Goal: Information Seeking & Learning: Learn about a topic

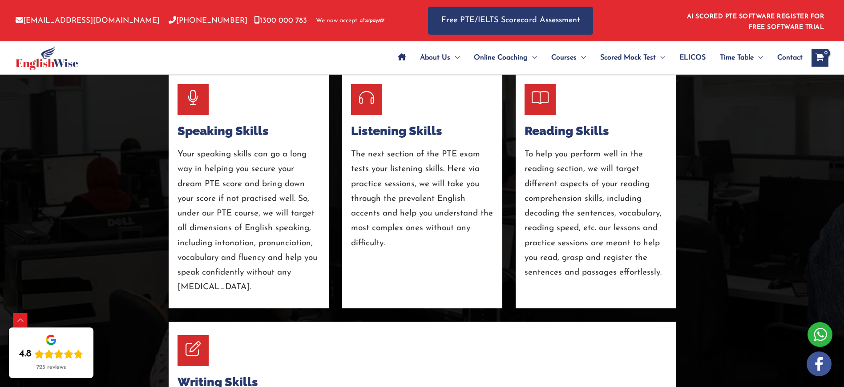
scroll to position [1586, 0]
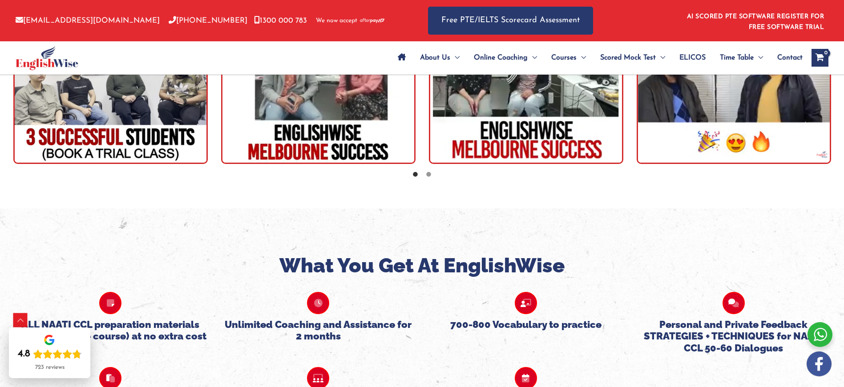
scroll to position [1625, 0]
click at [353, 118] on img "tracker" at bounding box center [318, 67] width 194 height 194
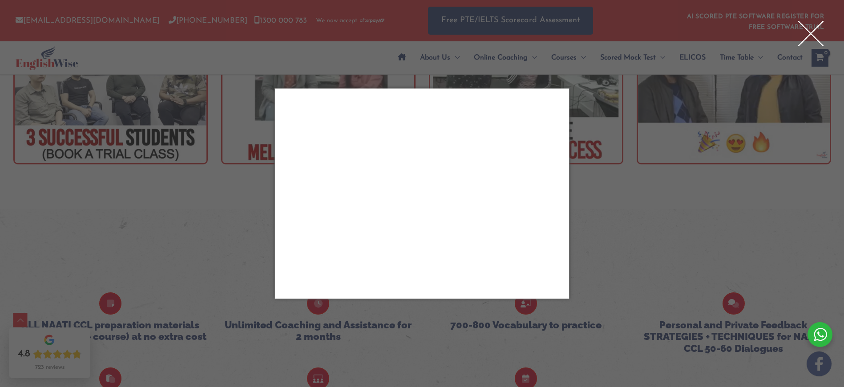
click at [101, 189] on div "Close" at bounding box center [422, 193] width 844 height 387
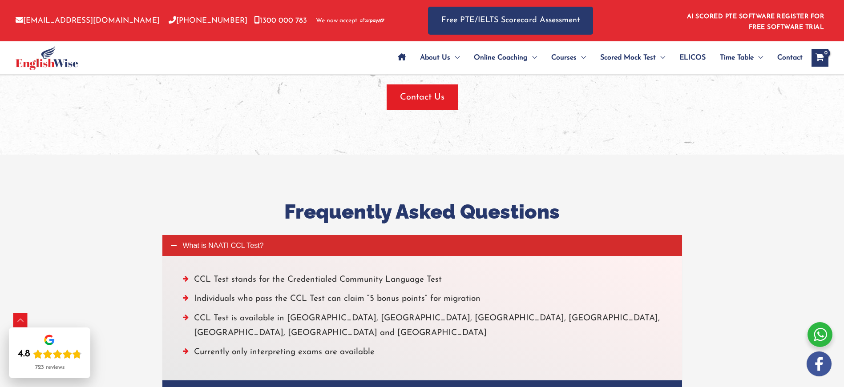
scroll to position [2251, 0]
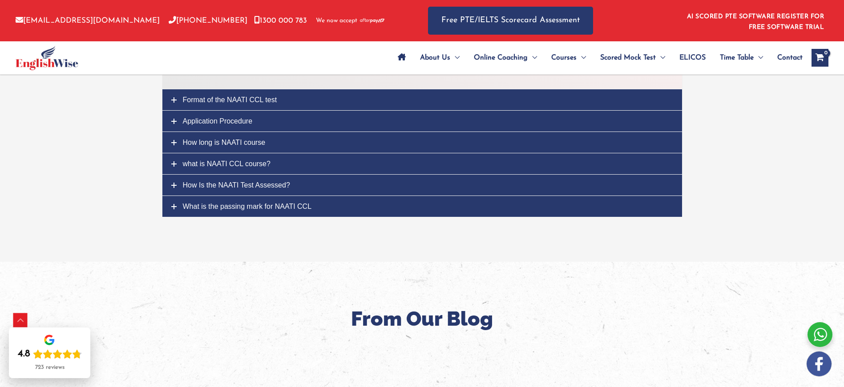
click at [250, 139] on span "How long is NAATI course" at bounding box center [224, 143] width 83 height 8
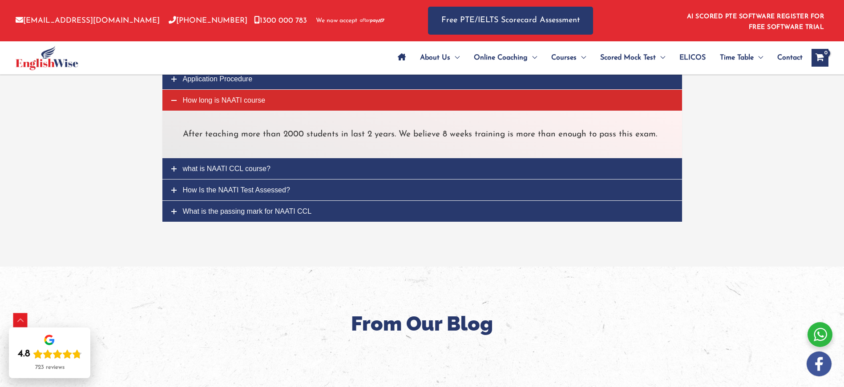
scroll to position [2154, 0]
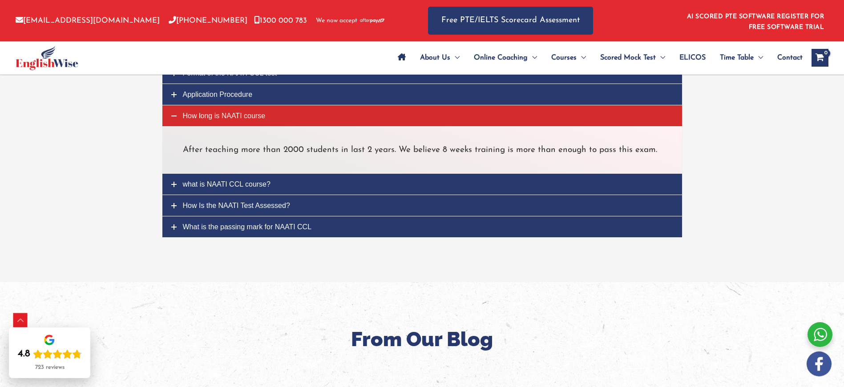
click at [241, 188] on span "what is NAATI CCL course?" at bounding box center [227, 185] width 88 height 8
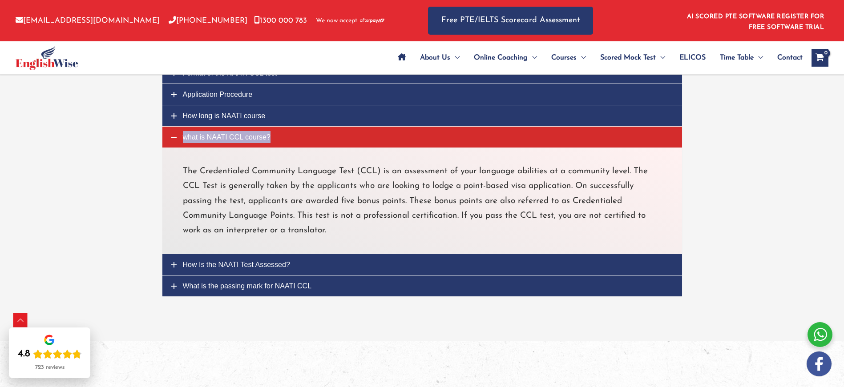
click at [199, 187] on p "The Credentialed Community Language Test (CCL) is an assessment of your languag…" at bounding box center [422, 201] width 479 height 74
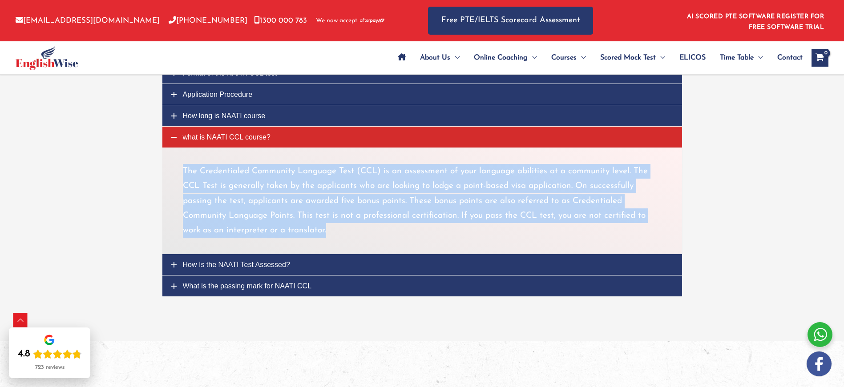
drag, startPoint x: 183, startPoint y: 171, endPoint x: 334, endPoint y: 236, distance: 164.1
click at [334, 236] on p "The Credentialed Community Language Test (CCL) is an assessment of your languag…" at bounding box center [422, 201] width 479 height 74
copy p "The Credentialed Community Language Test (CCL) is an assessment of your languag…"
click at [201, 266] on span "How Is the NAATI Test Assessed?" at bounding box center [236, 265] width 107 height 8
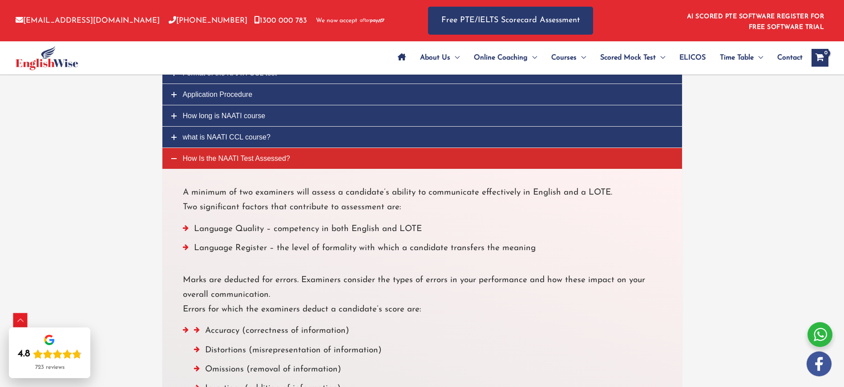
click at [203, 157] on span "How Is the NAATI Test Assessed?" at bounding box center [236, 159] width 107 height 8
drag, startPoint x: 204, startPoint y: 197, endPoint x: 407, endPoint y: 209, distance: 203.6
click at [407, 209] on p "A minimum of two examiners will assess a candidate’s ability to communicate eff…" at bounding box center [422, 200] width 479 height 30
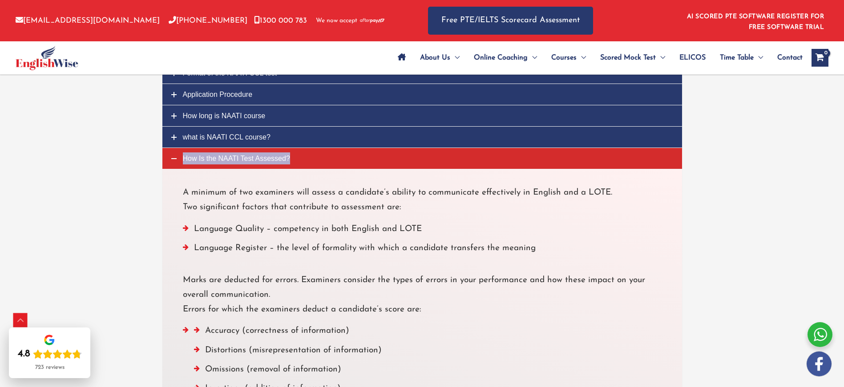
copy p "A minimum of two examiners will assess a candidate’s ability to communicate eff…"
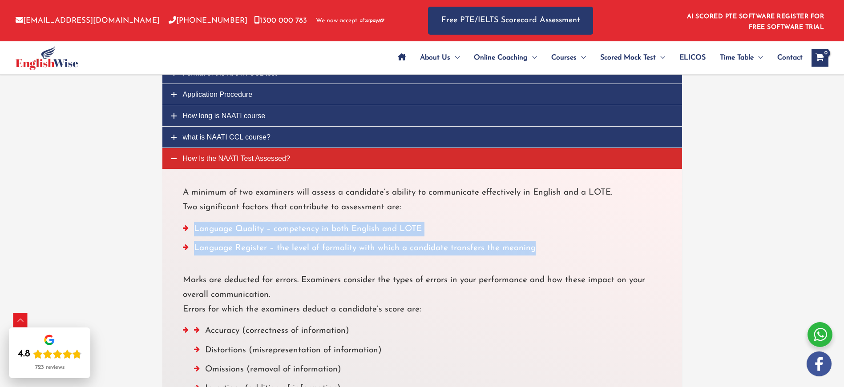
drag, startPoint x: 545, startPoint y: 252, endPoint x: 185, endPoint y: 231, distance: 359.9
click at [185, 231] on ul "Language Quality – competency in both English and LOTE Language Register – the …" at bounding box center [422, 241] width 479 height 39
copy ul "Language Quality – competency in both English and LOTE Language Register – the …"
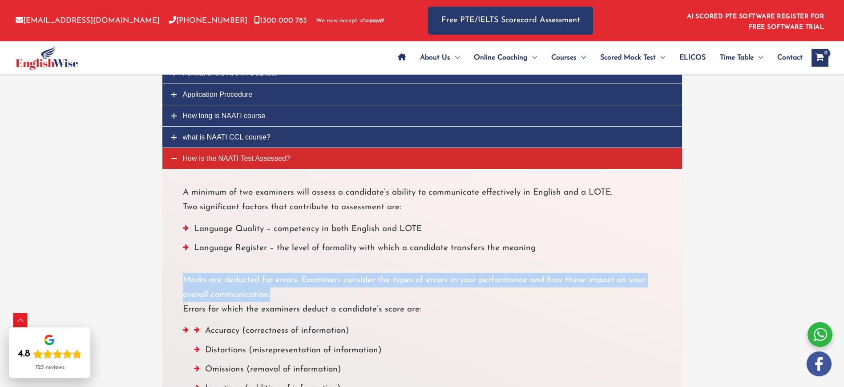
drag, startPoint x: 185, startPoint y: 281, endPoint x: 287, endPoint y: 294, distance: 102.6
click at [287, 294] on p "Marks are deducted for errors. Examiners consider the types of errors in your p…" at bounding box center [422, 295] width 479 height 44
copy p "Marks are deducted for errors. Examiners consider the types of errors in your p…"
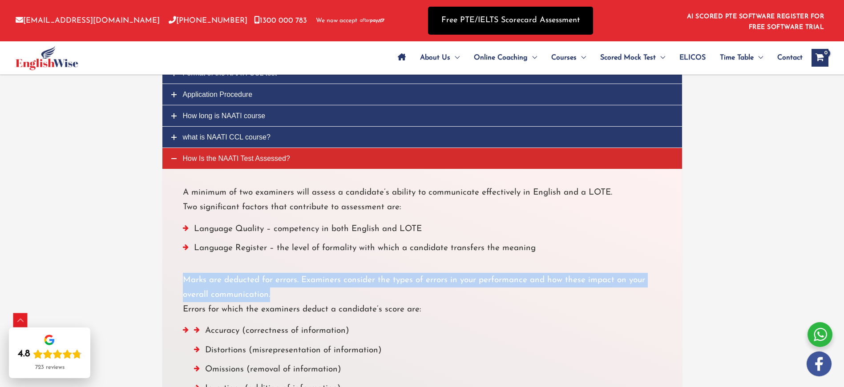
copy p "Marks are deducted for errors. Examiners consider the types of errors in your p…"
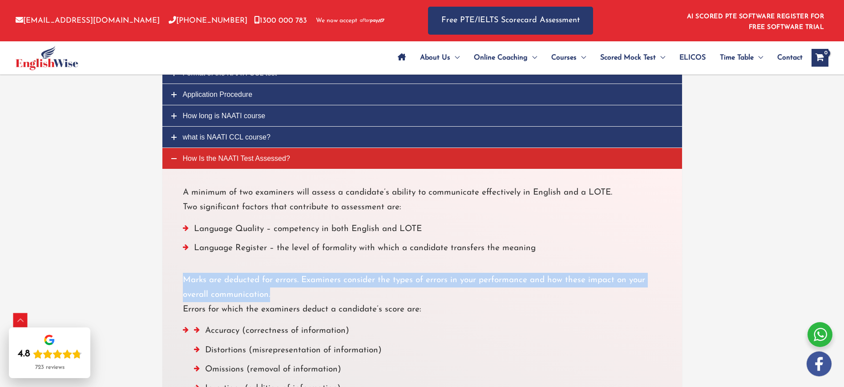
drag, startPoint x: 183, startPoint y: 310, endPoint x: 422, endPoint y: 312, distance: 238.4
click at [422, 312] on p "Marks are deducted for errors. Examiners consider the types of errors in your p…" at bounding box center [422, 295] width 479 height 44
copy p "Errors for which the examiners deduct a candidate’s score are:"
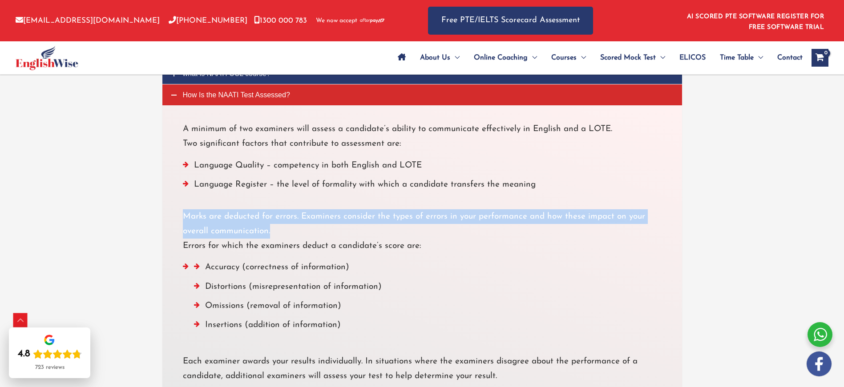
scroll to position [2219, 0]
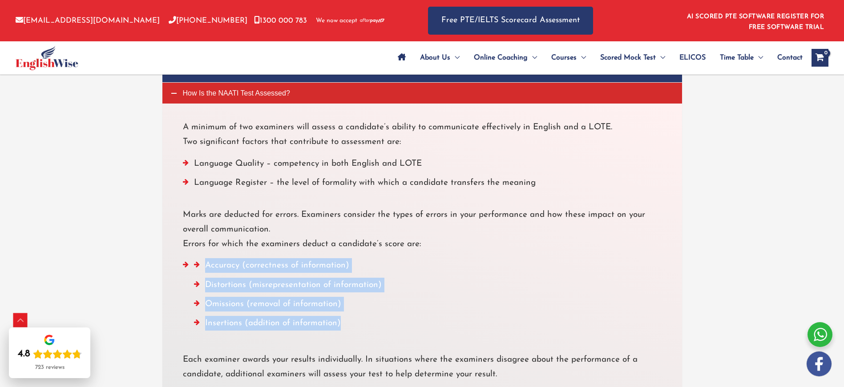
drag, startPoint x: 338, startPoint y: 324, endPoint x: 205, endPoint y: 267, distance: 145.3
click at [205, 267] on ul "Accuracy (correctness of information) Distortions (misrepresentation of informa…" at bounding box center [427, 296] width 467 height 77
copy ul "Accuracy (correctness of information) Distortions (misrepresentation of informa…"
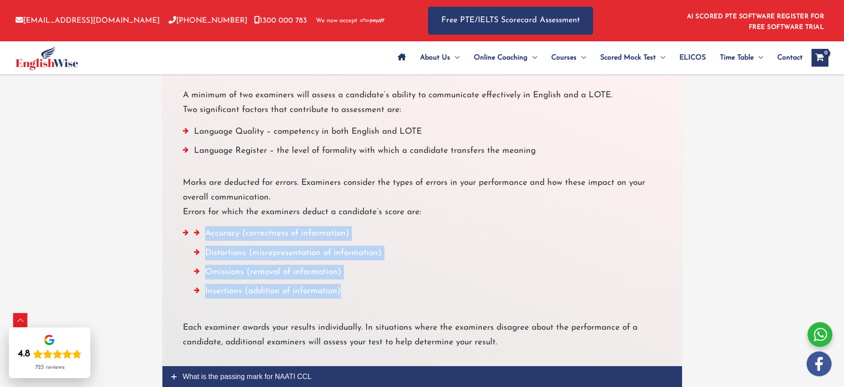
scroll to position [2291, 0]
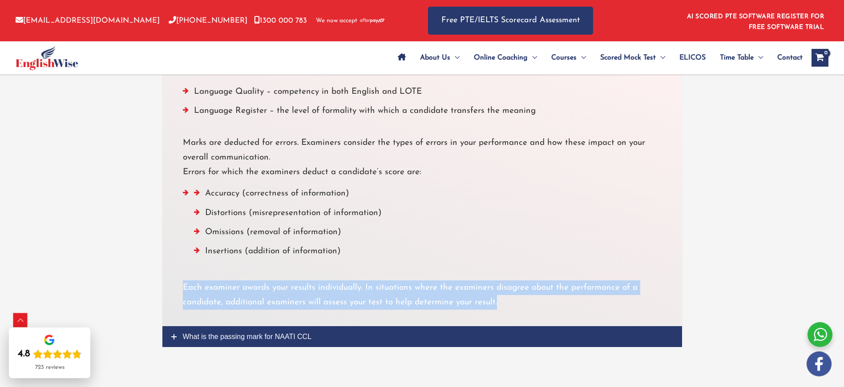
drag, startPoint x: 184, startPoint y: 286, endPoint x: 521, endPoint y: 297, distance: 337.7
click at [522, 297] on p "Each examiner awards your results individually. In situations where the examine…" at bounding box center [422, 296] width 479 height 30
copy p "Each examiner awards your results individually. In situations where the examine…"
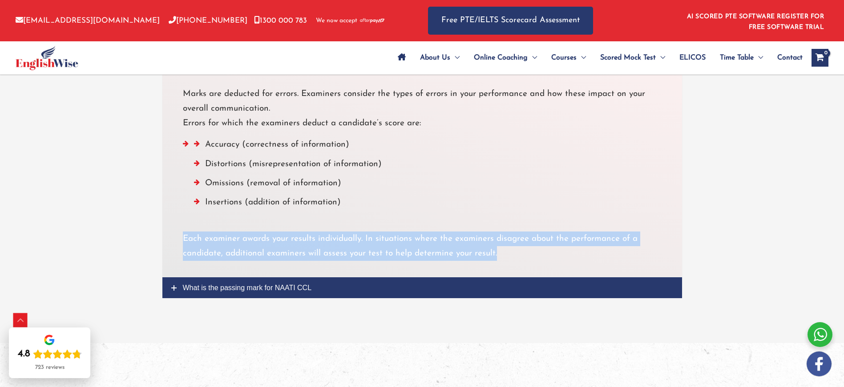
scroll to position [2350, 0]
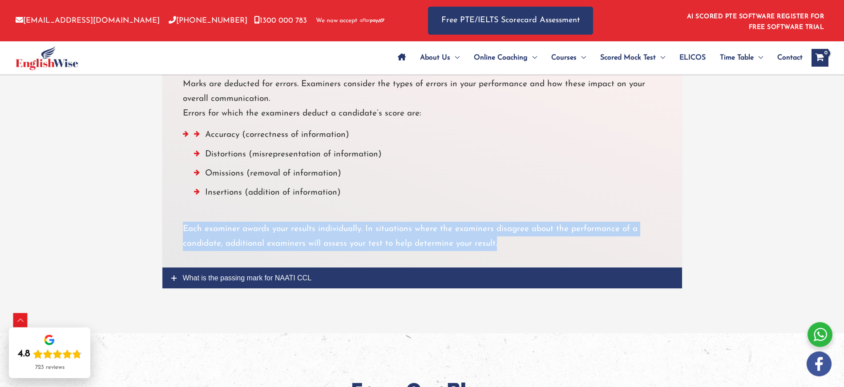
click at [275, 278] on span "What is the passing mark for NAATI CCL" at bounding box center [247, 278] width 129 height 8
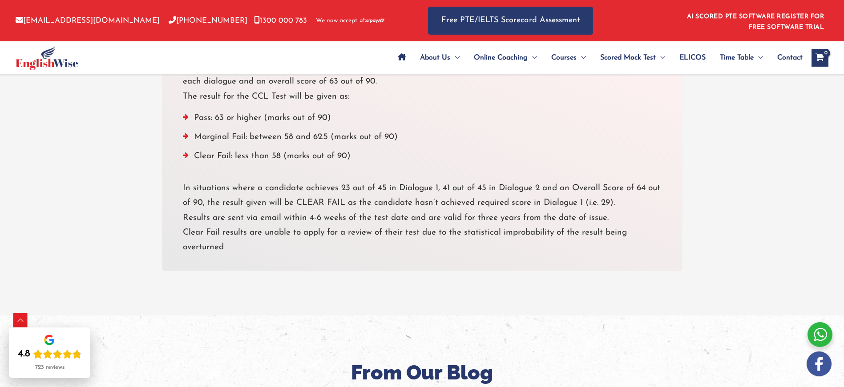
scroll to position [2222, 0]
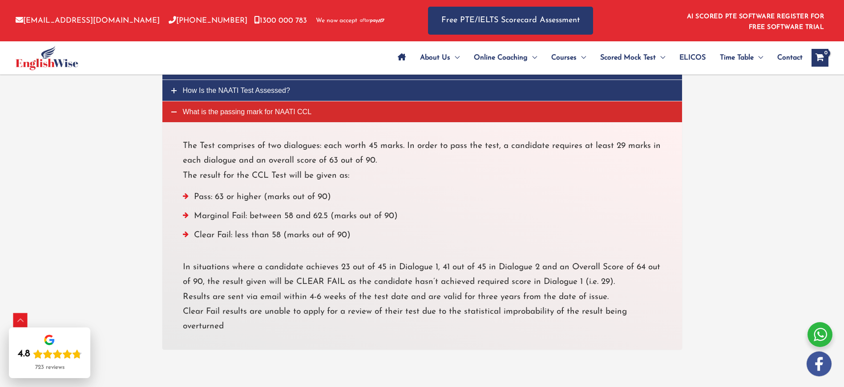
click at [184, 145] on p "The Test comprises of two dialogues: each worth 45 marks. In order to pass the …" at bounding box center [422, 161] width 479 height 44
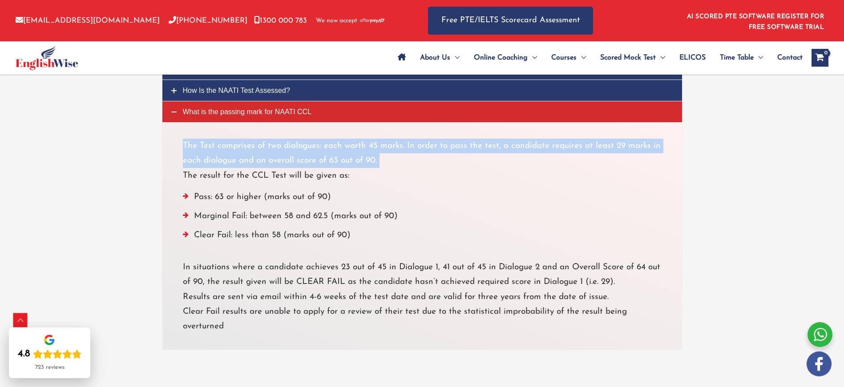
drag, startPoint x: 184, startPoint y: 145, endPoint x: 382, endPoint y: 158, distance: 198.8
click at [382, 158] on p "The Test comprises of two dialogues: each worth 45 marks. In order to pass the …" at bounding box center [422, 161] width 479 height 44
copy p "The Test comprises of two dialogues: each worth 45 marks. In order to pass the …"
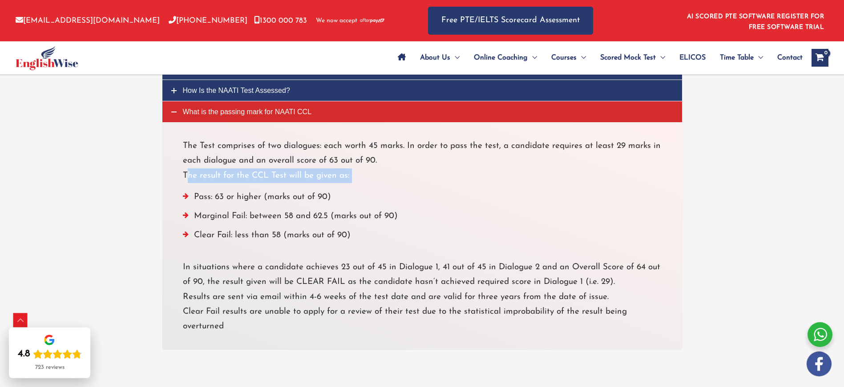
drag, startPoint x: 183, startPoint y: 173, endPoint x: 348, endPoint y: 181, distance: 165.2
click at [349, 180] on p "The Test comprises of two dialogues: each worth 45 marks. In order to pass the …" at bounding box center [422, 161] width 479 height 44
copy p "The result for the CCL Test will be given as:"
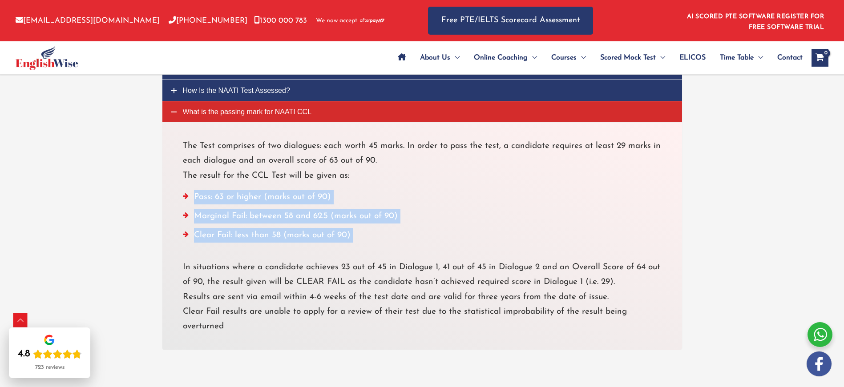
drag, startPoint x: 193, startPoint y: 197, endPoint x: 367, endPoint y: 235, distance: 178.0
click at [367, 235] on ul "Pass: 63 or higher (marks out of 90) Marginal Fail: between 58 and 62.5 (marks …" at bounding box center [422, 219] width 479 height 58
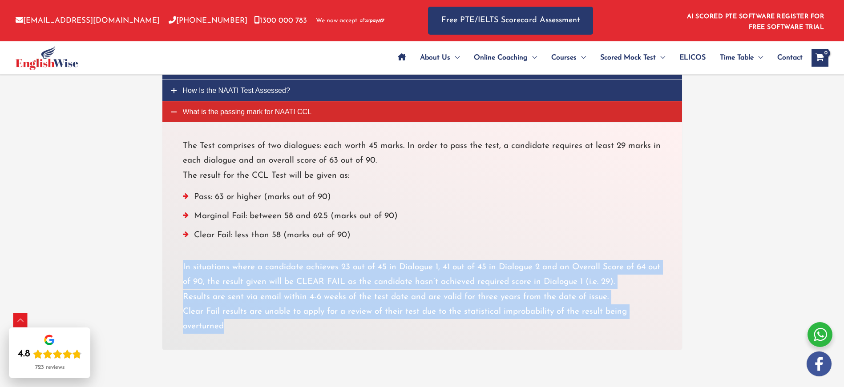
drag, startPoint x: 182, startPoint y: 267, endPoint x: 238, endPoint y: 330, distance: 83.8
click at [238, 330] on p "In situations where a candidate achieves 23 out of 45 in Dialogue 1, 41 out of …" at bounding box center [422, 297] width 479 height 74
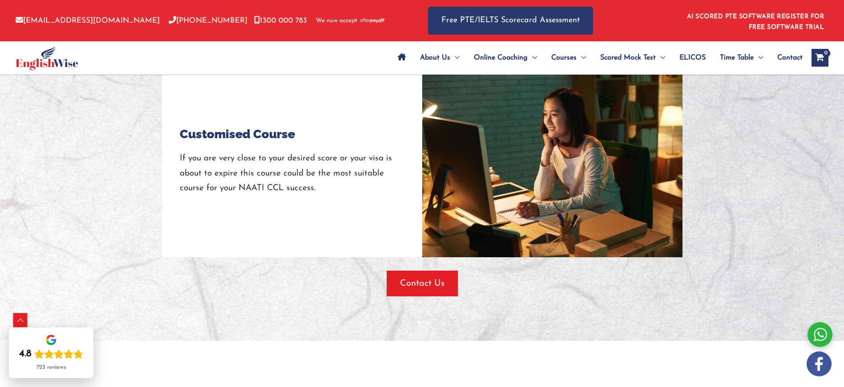
scroll to position [1170, 0]
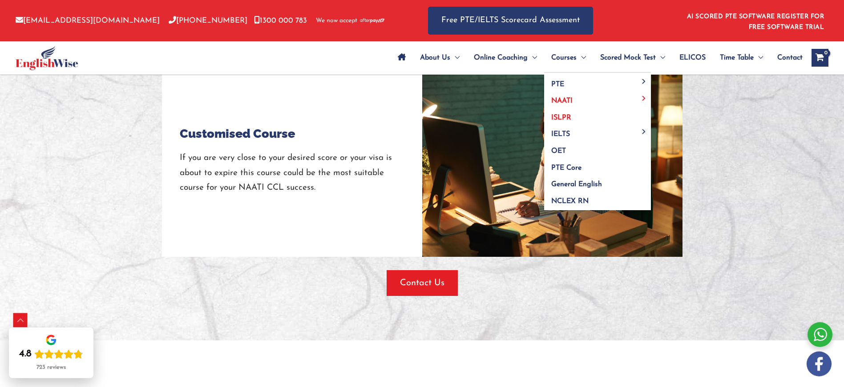
click at [561, 119] on span "ISLPR" at bounding box center [561, 117] width 20 height 7
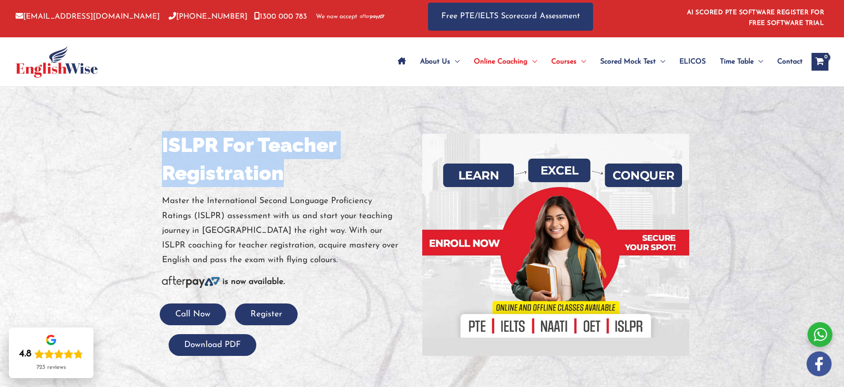
drag, startPoint x: 164, startPoint y: 143, endPoint x: 285, endPoint y: 185, distance: 128.1
click at [285, 185] on h1 "ISLPR For Teacher Registration" at bounding box center [288, 159] width 253 height 56
copy h1 "ISLPR For Teacher Registration"
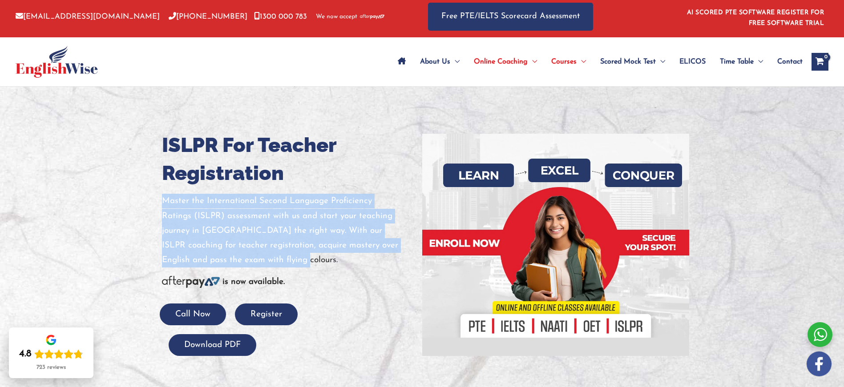
drag, startPoint x: 164, startPoint y: 200, endPoint x: 234, endPoint y: 261, distance: 93.6
click at [234, 261] on p "Master the International Second Language Proficiency Ratings (ISLPR) assessment…" at bounding box center [288, 231] width 253 height 74
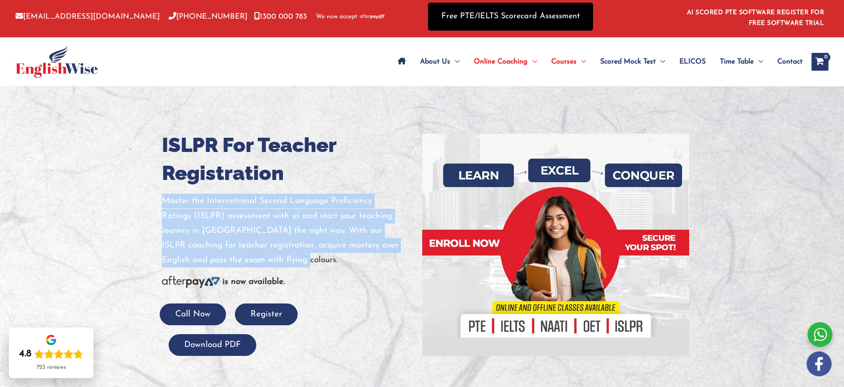
copy p "Master the International Second Language Proficiency Ratings (ISLPR) assessment…"
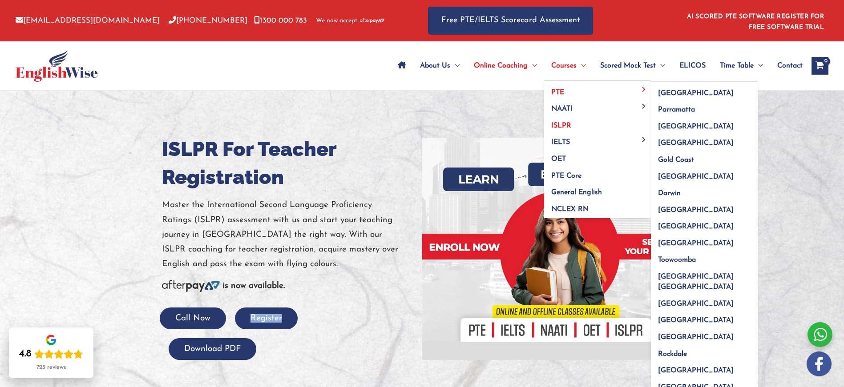
click at [561, 89] on span "PTE" at bounding box center [557, 92] width 13 height 7
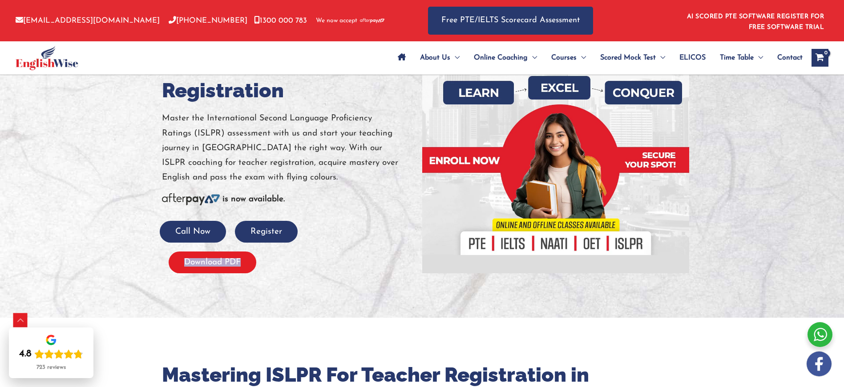
scroll to position [279, 0]
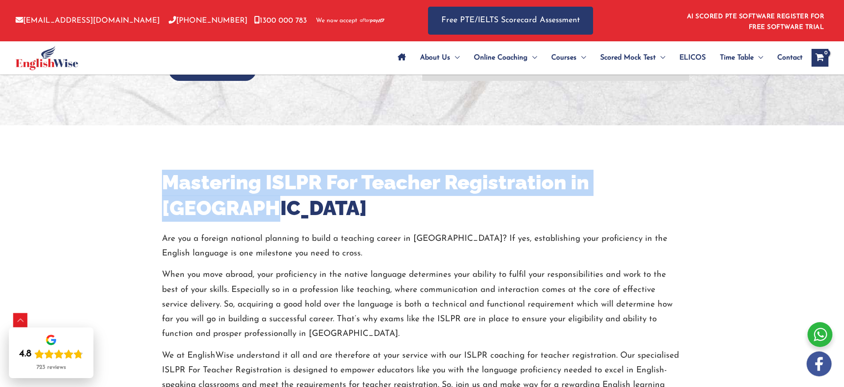
drag, startPoint x: 164, startPoint y: 177, endPoint x: 253, endPoint y: 210, distance: 95.3
click at [253, 210] on h2 "Mastering ISLPR For Teacher Registration in Australia" at bounding box center [419, 196] width 514 height 52
copy h2 "Mastering ISLPR For Teacher Registration in Australia"
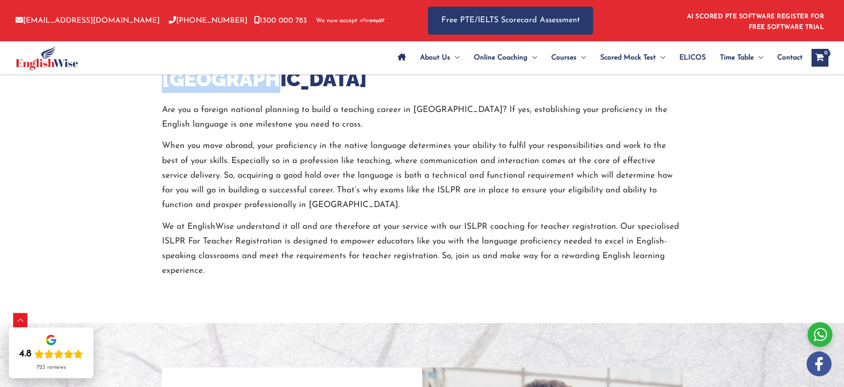
scroll to position [358, 0]
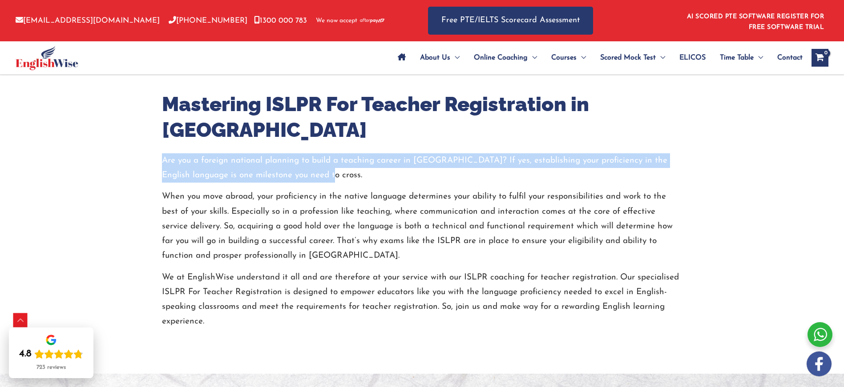
drag, startPoint x: 165, startPoint y: 162, endPoint x: 358, endPoint y: 181, distance: 193.1
click at [358, 181] on p "Are you a foreign national planning to build a teaching career in Australia? If…" at bounding box center [419, 168] width 514 height 30
copy p "Are you a foreign national planning to build a teaching career in Australia? If…"
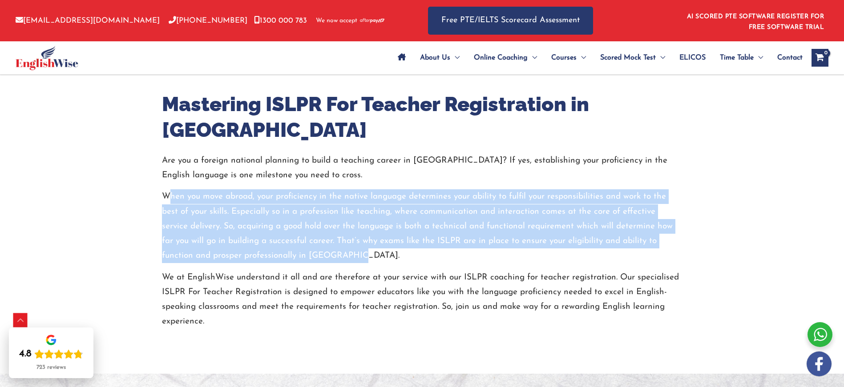
drag, startPoint x: 162, startPoint y: 194, endPoint x: 314, endPoint y: 251, distance: 162.7
click at [314, 251] on p "When you move abroad, your proficiency in the native language determines your a…" at bounding box center [422, 226] width 520 height 74
copy p "When you move abroad, your proficiency in the native language determines your a…"
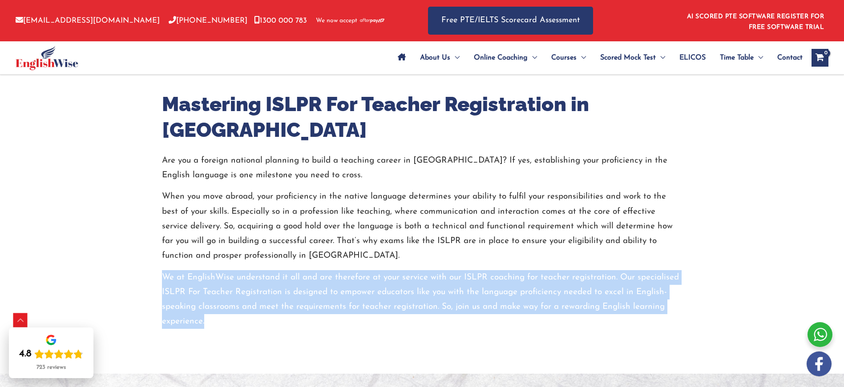
drag, startPoint x: 163, startPoint y: 277, endPoint x: 205, endPoint y: 317, distance: 57.6
click at [205, 317] on p "We at EnglishWise understand it all and are therefore at your service with our …" at bounding box center [422, 299] width 520 height 59
copy p "We at EnglishWise understand it all and are therefore at your service with our …"
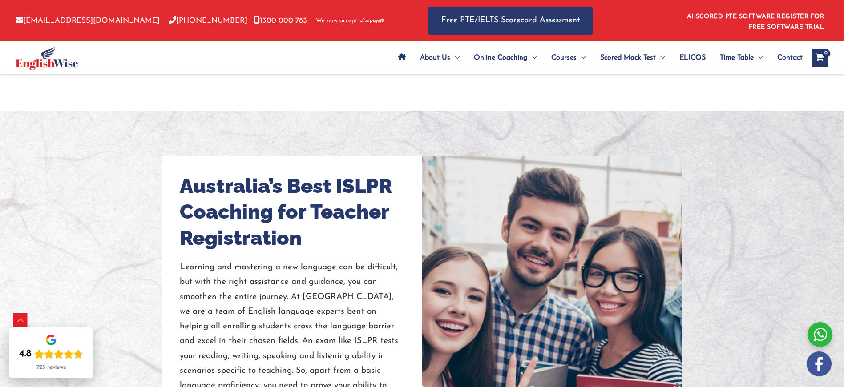
scroll to position [716, 0]
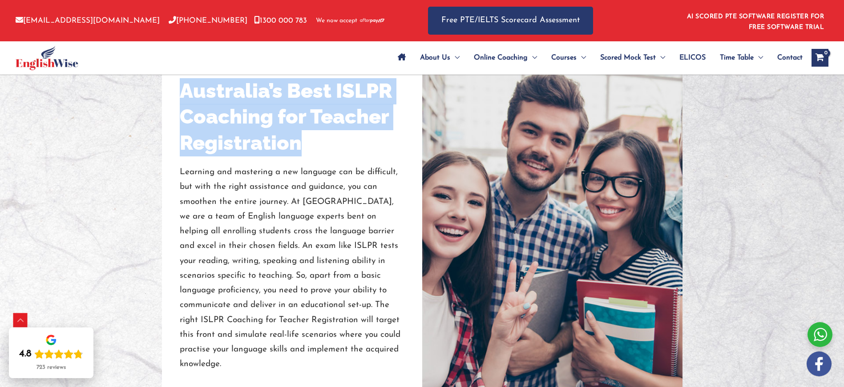
drag, startPoint x: 181, startPoint y: 90, endPoint x: 306, endPoint y: 157, distance: 142.4
click at [306, 157] on div "Australia’s Best ISLPR Coaching for Teacher Registration Learning and mastering…" at bounding box center [292, 225] width 225 height 294
copy h2 "Australia’s Best ISLPR Coaching for Teacher Registration"
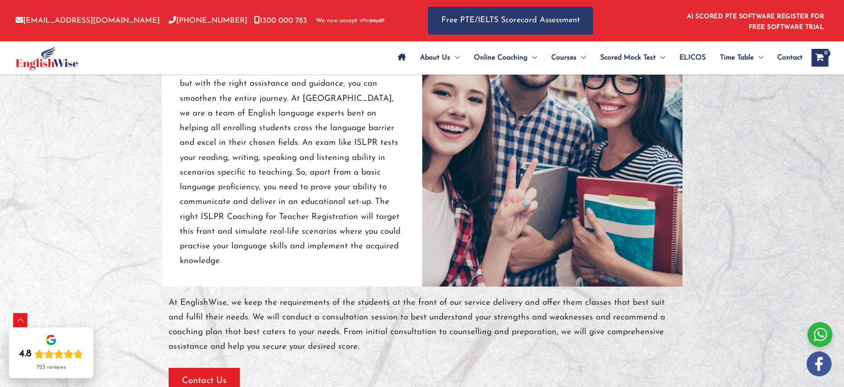
scroll to position [746, 0]
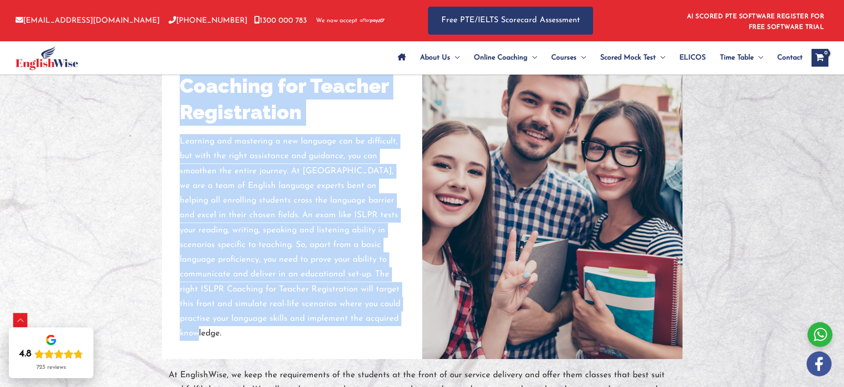
drag, startPoint x: 178, startPoint y: 141, endPoint x: 390, endPoint y: 316, distance: 275.1
click at [390, 316] on div "Australia’s Best ISLPR Coaching for Teacher Registration Learning and mastering…" at bounding box center [292, 195] width 260 height 330
copy div "Australia’s Best ISLPR Coaching for Teacher Registration Learning and mastering…"
click at [286, 175] on p "Learning and mastering a new language can be difficult, but with the right assi…" at bounding box center [292, 237] width 225 height 207
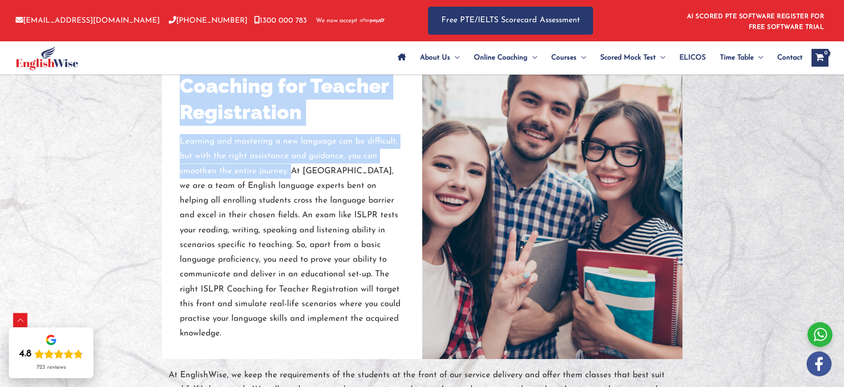
drag, startPoint x: 289, startPoint y: 171, endPoint x: 173, endPoint y: 140, distance: 119.9
click at [173, 140] on div "Australia’s Best ISLPR Coaching for Teacher Registration Learning and mastering…" at bounding box center [292, 195] width 260 height 330
copy div "Australia’s Best ISLPR Coaching for Teacher Registration Learning and mastering…"
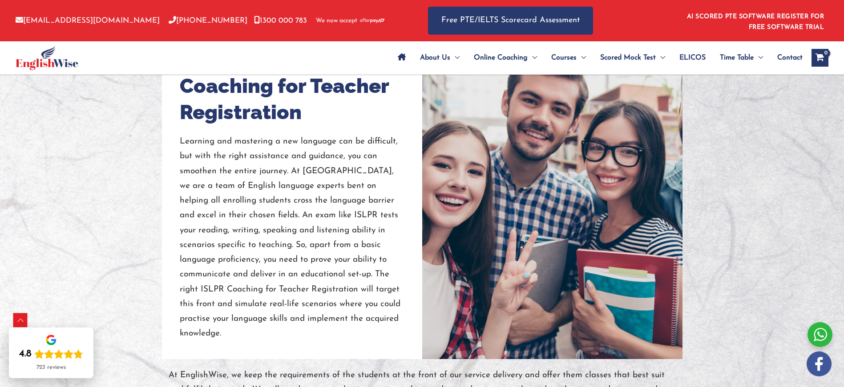
drag, startPoint x: 309, startPoint y: 127, endPoint x: 291, endPoint y: 130, distance: 18.1
click at [308, 127] on div at bounding box center [292, 129] width 225 height 9
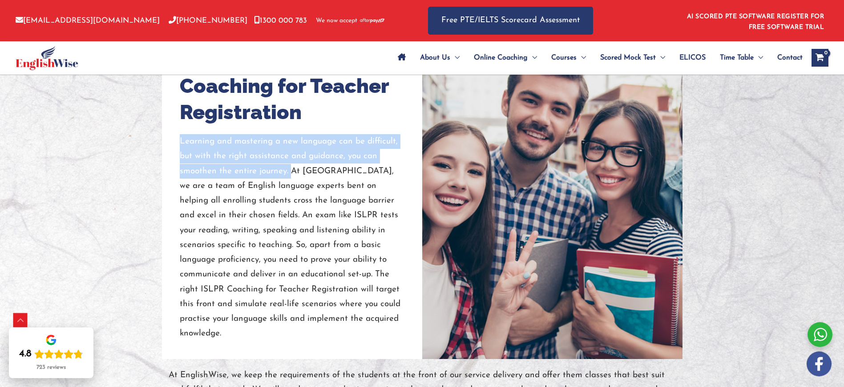
drag, startPoint x: 182, startPoint y: 141, endPoint x: 289, endPoint y: 174, distance: 111.7
click at [289, 174] on p "Learning and mastering a new language can be difficult, but with the right assi…" at bounding box center [292, 237] width 225 height 207
copy p "Learning and mastering a new language can be difficult, but with the right assi…"
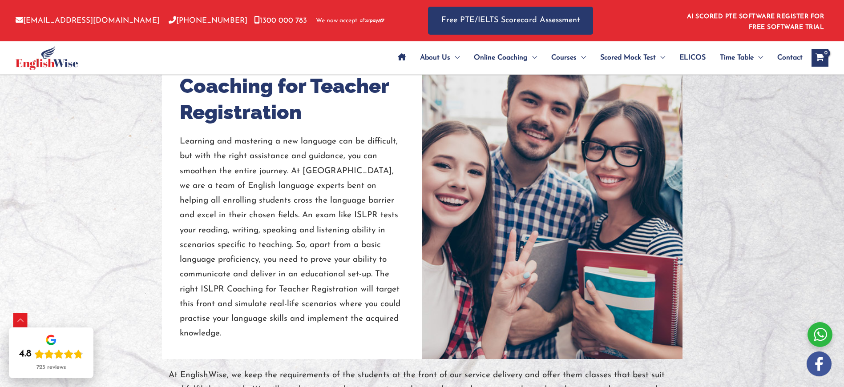
click at [312, 198] on p "Learning and mastering a new language can be difficult, but with the right assi…" at bounding box center [292, 237] width 225 height 207
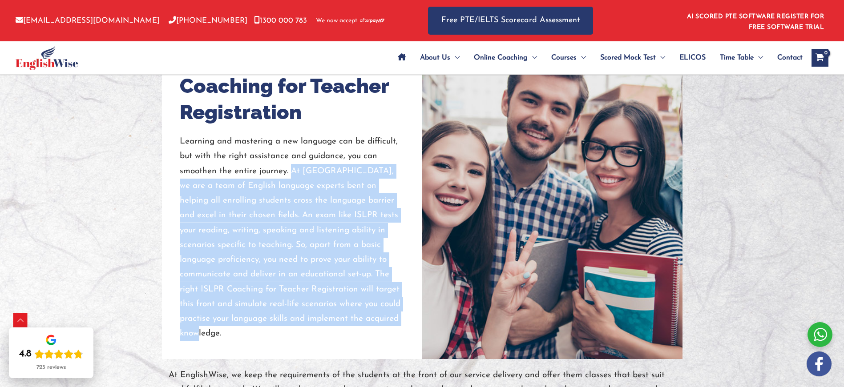
drag, startPoint x: 291, startPoint y: 171, endPoint x: 366, endPoint y: 315, distance: 162.7
click at [366, 315] on p "Learning and mastering a new language can be difficult, but with the right assi…" at bounding box center [292, 237] width 225 height 207
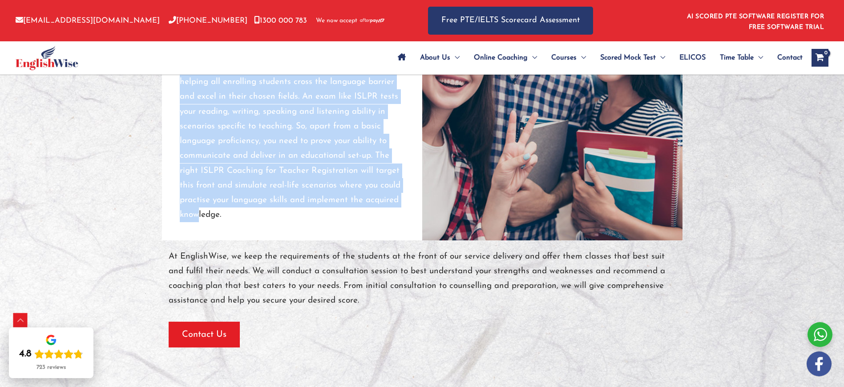
scroll to position [907, 0]
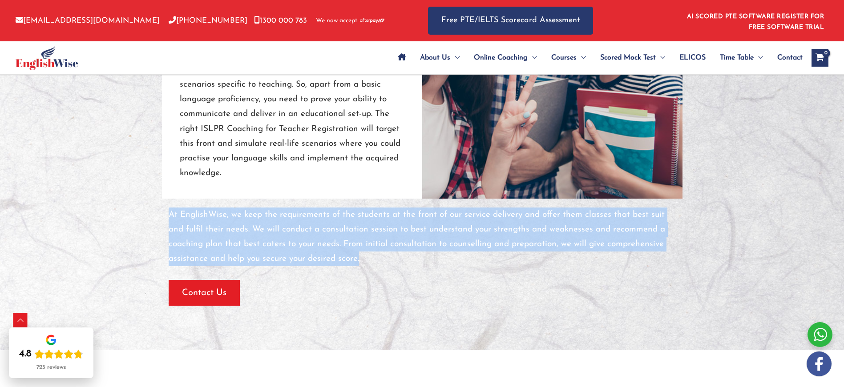
drag, startPoint x: 169, startPoint y: 199, endPoint x: 363, endPoint y: 242, distance: 199.5
click at [362, 243] on p "At EnglishWise, we keep the requirements of the students at the front of our se…" at bounding box center [422, 237] width 507 height 59
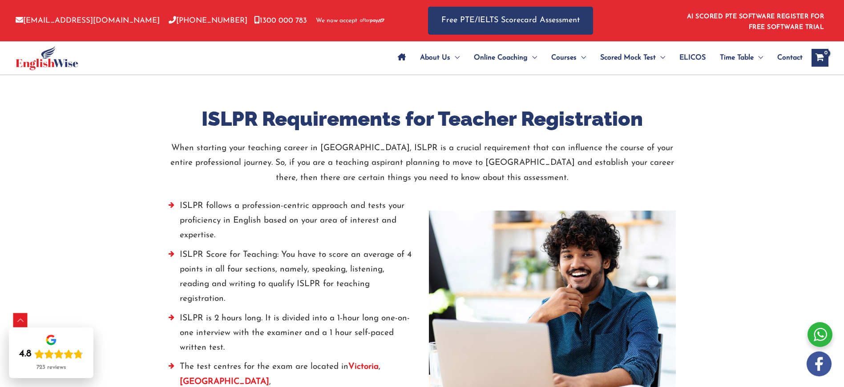
scroll to position [1196, 0]
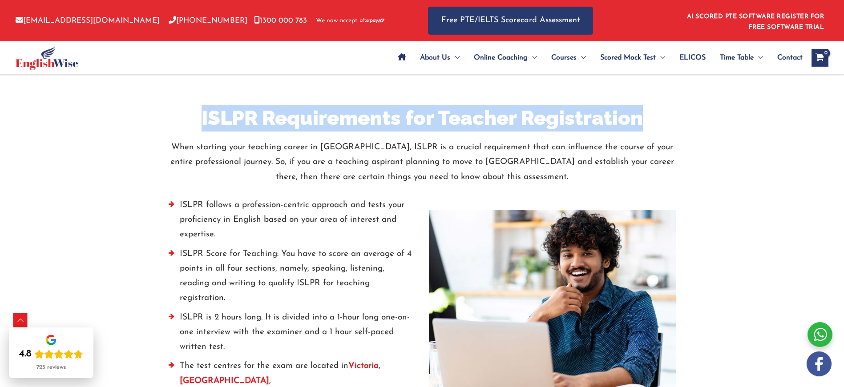
drag, startPoint x: 199, startPoint y: 102, endPoint x: 649, endPoint y: 110, distance: 449.7
click at [649, 110] on h2 "ISLPR Requirements for Teacher Registration" at bounding box center [422, 118] width 520 height 26
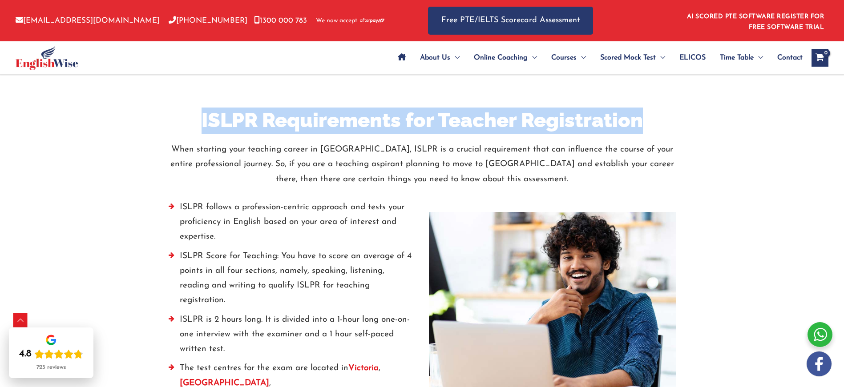
scroll to position [1196, 0]
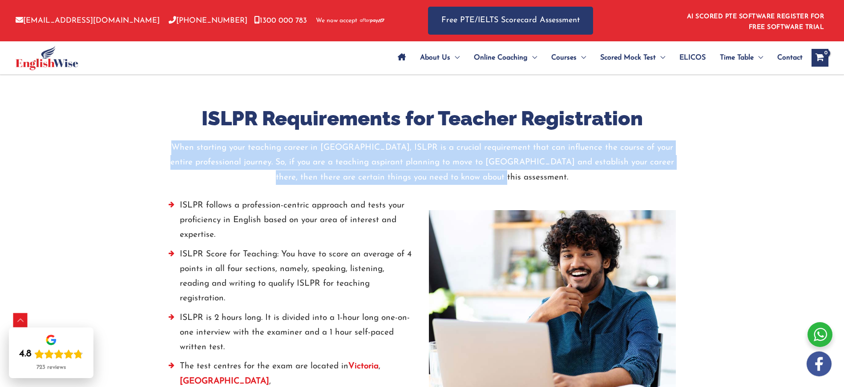
drag, startPoint x: 164, startPoint y: 132, endPoint x: 506, endPoint y: 167, distance: 343.7
click at [506, 167] on p "When starting your teaching career in Australia, ISLPR is a crucial requirement…" at bounding box center [422, 163] width 520 height 44
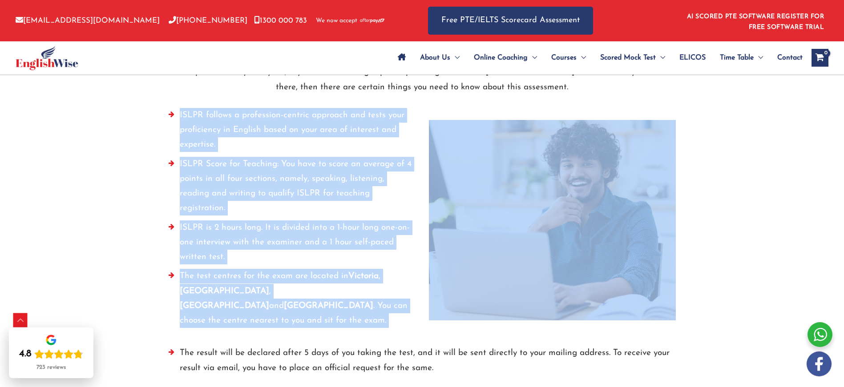
scroll to position [1329, 0]
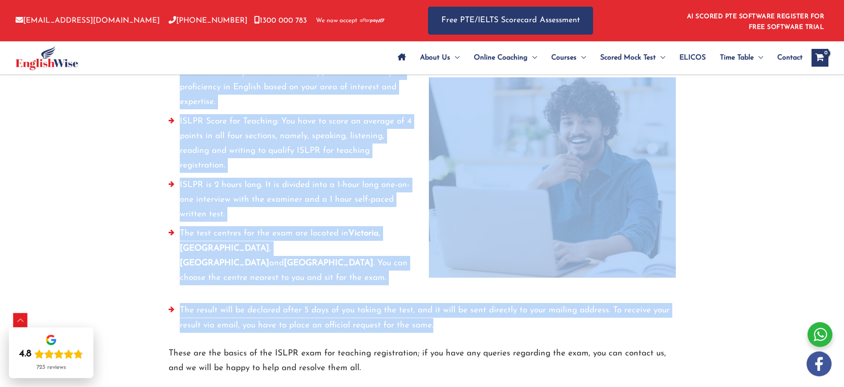
drag, startPoint x: 179, startPoint y: 192, endPoint x: 442, endPoint y: 287, distance: 279.9
click at [442, 287] on div "ISLPR Requirements for Teacher Registration When starting your teaching career …" at bounding box center [422, 262] width 520 height 579
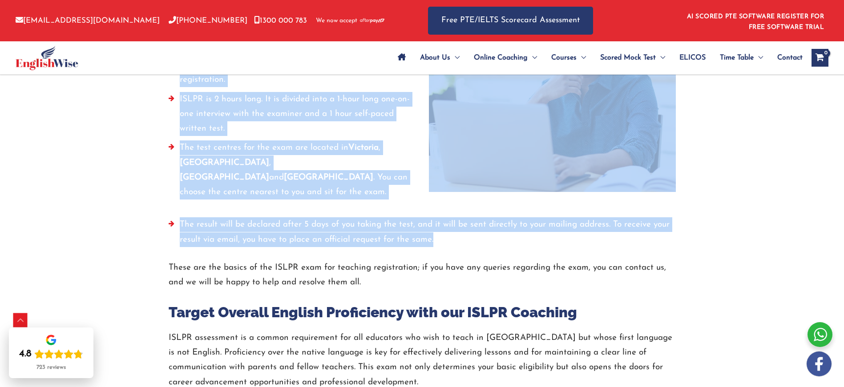
scroll to position [1431, 0]
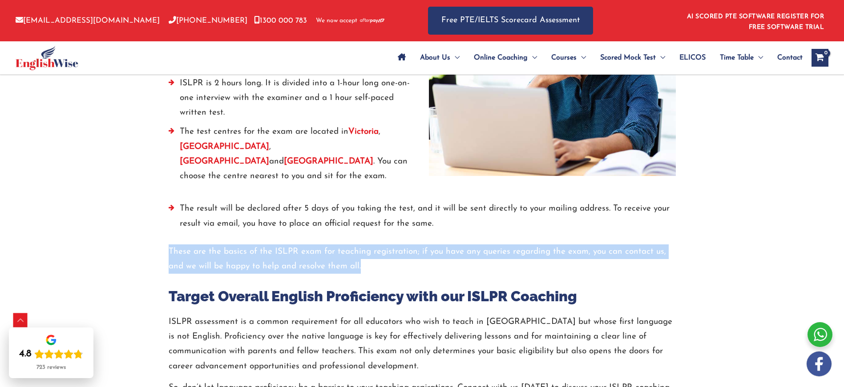
drag, startPoint x: 169, startPoint y: 212, endPoint x: 363, endPoint y: 223, distance: 194.7
click at [363, 245] on p "These are the basics of the ISLPR exam for teaching registration; if you have a…" at bounding box center [422, 260] width 507 height 30
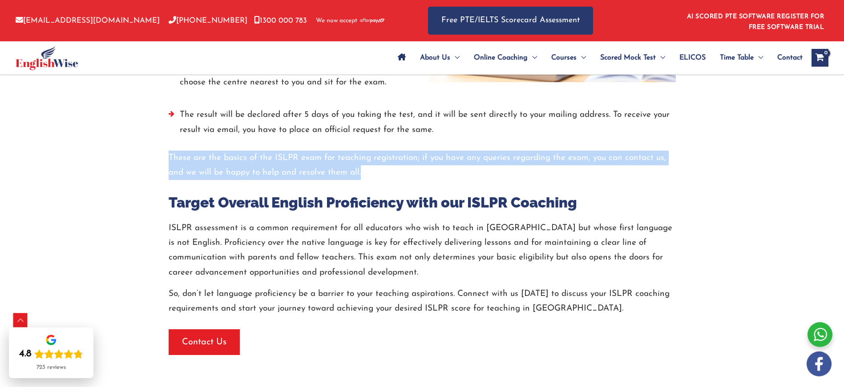
scroll to position [1525, 0]
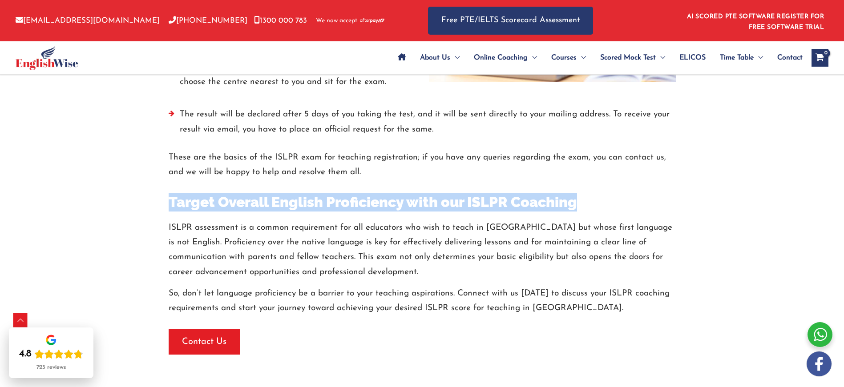
drag, startPoint x: 169, startPoint y: 161, endPoint x: 608, endPoint y: 165, distance: 439.4
click at [608, 193] on h3 "Target Overall English Proficiency with our ISLPR Coaching" at bounding box center [422, 202] width 507 height 19
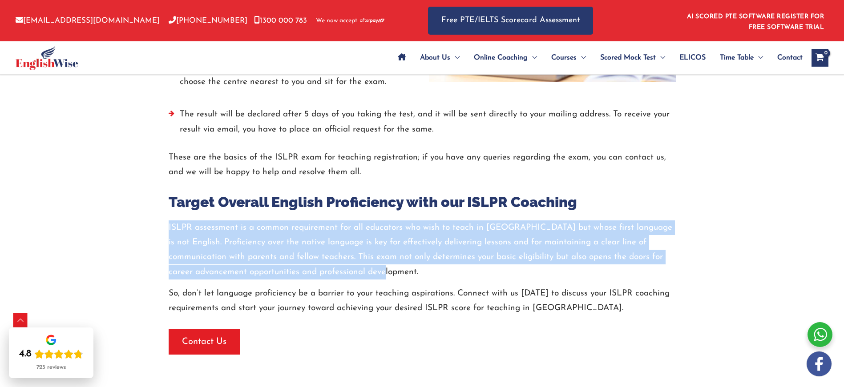
drag, startPoint x: 167, startPoint y: 187, endPoint x: 357, endPoint y: 229, distance: 194.3
click at [357, 229] on div "Target Overall English Proficiency with our ISLPR Coaching ISLPR assessment is …" at bounding box center [422, 267] width 520 height 175
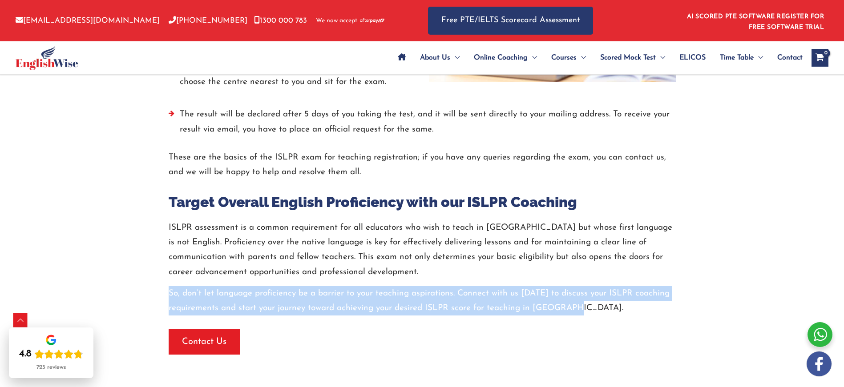
drag, startPoint x: 169, startPoint y: 254, endPoint x: 587, endPoint y: 270, distance: 418.8
click at [587, 286] on p "So, don’t let language proficiency be a barrier to your teaching aspirations. C…" at bounding box center [422, 301] width 507 height 30
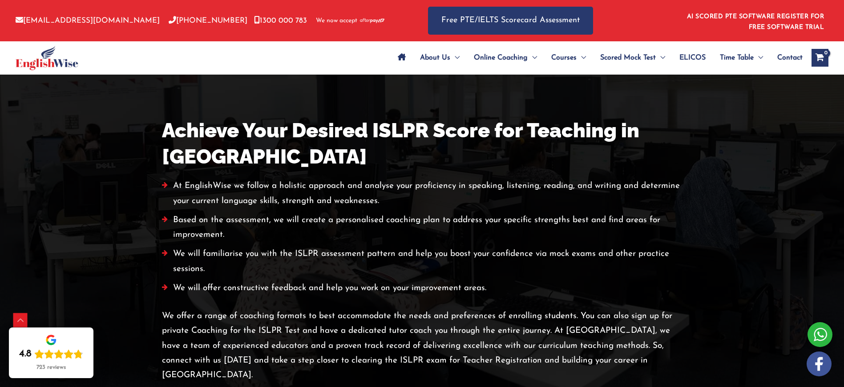
scroll to position [1830, 0]
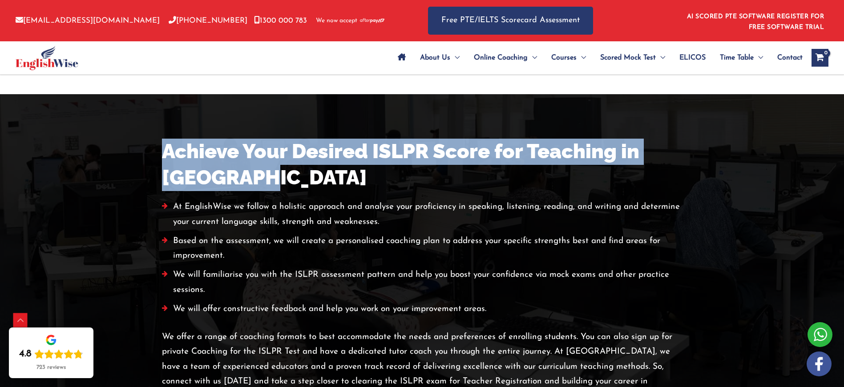
drag, startPoint x: 161, startPoint y: 112, endPoint x: 260, endPoint y: 141, distance: 103.0
click at [260, 141] on div "Achieve Your Desired ISLPR Score for Teaching in Australia At EnglishWise we fo…" at bounding box center [422, 271] width 534 height 265
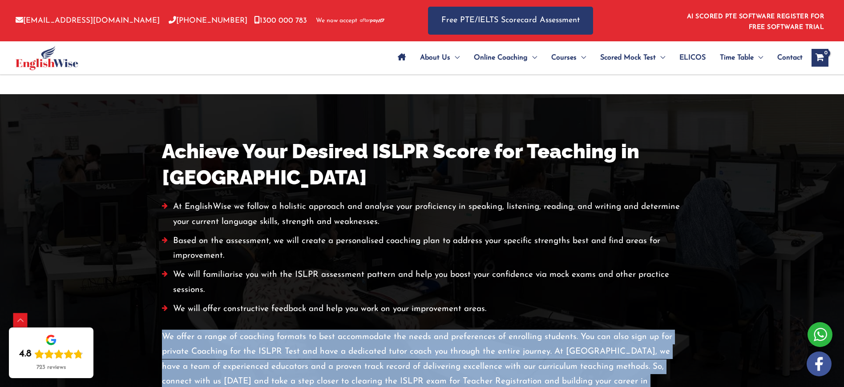
drag, startPoint x: 162, startPoint y: 297, endPoint x: 627, endPoint y: 342, distance: 466.4
click at [627, 342] on p "We offer a range of coaching formats to best accommodate the needs and preferen…" at bounding box center [422, 367] width 520 height 74
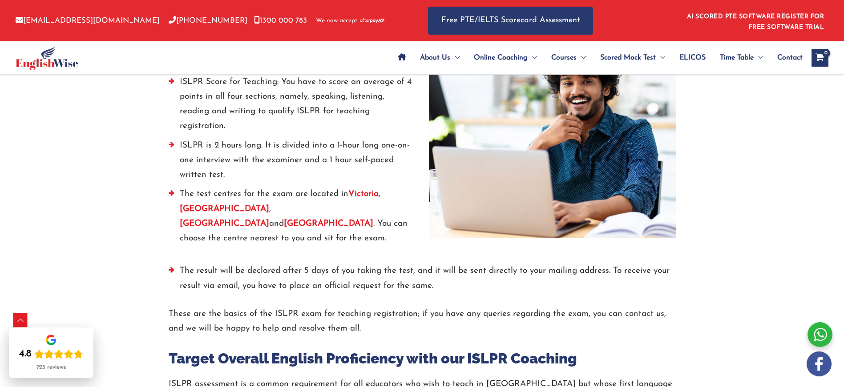
scroll to position [1353, 0]
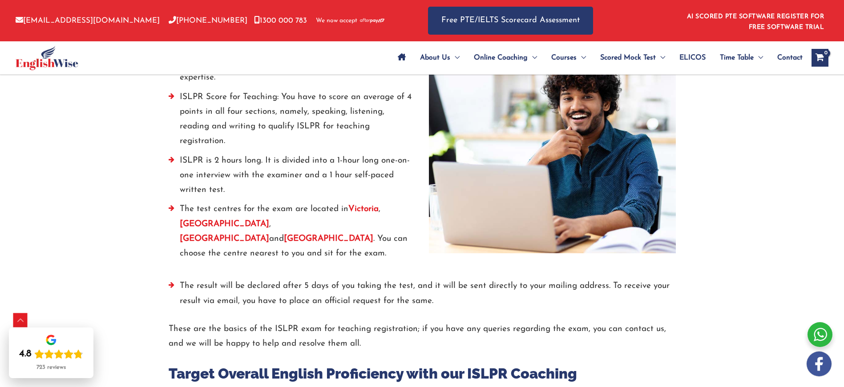
click at [344, 265] on div at bounding box center [422, 271] width 507 height 13
click at [361, 205] on strong "Victoria" at bounding box center [363, 209] width 30 height 8
click at [269, 220] on strong "[GEOGRAPHIC_DATA]" at bounding box center [224, 224] width 89 height 8
click at [193, 235] on strong "[GEOGRAPHIC_DATA]" at bounding box center [224, 239] width 89 height 8
click at [284, 235] on strong "[GEOGRAPHIC_DATA]" at bounding box center [328, 239] width 89 height 8
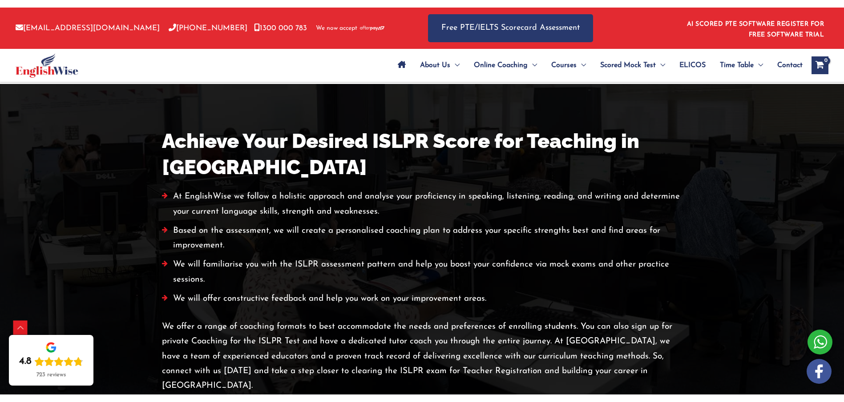
scroll to position [1865, 0]
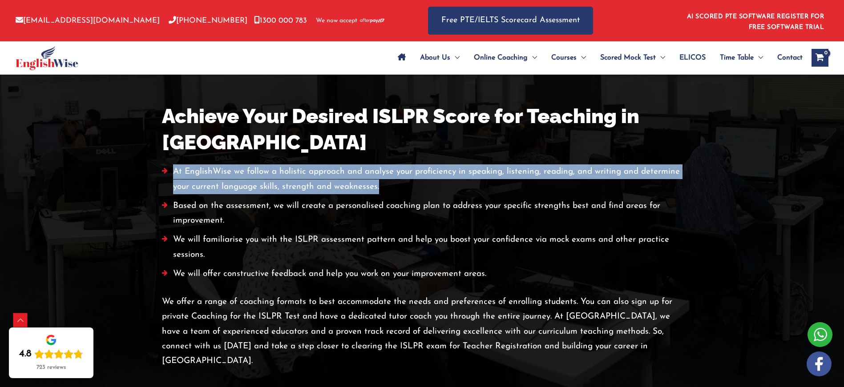
drag, startPoint x: 175, startPoint y: 133, endPoint x: 380, endPoint y: 149, distance: 205.6
click at [380, 165] on li "At EnglishWise we follow a holistic approach and analyse your proficiency in sp…" at bounding box center [422, 182] width 520 height 34
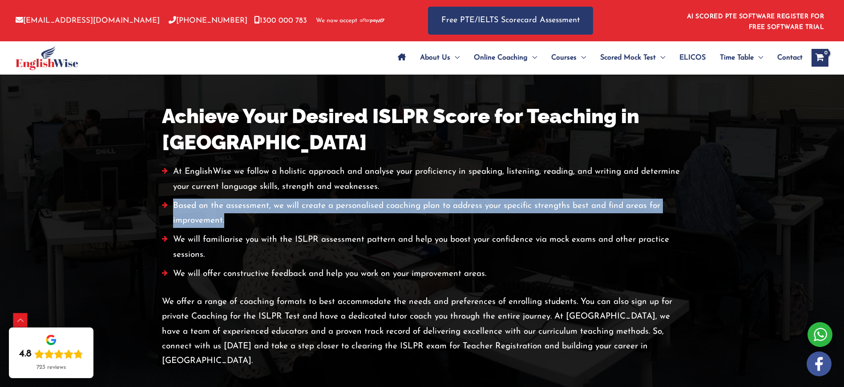
drag, startPoint x: 187, startPoint y: 172, endPoint x: 229, endPoint y: 182, distance: 43.5
click at [229, 199] on li "Based on the assessment, we will create a personalised coaching plan to address…" at bounding box center [422, 216] width 520 height 34
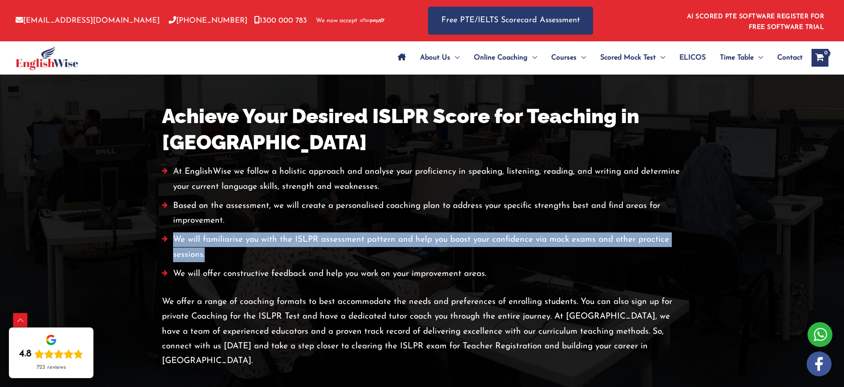
drag, startPoint x: 187, startPoint y: 209, endPoint x: 206, endPoint y: 216, distance: 19.8
click at [206, 233] on li "We will familiarise you with the ISLPR assessment pattern and help you boost yo…" at bounding box center [422, 250] width 520 height 34
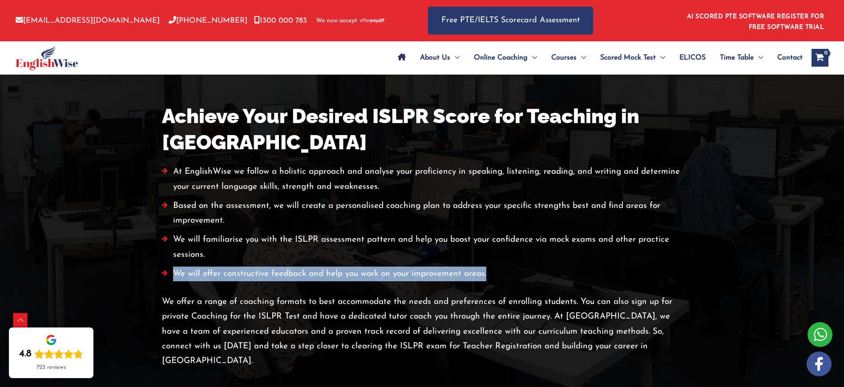
drag, startPoint x: 175, startPoint y: 235, endPoint x: 487, endPoint y: 237, distance: 312.6
click at [487, 267] on li "We will offer constructive feedback and help you work on your improvement areas." at bounding box center [422, 276] width 520 height 19
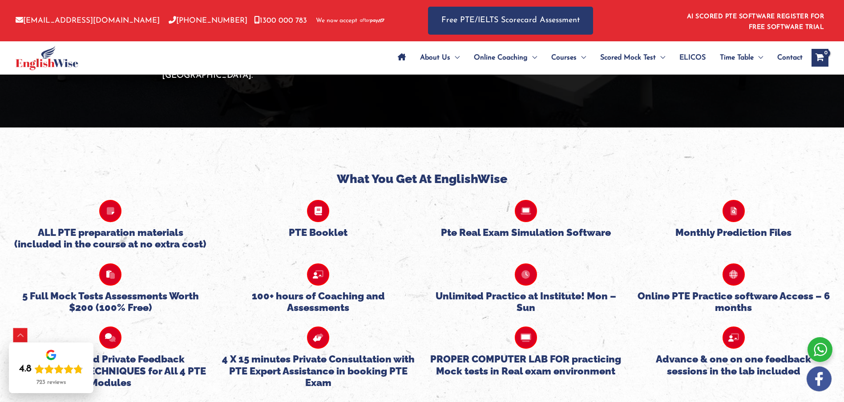
scroll to position [2152, 0]
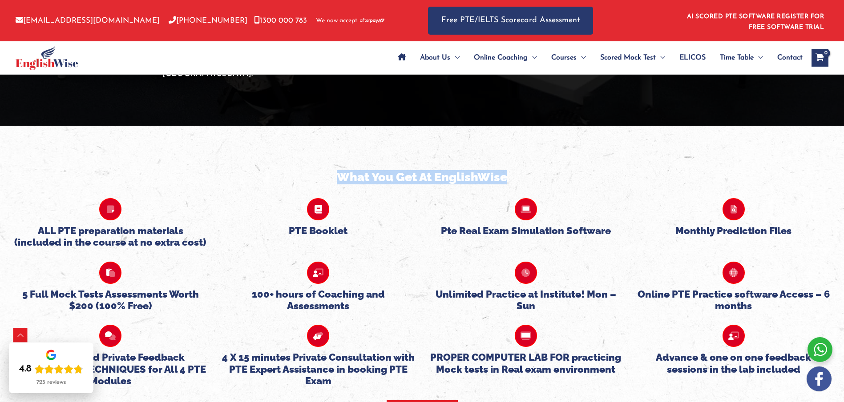
drag, startPoint x: 337, startPoint y: 122, endPoint x: 515, endPoint y: 125, distance: 177.9
click at [515, 170] on h4 "What You Get At EnglishWise" at bounding box center [422, 177] width 830 height 14
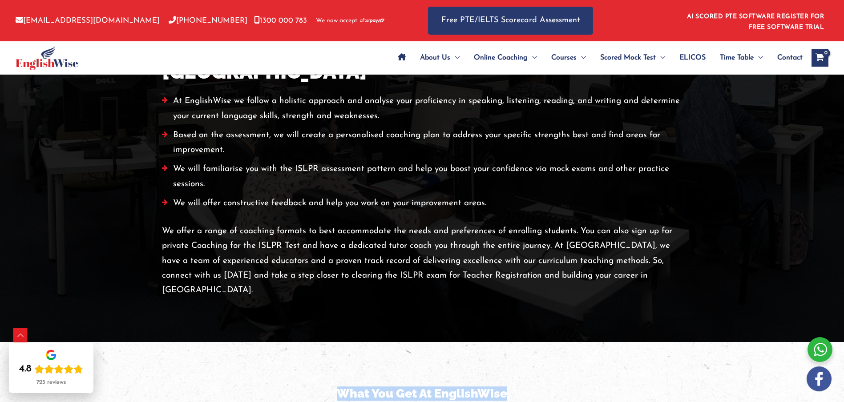
scroll to position [2195, 0]
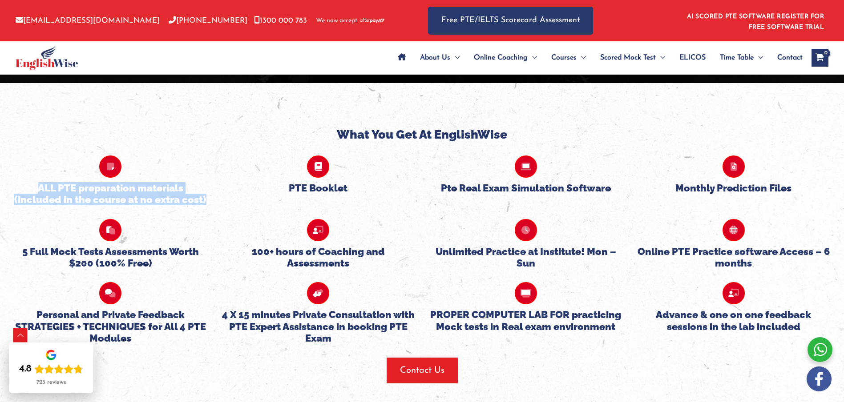
drag, startPoint x: 40, startPoint y: 137, endPoint x: 210, endPoint y: 146, distance: 170.6
click at [210, 146] on div "ALL PTE preparation materials (included in the course at no extra cost)" at bounding box center [111, 174] width 208 height 64
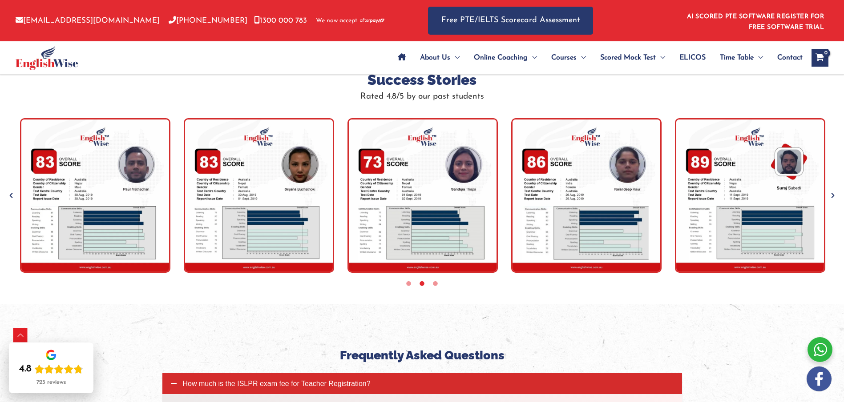
scroll to position [3072, 0]
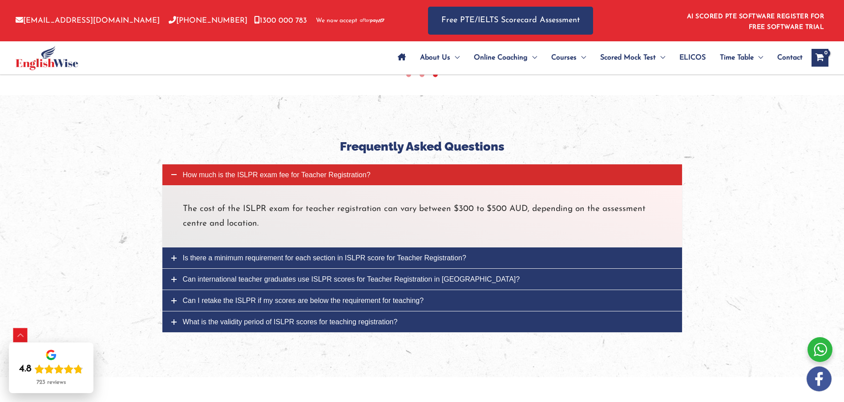
click at [230, 171] on span "How much is the ISLPR exam fee for Teacher Registration?" at bounding box center [277, 175] width 188 height 8
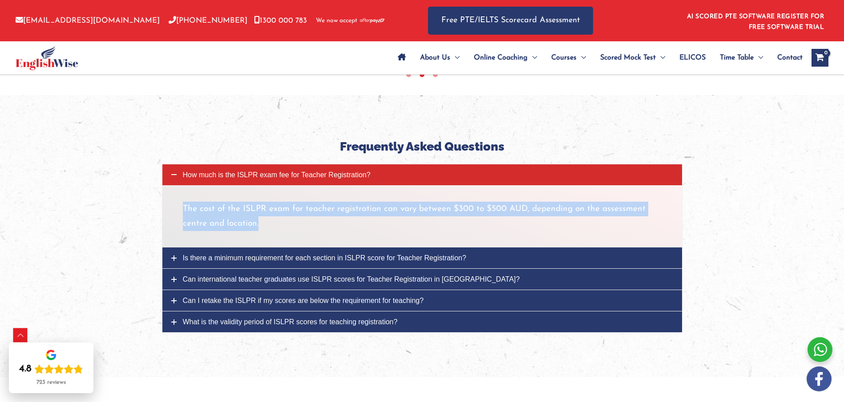
drag, startPoint x: 182, startPoint y: 152, endPoint x: 261, endPoint y: 175, distance: 81.6
click at [261, 202] on p "The cost of the ISLPR exam for teacher registration can vary between $300 to $5…" at bounding box center [422, 217] width 479 height 30
click at [271, 254] on span "Is there a minimum requirement for each section in ISLPR score for Teacher Regi…" at bounding box center [324, 258] width 283 height 8
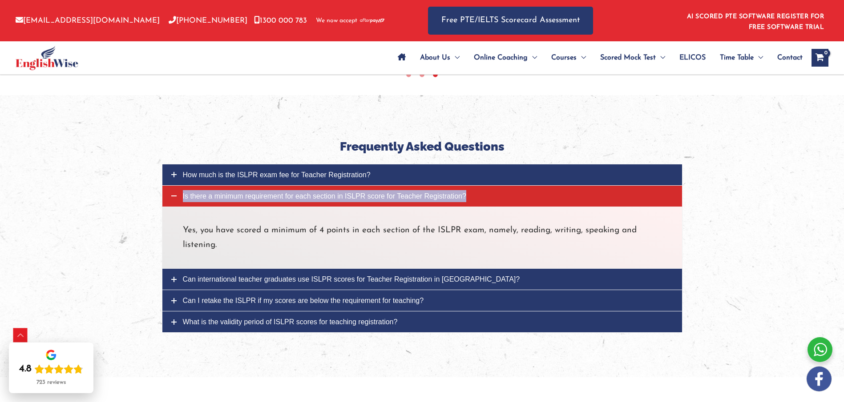
click at [260, 193] on span "Is there a minimum requirement for each section in ISLPR score for Teacher Regi…" at bounding box center [324, 197] width 283 height 8
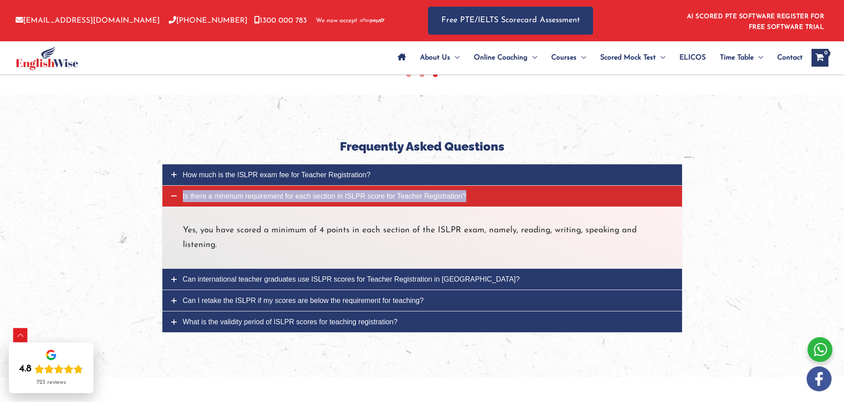
click at [260, 193] on span "Is there a minimum requirement for each section in ISLPR score for Teacher Regi…" at bounding box center [324, 197] width 283 height 8
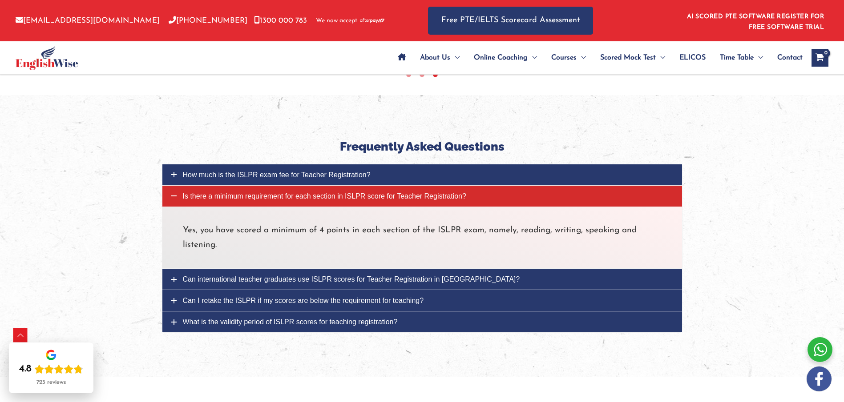
click at [213, 223] on p "Yes, you have scored a minimum of 4 points in each section of the ISLPR exam, n…" at bounding box center [422, 238] width 479 height 30
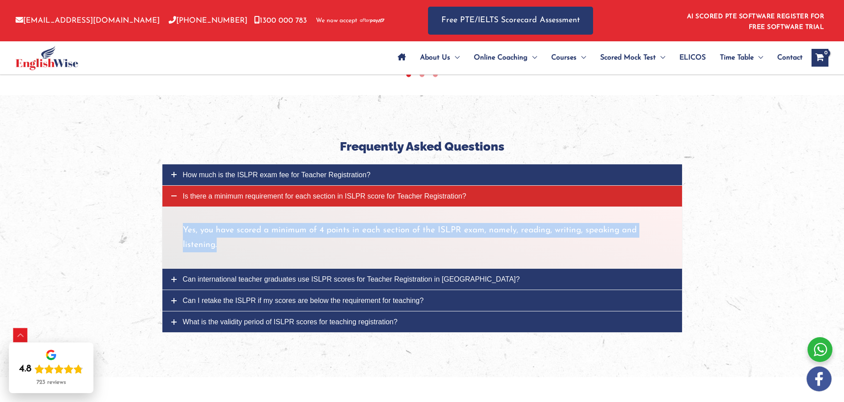
drag, startPoint x: 183, startPoint y: 175, endPoint x: 218, endPoint y: 197, distance: 41.4
click at [220, 223] on p "Yes, you have scored a minimum of 4 points in each section of the ISLPR exam, n…" at bounding box center [422, 238] width 479 height 30
click at [274, 276] on span "Can international teacher graduates use ISLPR scores for Teacher Registration i…" at bounding box center [351, 280] width 337 height 8
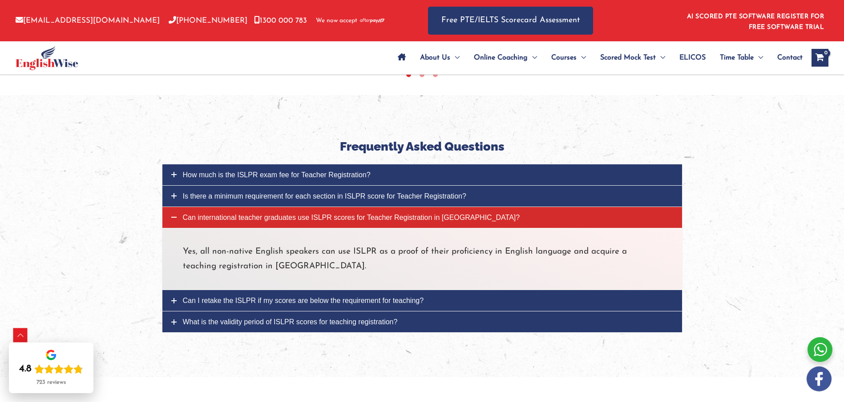
click at [269, 214] on span "Can international teacher graduates use ISLPR scores for Teacher Registration i…" at bounding box center [351, 218] width 337 height 8
click at [268, 214] on span "Can international teacher graduates use ISLPR scores for Teacher Registration i…" at bounding box center [351, 218] width 337 height 8
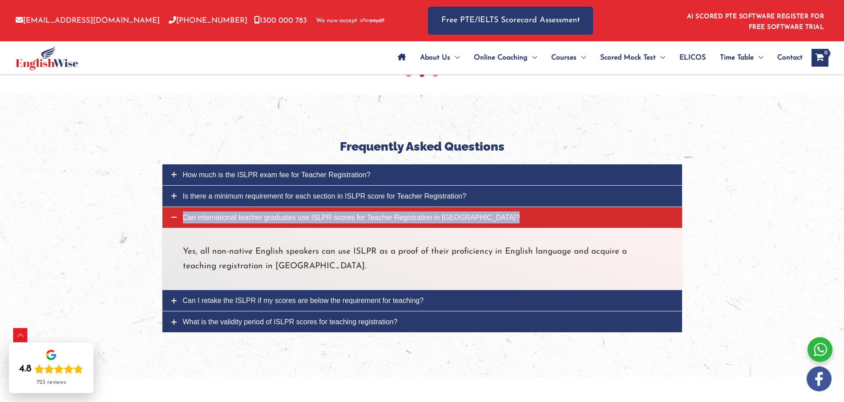
click at [224, 214] on span "Can international teacher graduates use ISLPR scores for Teacher Registration i…" at bounding box center [351, 218] width 337 height 8
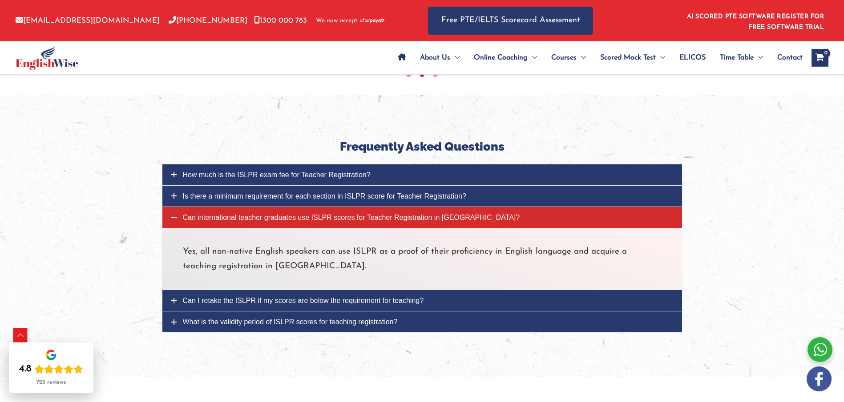
click at [186, 245] on p "Yes, all non-native English speakers can use ISLPR as a proof of their proficie…" at bounding box center [422, 260] width 479 height 30
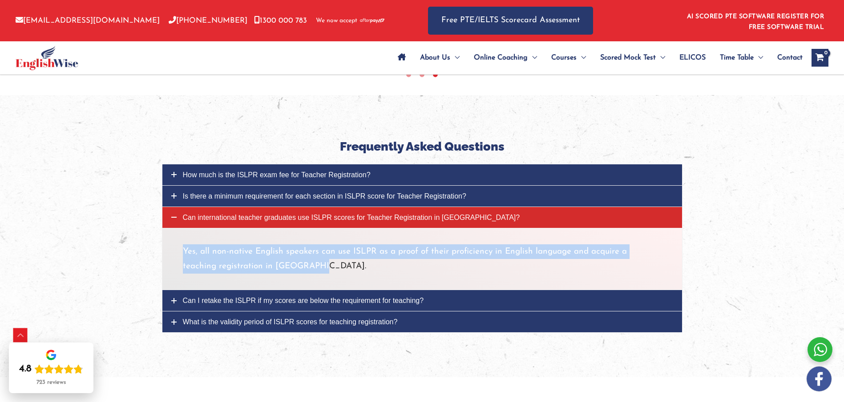
drag, startPoint x: 184, startPoint y: 197, endPoint x: 276, endPoint y: 213, distance: 93.8
click at [276, 245] on p "Yes, all non-native English speakers can use ISLPR as a proof of their proficie…" at bounding box center [422, 260] width 479 height 30
click at [249, 297] on span "Can I retake the ISLPR if my scores are below the requirement for teaching?" at bounding box center [303, 301] width 241 height 8
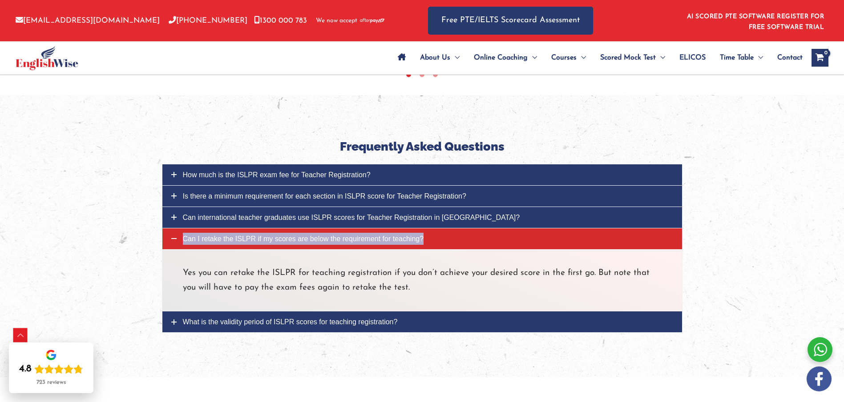
click at [229, 235] on span "Can I retake the ISLPR if my scores are below the requirement for teaching?" at bounding box center [303, 239] width 241 height 8
click at [295, 235] on span "Can I retake the ISLPR if my scores are below the requirement for teaching?" at bounding box center [303, 239] width 241 height 8
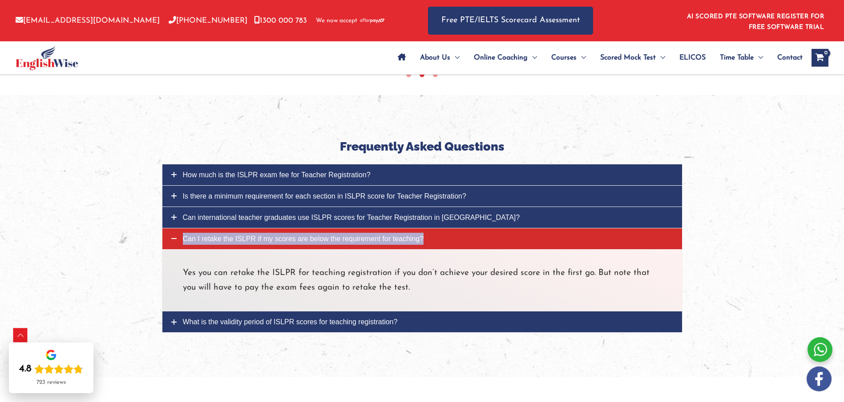
click at [185, 266] on p "Yes you can retake the ISLPR for teaching registration if you don’t achieve you…" at bounding box center [422, 281] width 479 height 30
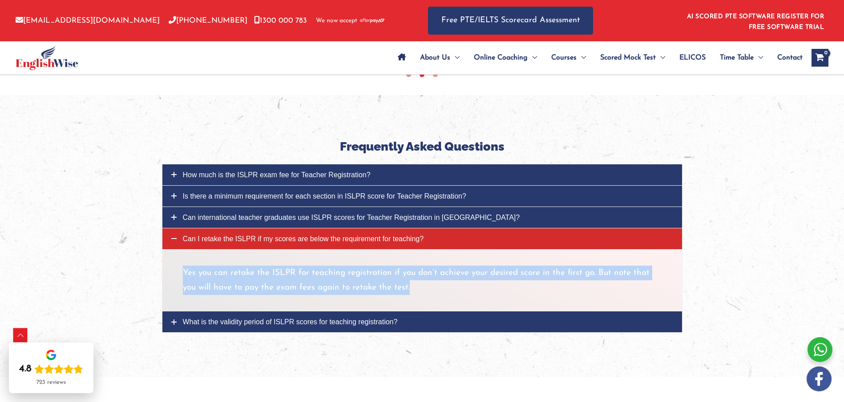
drag, startPoint x: 182, startPoint y: 218, endPoint x: 410, endPoint y: 234, distance: 228.2
click at [410, 266] on p "Yes you can retake the ISLPR for teaching registration if you don’t achieve you…" at bounding box center [422, 281] width 479 height 30
drag, startPoint x: 285, startPoint y: 268, endPoint x: 292, endPoint y: 266, distance: 7.3
click at [285, 318] on span "What is the validity period of ISLPR scores for teaching registration?" at bounding box center [290, 322] width 215 height 8
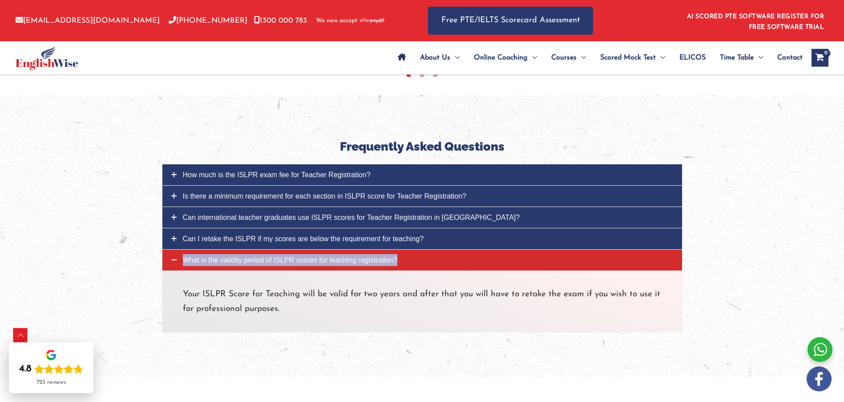
click at [265, 257] on span "What is the validity period of ISLPR scores for teaching registration?" at bounding box center [290, 261] width 215 height 8
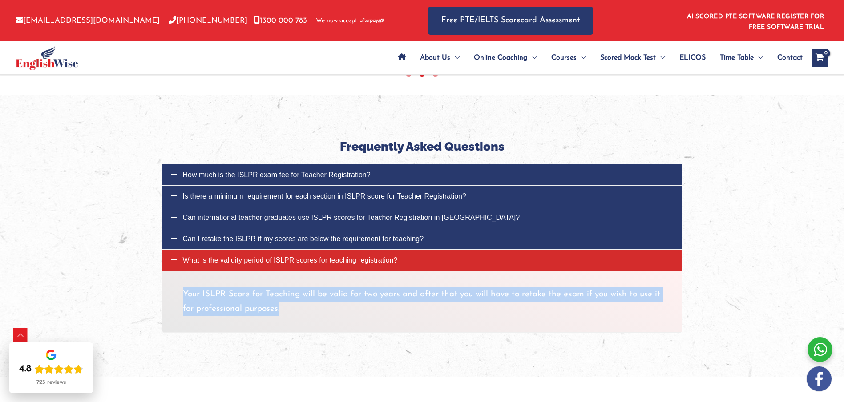
drag, startPoint x: 183, startPoint y: 239, endPoint x: 304, endPoint y: 257, distance: 122.6
click at [304, 287] on p "Your ISLPR Score for Teaching will be valid for two years and after that you wi…" at bounding box center [422, 302] width 479 height 30
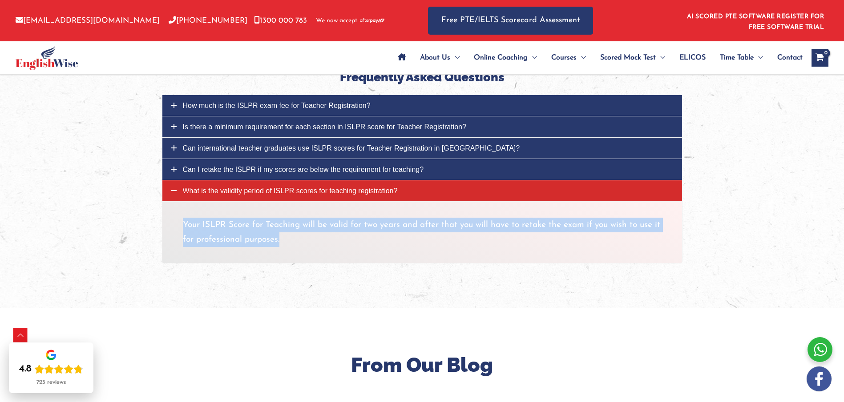
scroll to position [3110, 0]
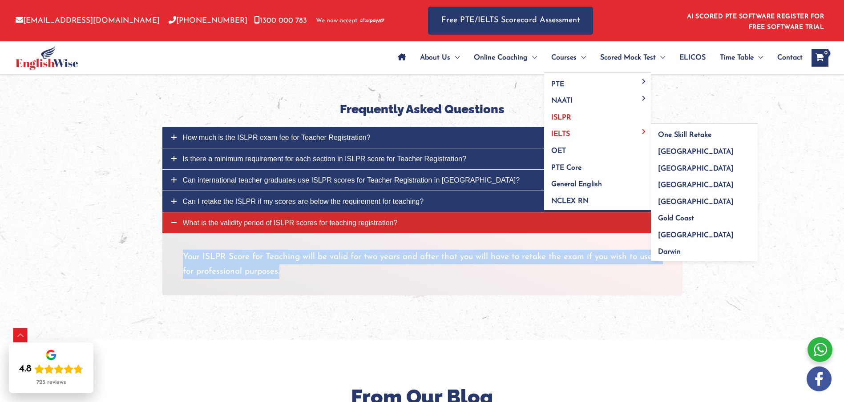
click at [554, 133] on span "IELTS" at bounding box center [560, 134] width 19 height 7
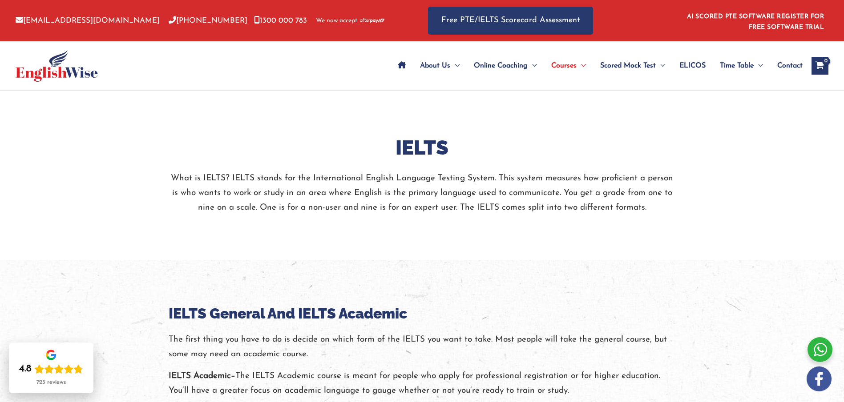
click at [332, 155] on h2 "IELTS" at bounding box center [422, 148] width 507 height 26
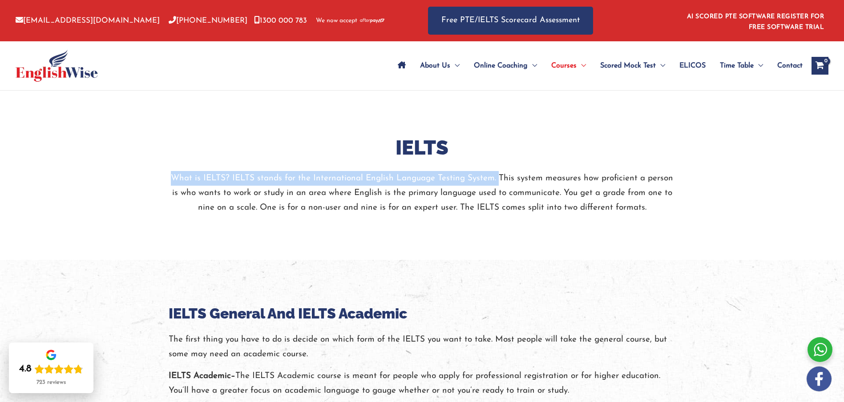
drag, startPoint x: 171, startPoint y: 177, endPoint x: 496, endPoint y: 182, distance: 325.1
click at [496, 182] on p "What is IELTS? IELTS stands for the International English Language Testing Syst…" at bounding box center [422, 193] width 507 height 44
copy p "What is IELTS? IELTS stands for the International English Language Testing Syst…"
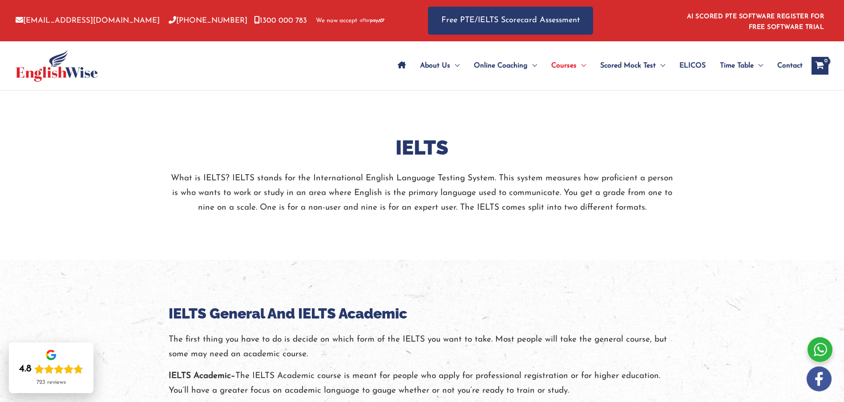
click at [373, 212] on p "What is IELTS? IELTS stands for the International English Language Testing Syst…" at bounding box center [422, 193] width 507 height 44
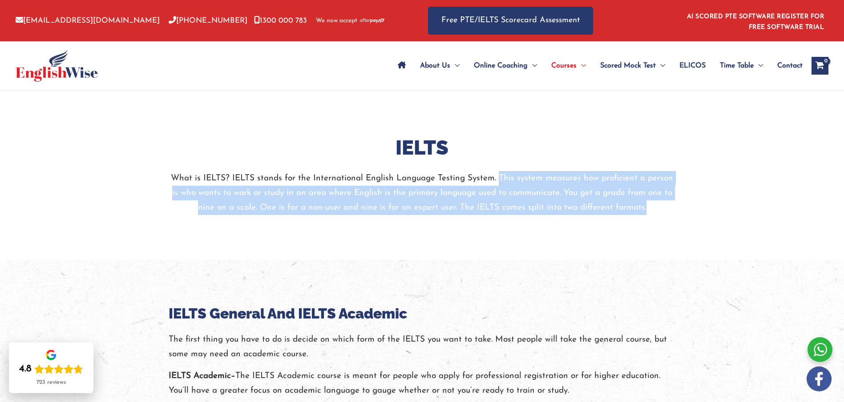
drag, startPoint x: 495, startPoint y: 177, endPoint x: 646, endPoint y: 208, distance: 154.7
click at [646, 208] on p "What is IELTS? IELTS stands for the International English Language Testing Syst…" at bounding box center [422, 193] width 507 height 44
copy p "This system measures how proficient a person is who wants to work or study in a…"
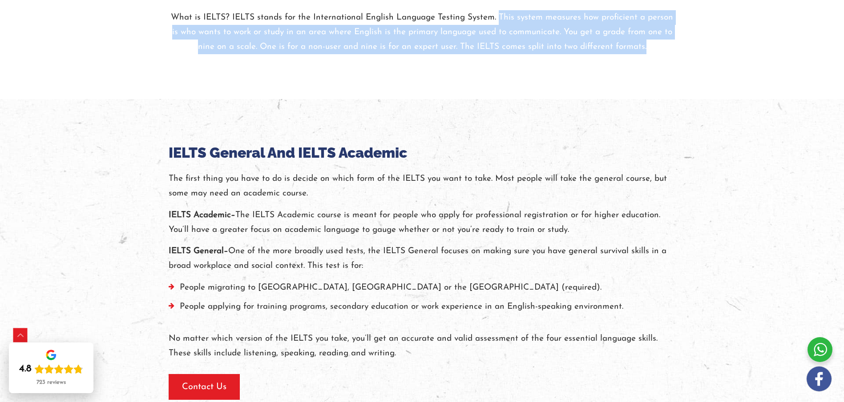
scroll to position [163, 0]
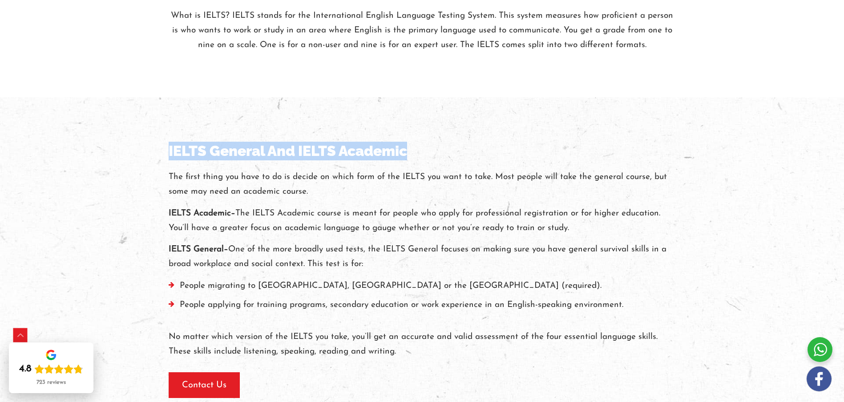
drag, startPoint x: 169, startPoint y: 149, endPoint x: 414, endPoint y: 152, distance: 245.5
click at [414, 152] on div "IELTS General And IELTS Academic The first thing you have to do is decide on wh…" at bounding box center [422, 270] width 520 height 257
copy h3 "IELTS General And IELTS Academic"
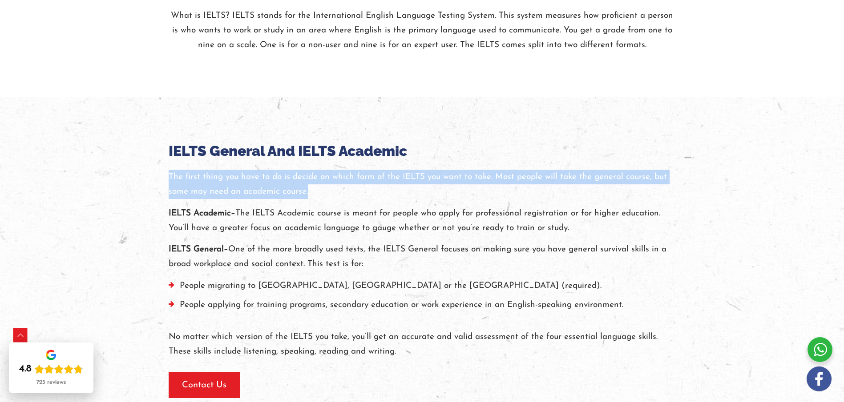
drag, startPoint x: 169, startPoint y: 176, endPoint x: 312, endPoint y: 192, distance: 143.7
click at [312, 192] on p "The first thing you have to do is decide on which form of the IELTS you want to…" at bounding box center [422, 185] width 507 height 30
copy p "The first thing you have to do is decide on which form of the IELTS you want to…"
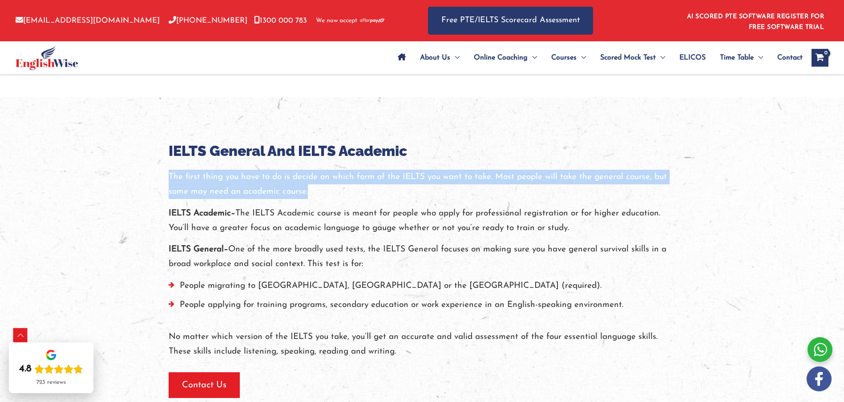
scroll to position [178, 0]
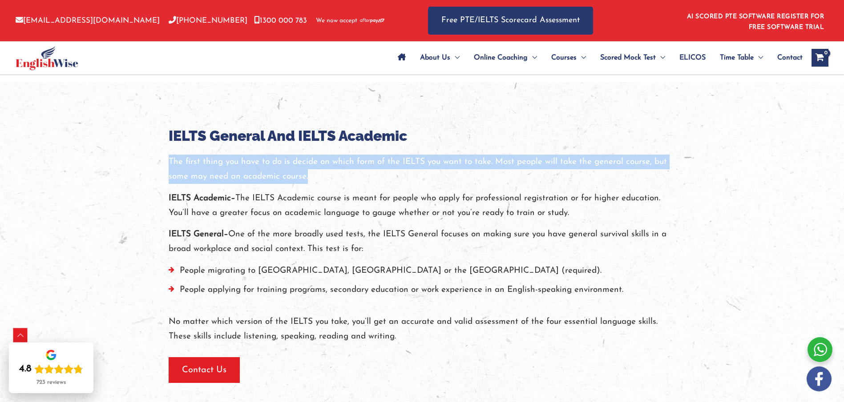
drag, startPoint x: 169, startPoint y: 197, endPoint x: 382, endPoint y: 247, distance: 219.5
click at [382, 247] on div "The first thing you have to do is decide on which form of the IELTS you want to…" at bounding box center [422, 249] width 507 height 189
click at [361, 226] on div "The first thing you have to do is decide on which form of the IELTS you want to…" at bounding box center [422, 249] width 507 height 189
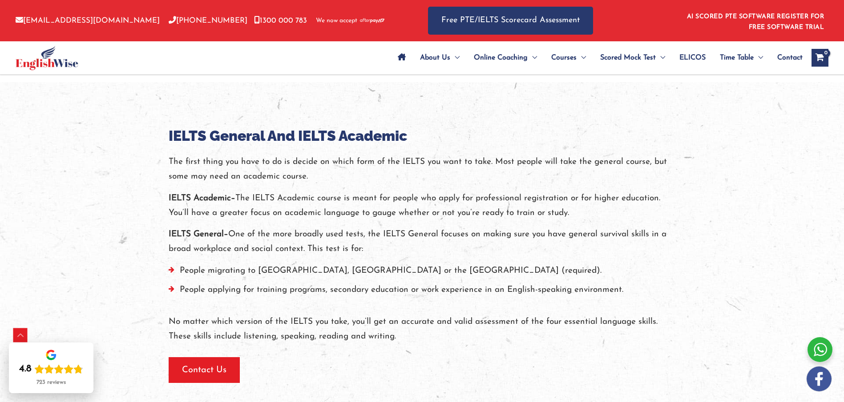
drag, startPoint x: 575, startPoint y: 211, endPoint x: 163, endPoint y: 199, distance: 412.0
click at [163, 199] on div "IELTS General And IELTS Academic The first thing you have to do is decide on wh…" at bounding box center [422, 255] width 520 height 257
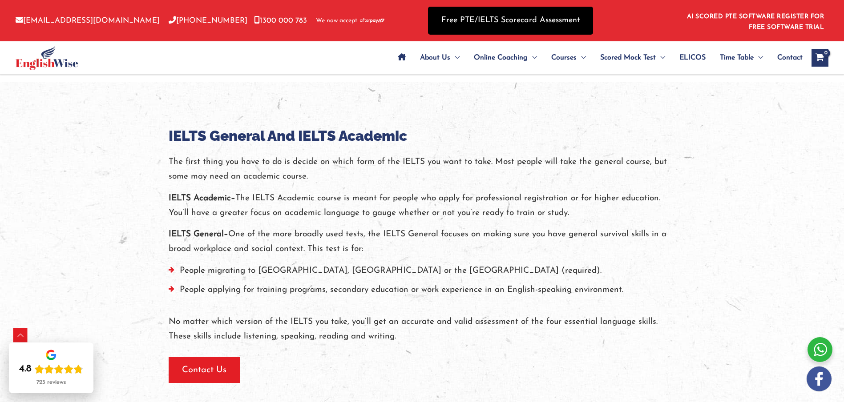
copy p "IELTS Academic– The IELTS Academic course is meant for people who apply for pro…"
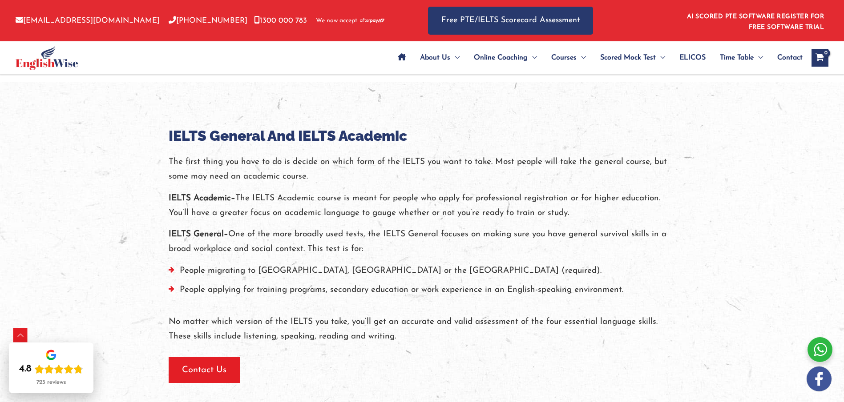
drag, startPoint x: 169, startPoint y: 233, endPoint x: 371, endPoint y: 249, distance: 203.4
click at [373, 245] on p "IELTS General– One of the more broadly used tests, the IELTS General focuses on…" at bounding box center [422, 242] width 507 height 30
copy p "IELTS General– One of the more broadly used tests, the IELTS General focuses on…"
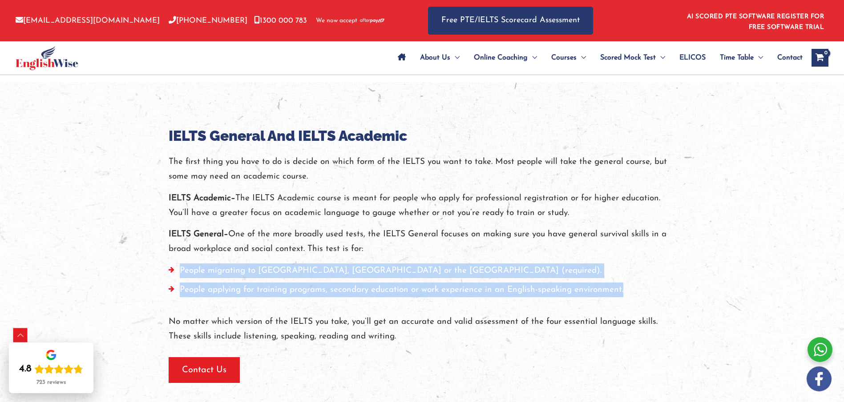
drag, startPoint x: 180, startPoint y: 271, endPoint x: 616, endPoint y: 296, distance: 437.4
click at [627, 290] on ul "People migrating to Canada, Australia or the UK (required). People applying for…" at bounding box center [422, 283] width 507 height 39
copy ul "People migrating to Canada, Australia or the UK (required). People applying for…"
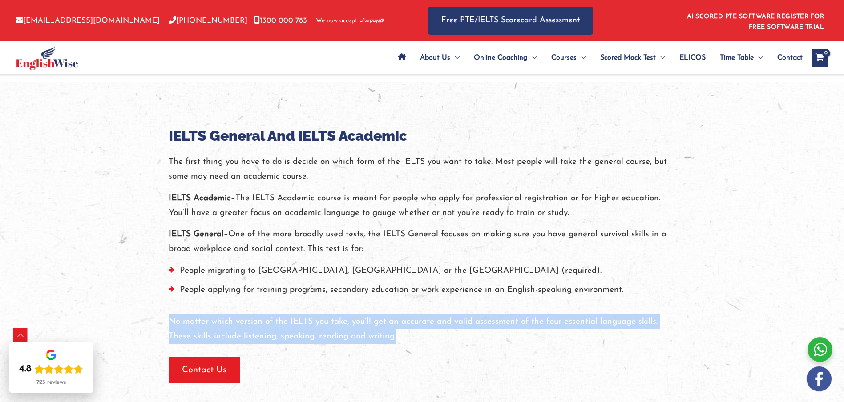
drag, startPoint x: 170, startPoint y: 320, endPoint x: 396, endPoint y: 337, distance: 226.6
click at [396, 338] on p "No matter which version of the IELTS you take, you’ll get an accurate and valid…" at bounding box center [422, 330] width 507 height 30
copy p "No matter which version of the IELTS you take, you’ll get an accurate and valid…"
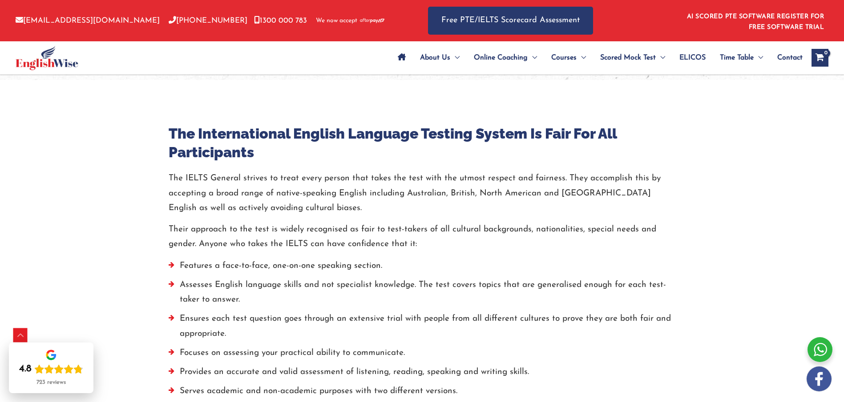
scroll to position [527, 0]
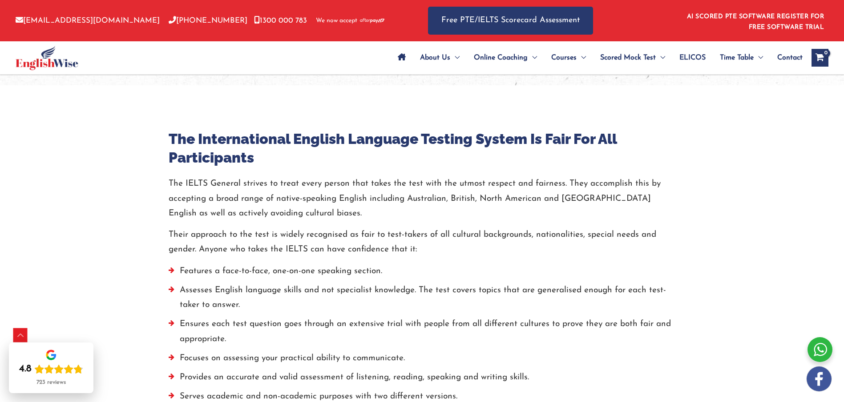
scroll to position [517, 0]
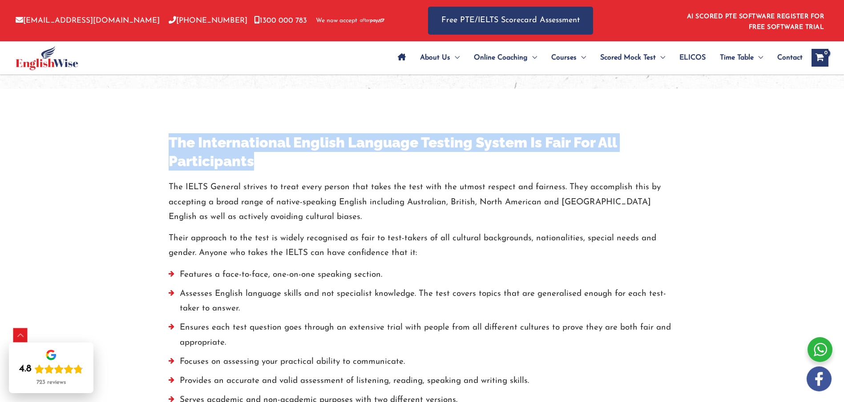
drag, startPoint x: 168, startPoint y: 141, endPoint x: 267, endPoint y: 163, distance: 102.2
click at [267, 163] on h3 "The International English Language Testing System Is Fair For All Participants" at bounding box center [422, 151] width 507 height 37
copy h3 "The International English Language Testing System Is Fair For All Participants"
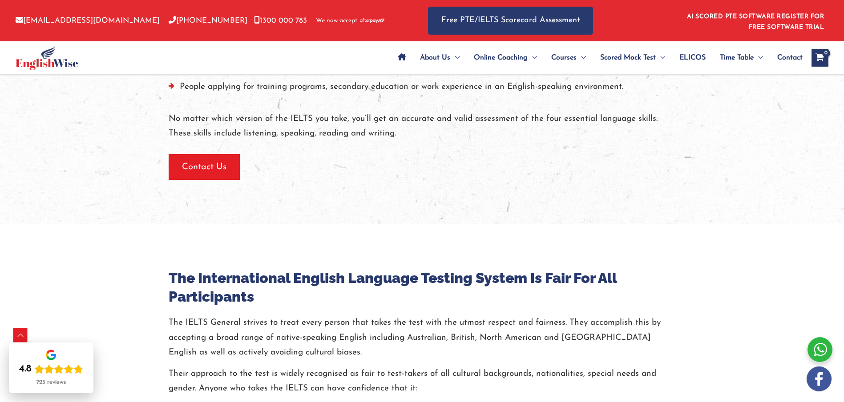
scroll to position [407, 0]
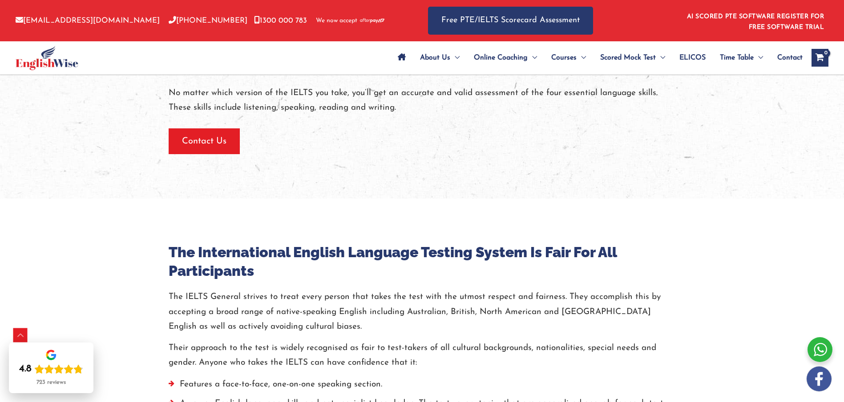
click at [182, 257] on h3 "The International English Language Testing System Is Fair For All Participants" at bounding box center [422, 261] width 507 height 37
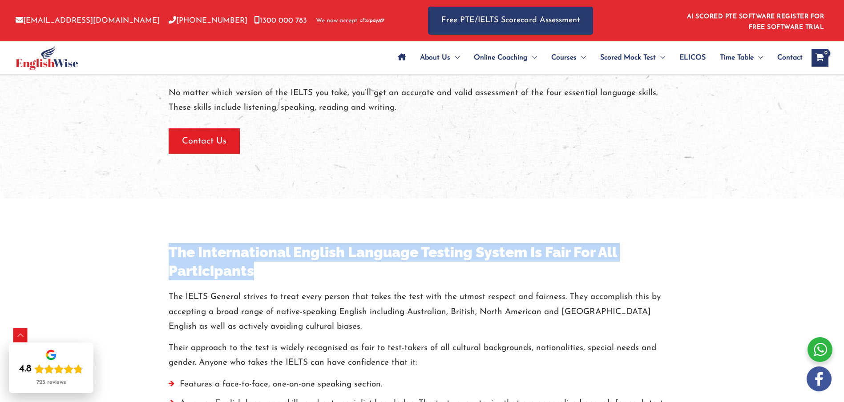
drag, startPoint x: 165, startPoint y: 250, endPoint x: 264, endPoint y: 271, distance: 100.6
copy h3 "The International English Language Testing System Is Fair For All Participants"
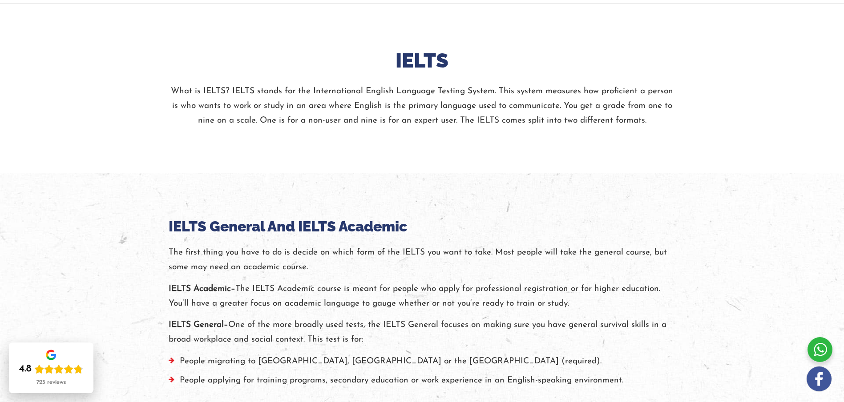
scroll to position [0, 0]
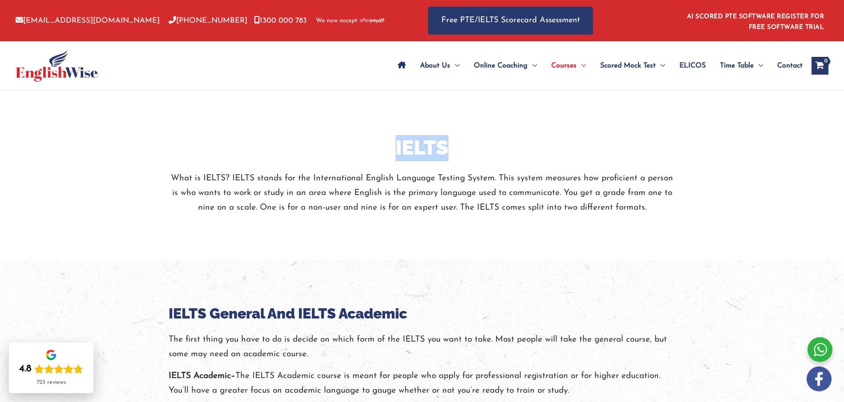
drag, startPoint x: 387, startPoint y: 146, endPoint x: 479, endPoint y: 150, distance: 91.7
click at [479, 150] on h2 "IELTS" at bounding box center [422, 148] width 507 height 26
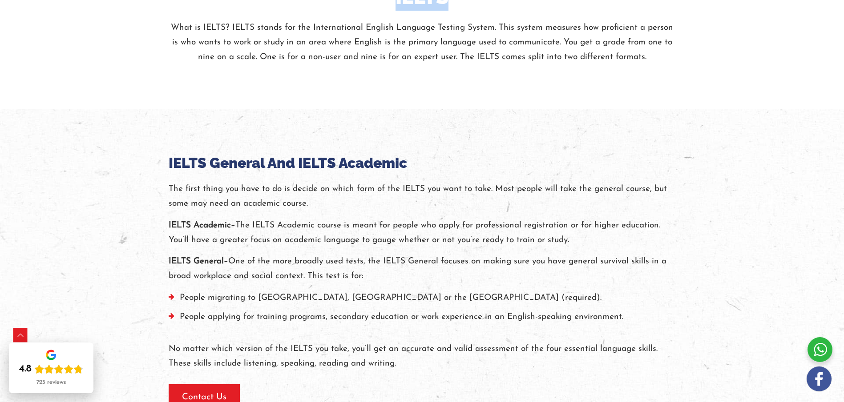
scroll to position [158, 0]
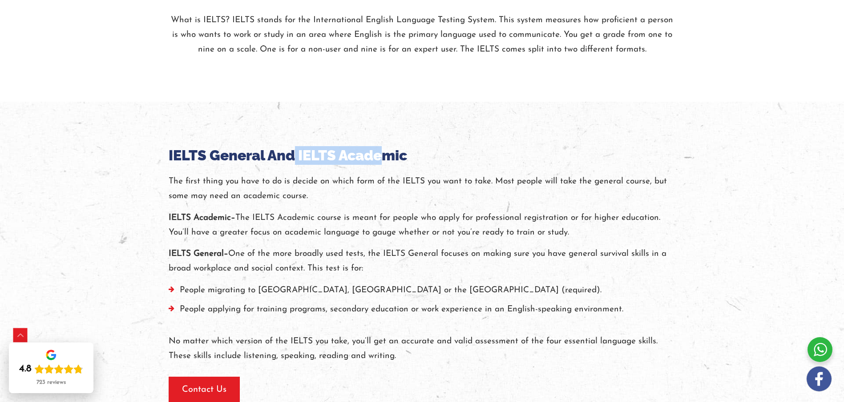
drag, startPoint x: 292, startPoint y: 159, endPoint x: 408, endPoint y: 156, distance: 116.1
click at [408, 156] on h3 "IELTS General And IELTS Academic" at bounding box center [422, 155] width 507 height 19
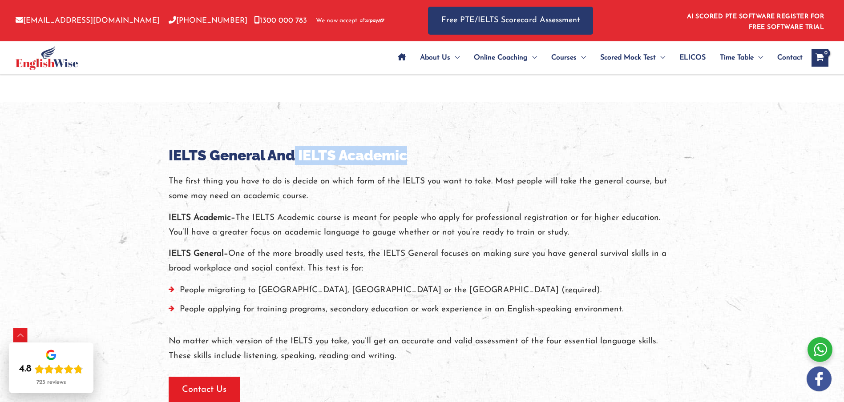
scroll to position [449, 0]
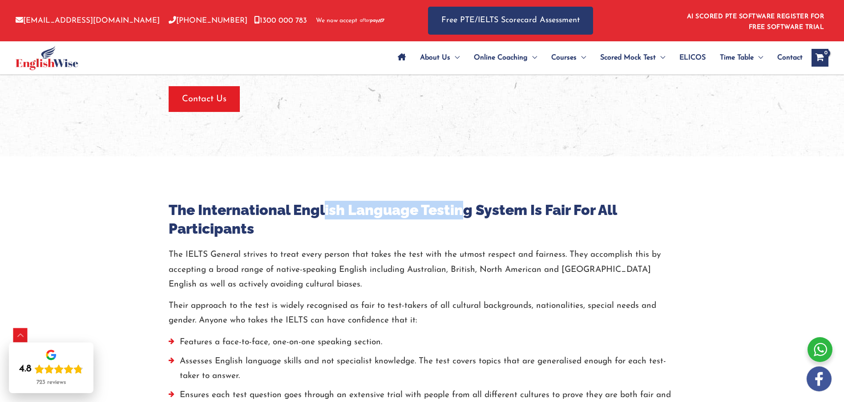
drag, startPoint x: 352, startPoint y: 211, endPoint x: 460, endPoint y: 213, distance: 108.5
click at [460, 213] on h3 "The International English Language Testing System Is Fair For All Participants" at bounding box center [422, 219] width 507 height 37
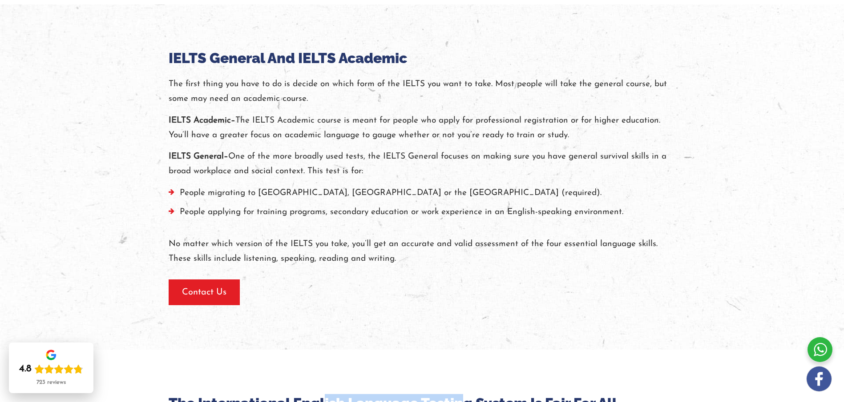
scroll to position [0, 0]
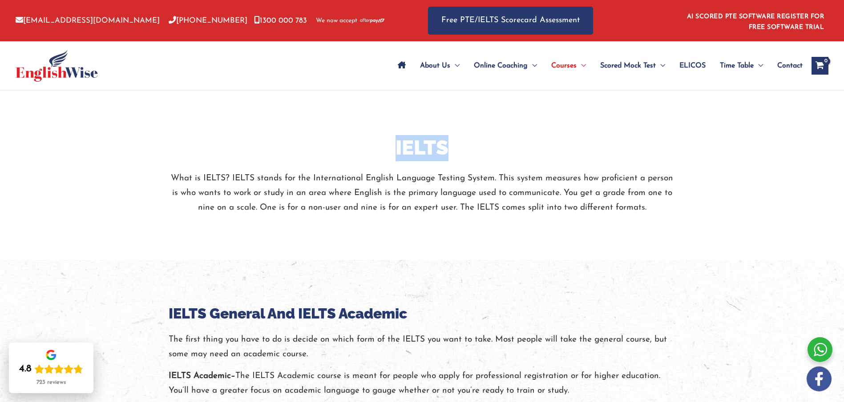
drag, startPoint x: 406, startPoint y: 144, endPoint x: 460, endPoint y: 145, distance: 53.8
click at [460, 145] on h2 "IELTS" at bounding box center [422, 148] width 507 height 26
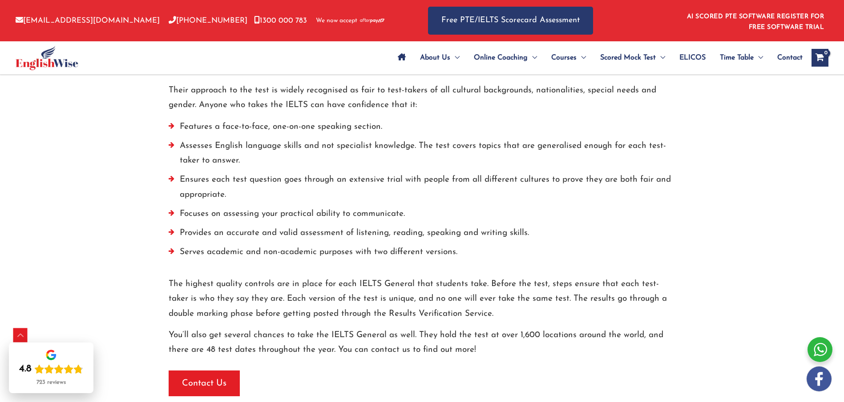
scroll to position [782, 0]
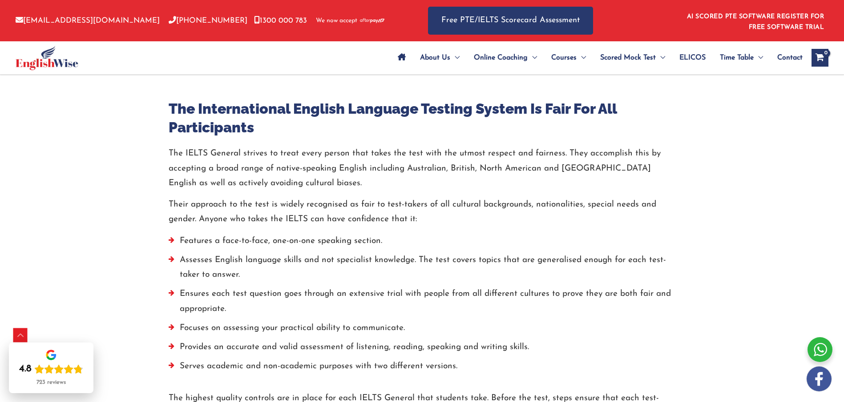
scroll to position [479, 0]
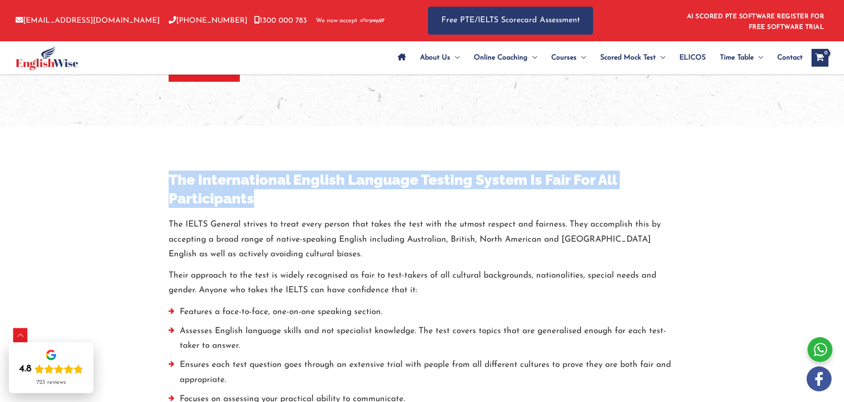
drag, startPoint x: 165, startPoint y: 177, endPoint x: 280, endPoint y: 184, distance: 114.5
click at [266, 198] on div "The International English Language Testing System Is Fair For All Participants …" at bounding box center [422, 376] width 520 height 411
copy h3 "The International English Language Testing System Is Fair For All Participants"
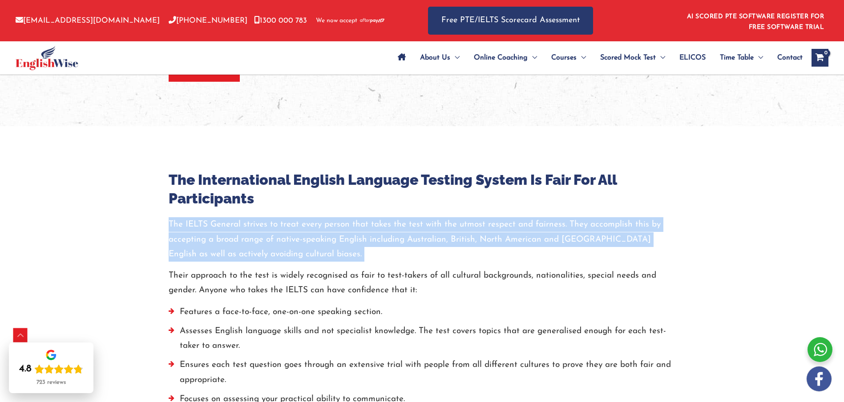
drag, startPoint x: 169, startPoint y: 224, endPoint x: 339, endPoint y: 264, distance: 174.1
click at [339, 264] on div "The IELTS General strives to treat every person that takes the test with the ut…" at bounding box center [422, 380] width 507 height 326
copy p "The IELTS General strives to treat every person that takes the test with the ut…"
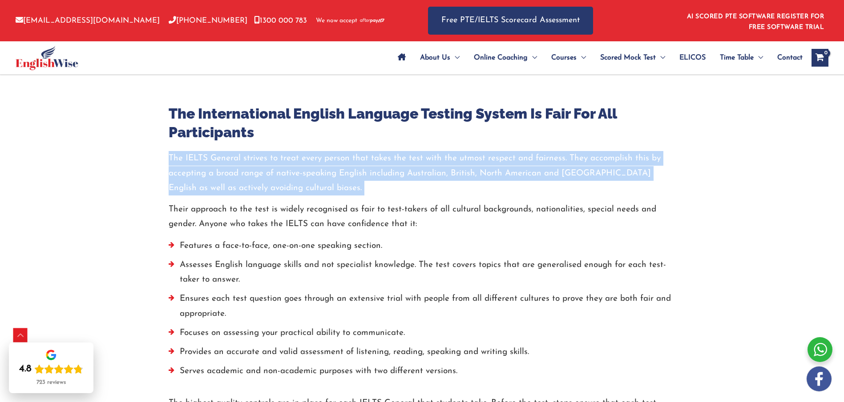
scroll to position [642, 0]
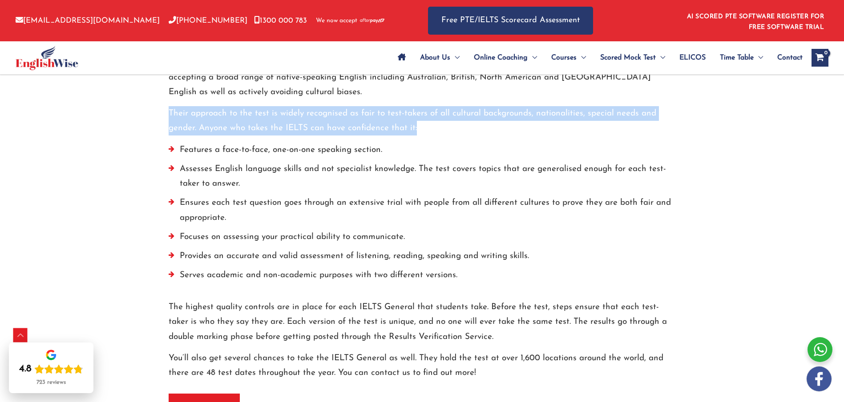
drag, startPoint x: 168, startPoint y: 112, endPoint x: 423, endPoint y: 133, distance: 255.6
click at [423, 133] on p "Their approach to the test is widely recognised as fair to test-takers of all c…" at bounding box center [422, 121] width 507 height 30
copy p "Their approach to the test is widely recognised as fair to test-takers of all c…"
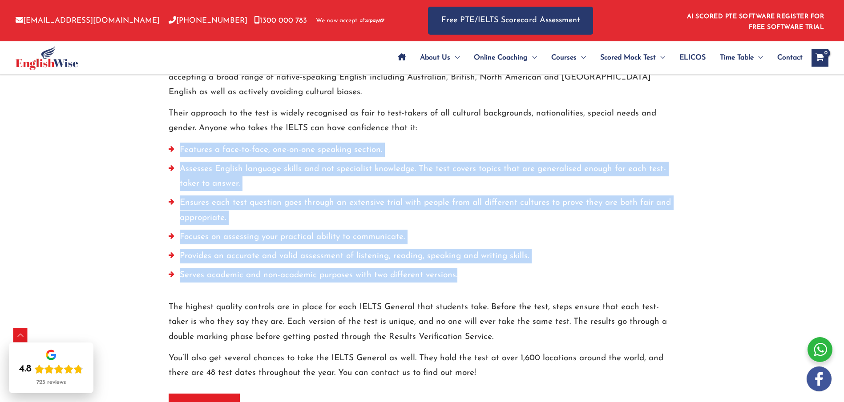
drag, startPoint x: 180, startPoint y: 149, endPoint x: 481, endPoint y: 277, distance: 327.3
click at [481, 277] on ul "Features a face-to-face, one-on-one speaking section. Assesses English language…" at bounding box center [422, 215] width 507 height 145
copy ul "Features a face-to-face, one-on-one speaking section. Assesses English language…"
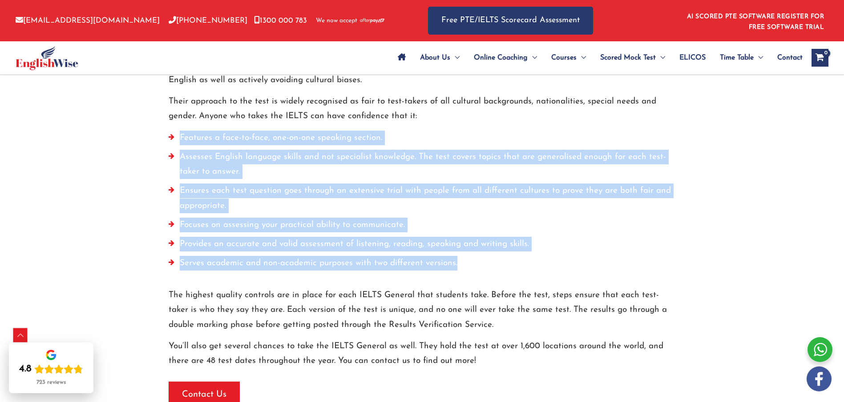
scroll to position [659, 0]
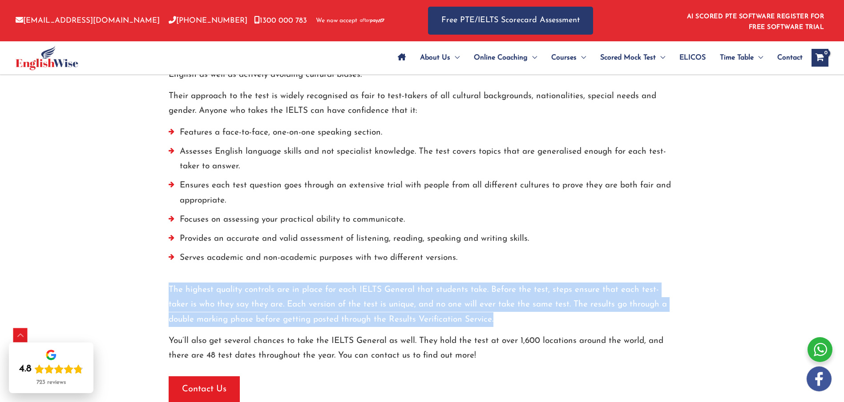
drag, startPoint x: 168, startPoint y: 290, endPoint x: 476, endPoint y: 319, distance: 309.1
click at [476, 319] on p "The highest quality controls are in place for each IELTS General that students …" at bounding box center [422, 305] width 507 height 44
copy p "The highest quality controls are in place for each IELTS General that students …"
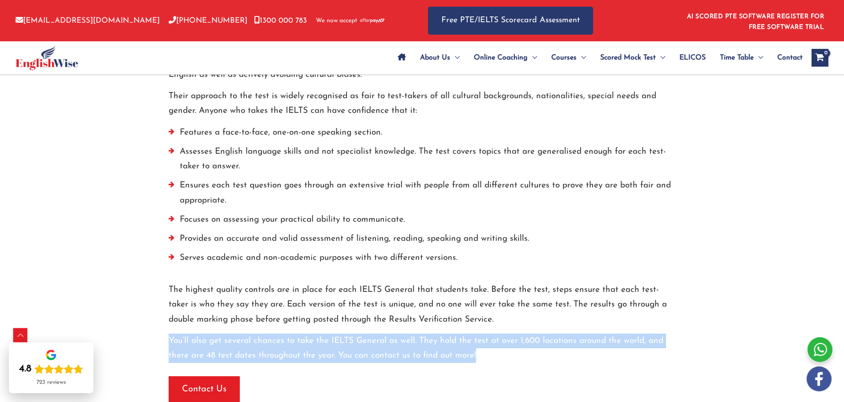
drag, startPoint x: 168, startPoint y: 338, endPoint x: 484, endPoint y: 352, distance: 316.0
click at [484, 352] on p "You’ll also get several chances to take the IELTS General as well. They hold th…" at bounding box center [422, 349] width 507 height 30
copy p "You’ll also get several chances to take the IELTS General as well. They hold th…"
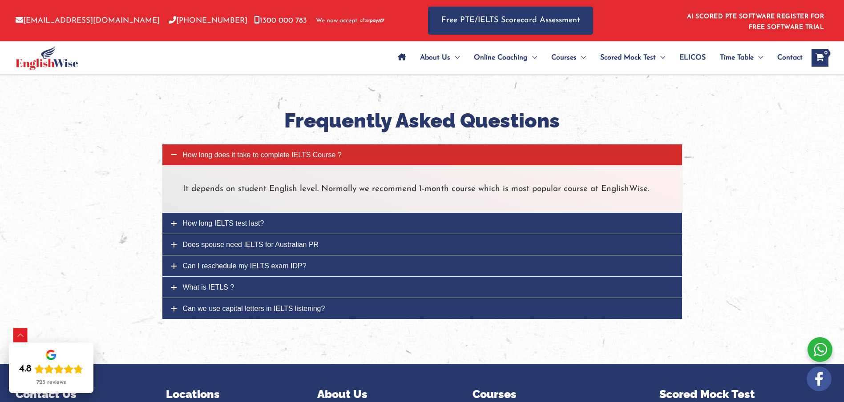
scroll to position [966, 0]
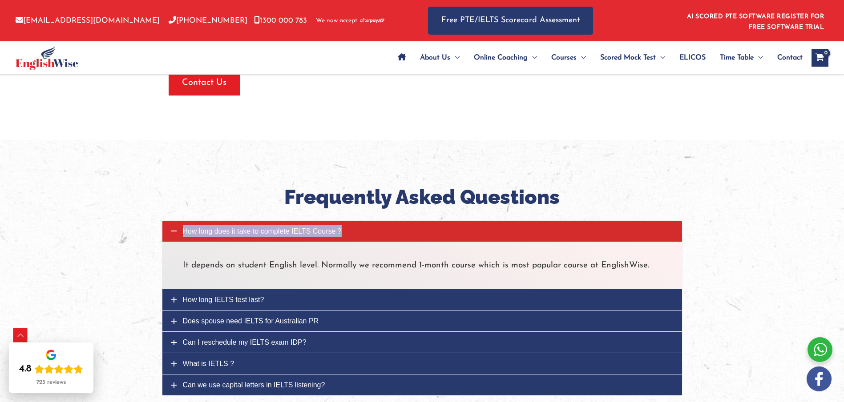
copy span "How long does it take to complete IELTS Course ?"
click at [189, 264] on p "It depends on student English level. Normally we recommend 1-month course which…" at bounding box center [422, 265] width 479 height 15
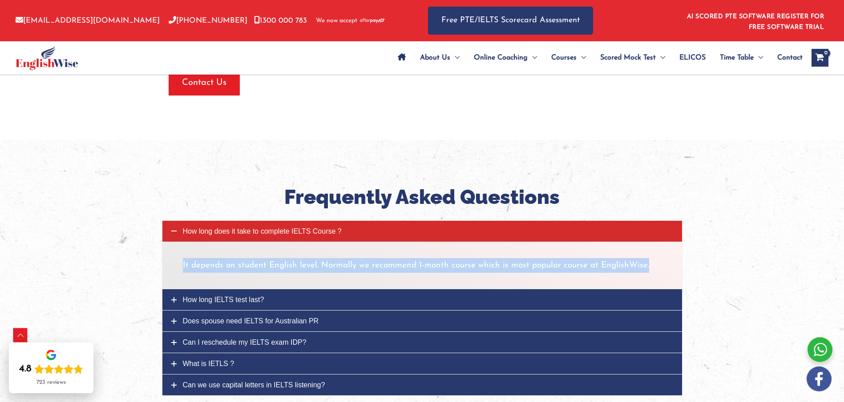
drag, startPoint x: 182, startPoint y: 265, endPoint x: 657, endPoint y: 267, distance: 474.5
click at [658, 267] on p "It depends on student English level. Normally we recommend 1-month course which…" at bounding box center [422, 265] width 479 height 15
copy p "It depends on student English level. Normally we recommend 1-month course which…"
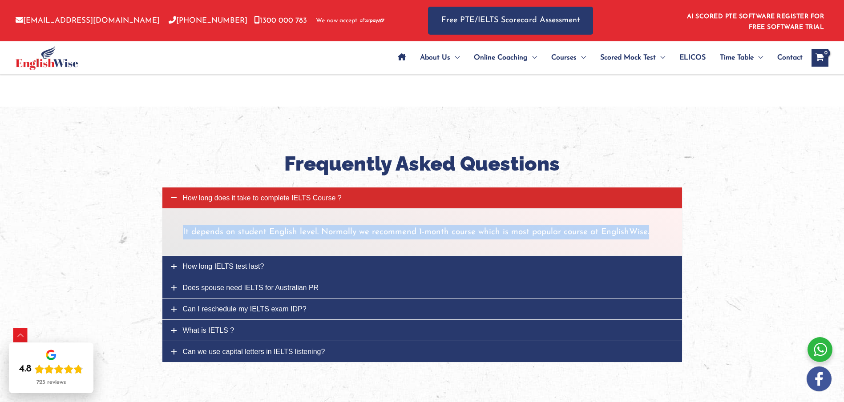
scroll to position [1038, 0]
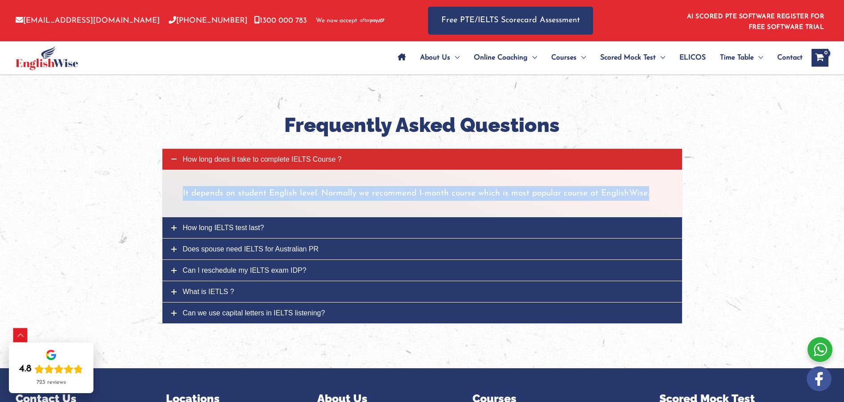
click at [241, 228] on span "How long IELTS test last?" at bounding box center [223, 228] width 81 height 8
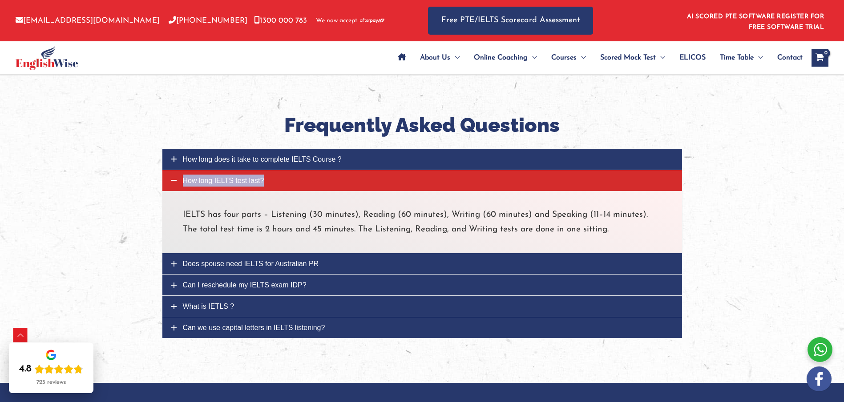
drag, startPoint x: 238, startPoint y: 181, endPoint x: 221, endPoint y: 181, distance: 17.3
click at [221, 181] on span "How long IELTS test last?" at bounding box center [223, 181] width 81 height 8
click at [178, 213] on div "IELTS has four parts – Listening (30 minutes), Reading (60 minutes), Writing (6…" at bounding box center [422, 222] width 520 height 63
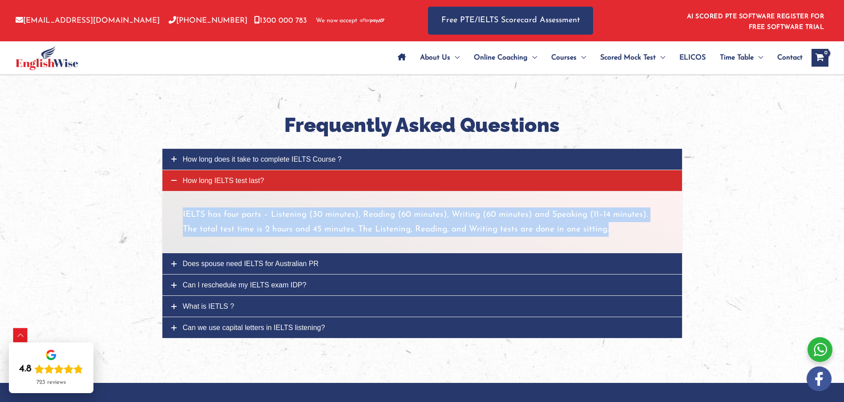
drag, startPoint x: 182, startPoint y: 213, endPoint x: 598, endPoint y: 232, distance: 416.7
click at [598, 232] on p "IELTS has four parts – Listening (30 minutes), Reading (60 minutes), Writing (6…" at bounding box center [422, 223] width 479 height 30
copy p "IELTS has four parts – Listening (30 minutes), Reading (60 minutes), Writing (6…"
click at [242, 261] on span "Does spouse need IELTS for Australian PR" at bounding box center [251, 264] width 136 height 8
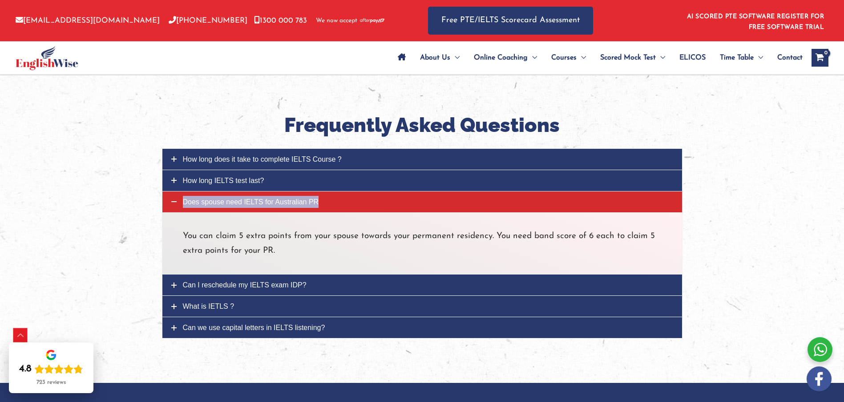
drag, startPoint x: 233, startPoint y: 201, endPoint x: 222, endPoint y: 202, distance: 10.3
click at [222, 202] on span "Does spouse need IELTS for Australian PR" at bounding box center [251, 202] width 136 height 8
click at [285, 203] on span "Does spouse need IELTS for Australian PR" at bounding box center [251, 202] width 136 height 8
click at [181, 235] on div "You can claim 5 extra points from your spouse towards your permanent residency.…" at bounding box center [422, 244] width 520 height 63
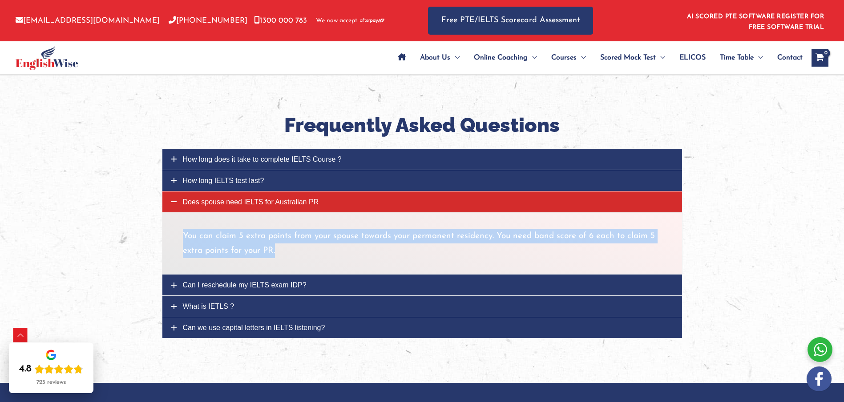
drag, startPoint x: 184, startPoint y: 235, endPoint x: 275, endPoint y: 254, distance: 93.1
click at [275, 254] on p "You can claim 5 extra points from your spouse towards your permanent residency.…" at bounding box center [422, 244] width 479 height 30
copy p "You can claim 5 extra points from your spouse towards your permanent residency.…"
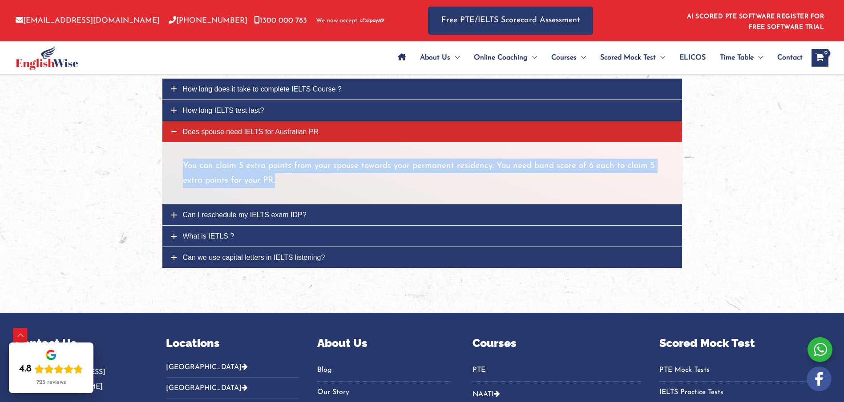
click at [240, 215] on span "Can I reschedule my IELTS exam IDP?" at bounding box center [245, 215] width 124 height 8
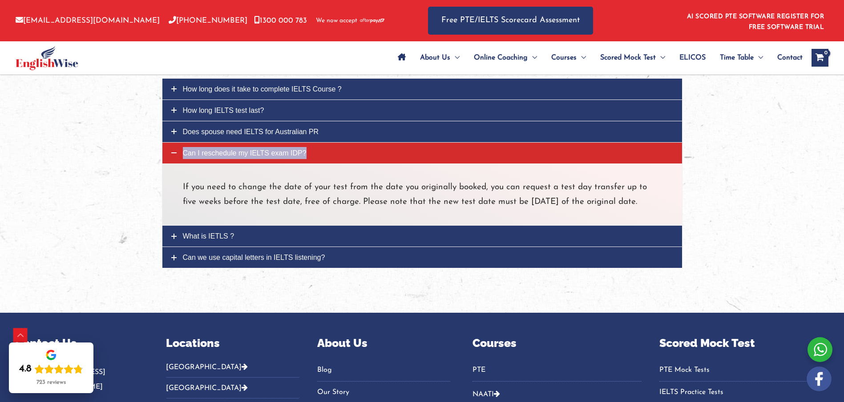
drag, startPoint x: 220, startPoint y: 155, endPoint x: 207, endPoint y: 153, distance: 13.0
click at [207, 153] on span "Can I reschedule my IELTS exam IDP?" at bounding box center [245, 153] width 124 height 8
click at [182, 186] on div "If you need to change the date of your test from the date you originally booked…" at bounding box center [422, 195] width 520 height 63
drag, startPoint x: 182, startPoint y: 185, endPoint x: 205, endPoint y: 216, distance: 38.1
click at [205, 216] on div "If you need to change the date of your test from the date you originally booked…" at bounding box center [422, 195] width 520 height 63
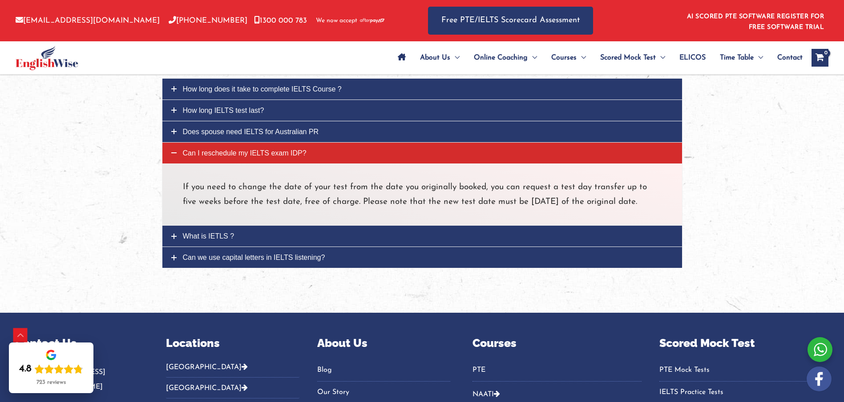
click at [207, 240] on span "What is IETLS ?" at bounding box center [209, 237] width 52 height 8
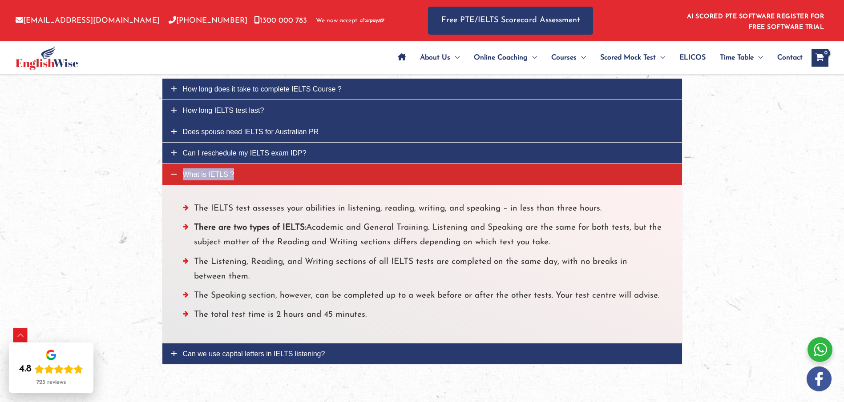
drag, startPoint x: 205, startPoint y: 177, endPoint x: 193, endPoint y: 177, distance: 12.0
click at [193, 177] on span "What is IETLS ?" at bounding box center [209, 175] width 52 height 8
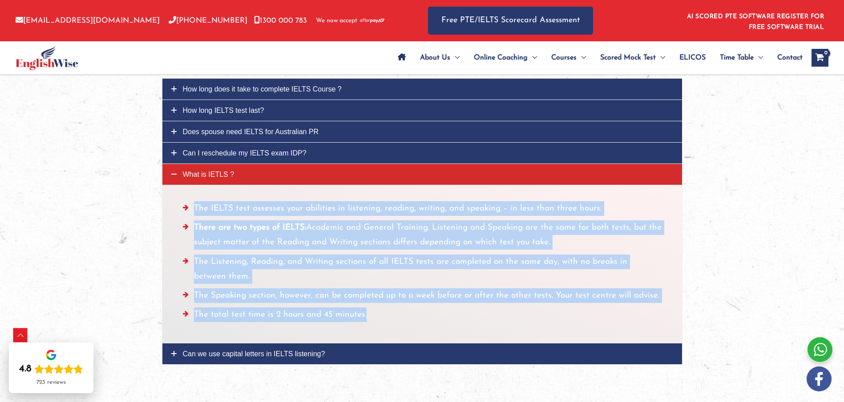
drag, startPoint x: 195, startPoint y: 205, endPoint x: 388, endPoint y: 313, distance: 220.8
click at [388, 313] on ul "The IELTS test assesses your abilities in listening, reading, writing, and spea…" at bounding box center [422, 264] width 479 height 126
click at [263, 348] on link "Can we use capital letters in IELTS listening?" at bounding box center [421, 354] width 519 height 21
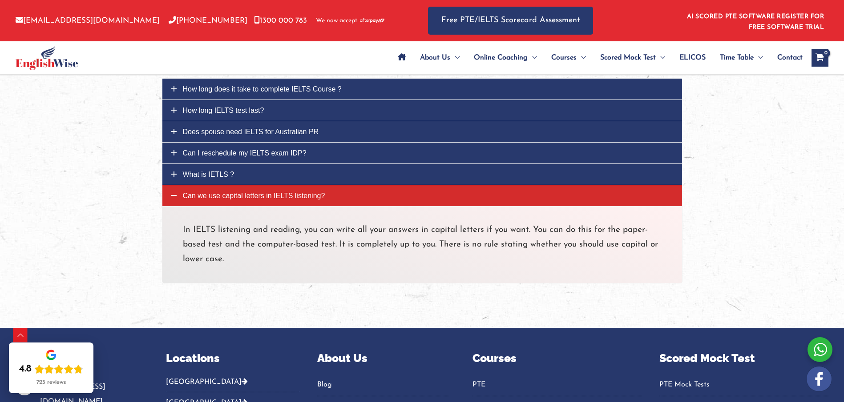
click at [207, 196] on span "Can we use capital letters in IELTS listening?" at bounding box center [254, 196] width 142 height 8
click at [204, 262] on p "In IELTS listening and reading, you can write all your answers in capital lette…" at bounding box center [422, 245] width 479 height 44
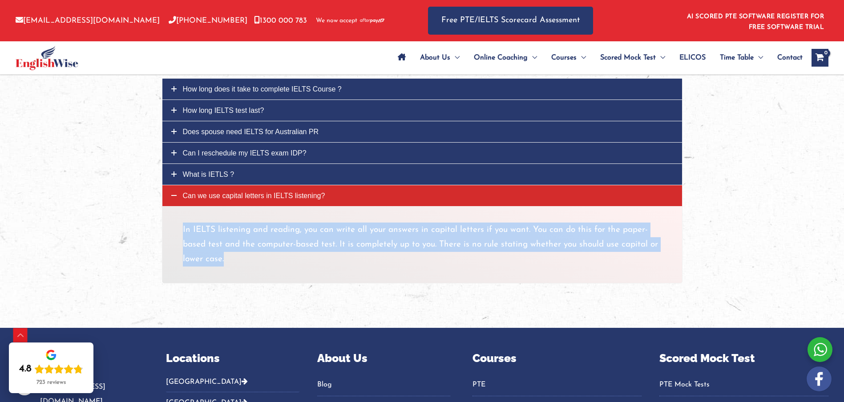
drag, startPoint x: 224, startPoint y: 260, endPoint x: 179, endPoint y: 230, distance: 53.8
click at [179, 230] on div "In IELTS listening and reading, you can write all your answers in capital lette…" at bounding box center [422, 244] width 520 height 77
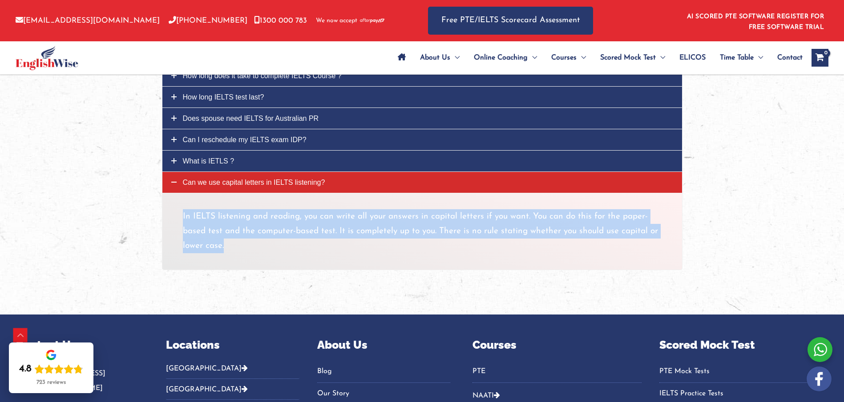
scroll to position [1131, 0]
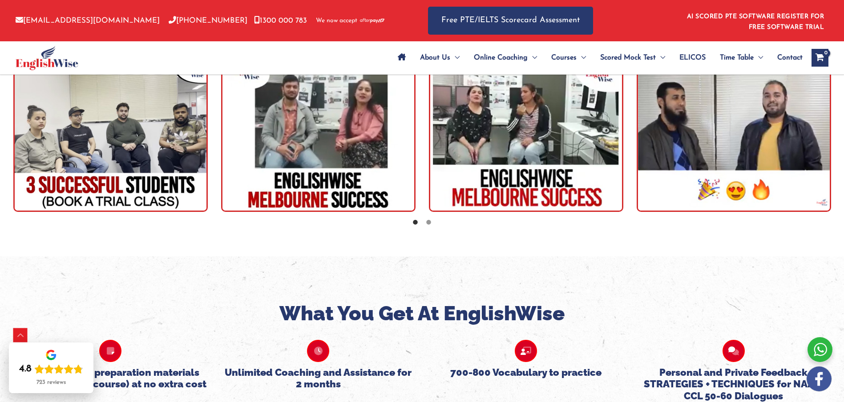
scroll to position [1477, 0]
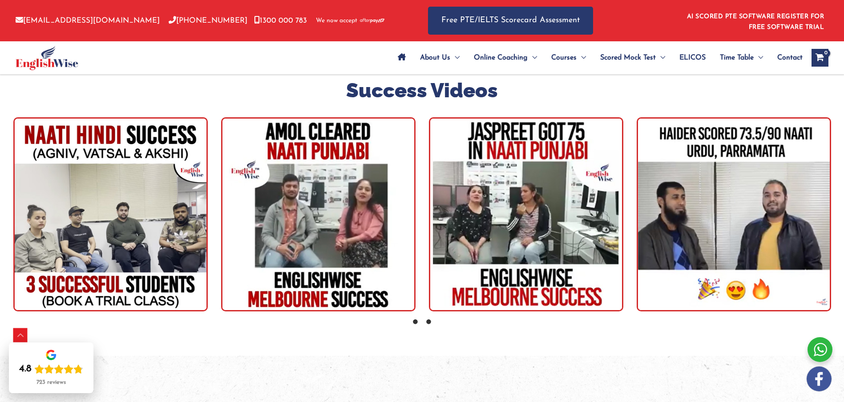
click at [428, 324] on icon at bounding box center [428, 322] width 7 height 7
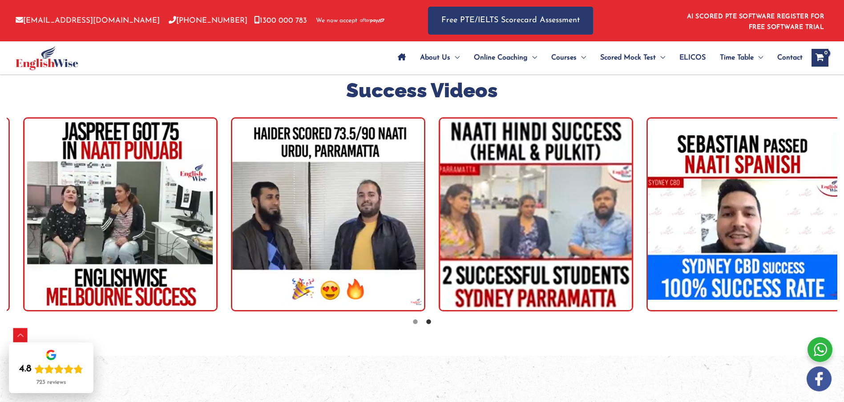
drag, startPoint x: 150, startPoint y: 215, endPoint x: 372, endPoint y: 217, distance: 222.4
click at [217, 216] on img "tracker" at bounding box center [120, 214] width 194 height 194
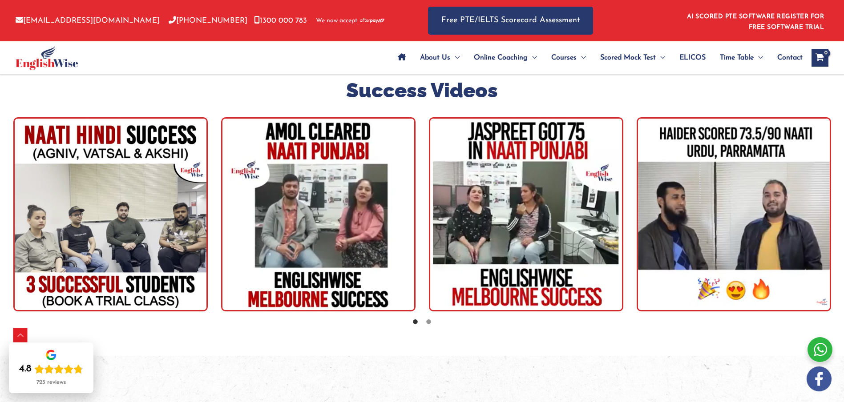
drag, startPoint x: 201, startPoint y: 164, endPoint x: 249, endPoint y: 165, distance: 48.5
click at [208, 165] on img "tracker" at bounding box center [110, 214] width 194 height 194
click at [82, 210] on img "tracker" at bounding box center [110, 214] width 194 height 194
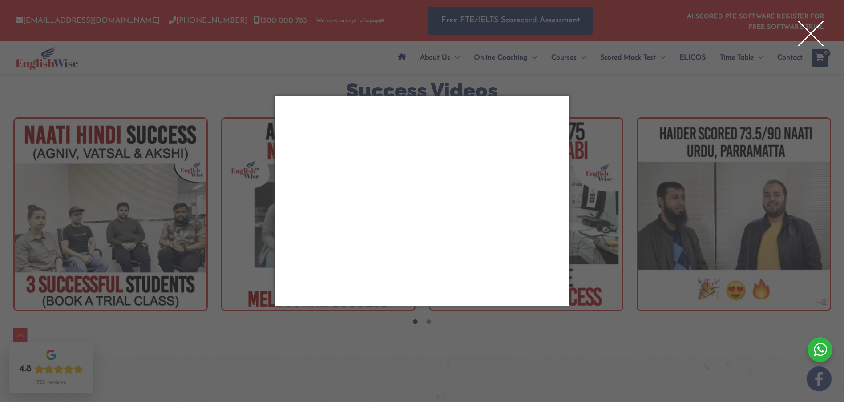
click at [817, 32] on div "Close" at bounding box center [810, 34] width 36 height 36
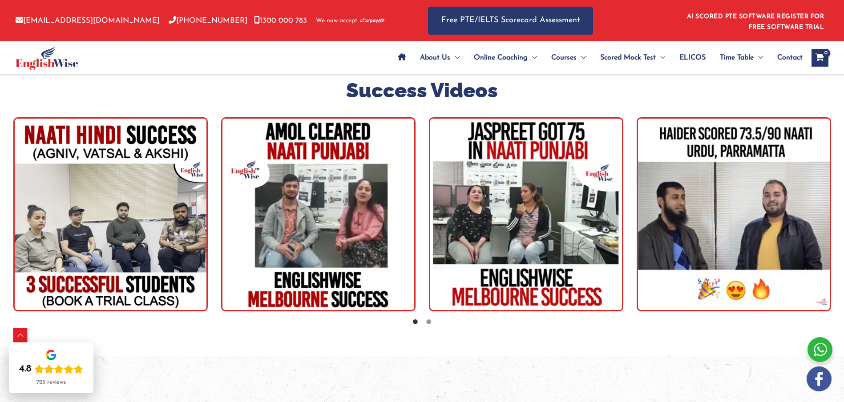
click at [349, 187] on img "tracker" at bounding box center [318, 214] width 194 height 194
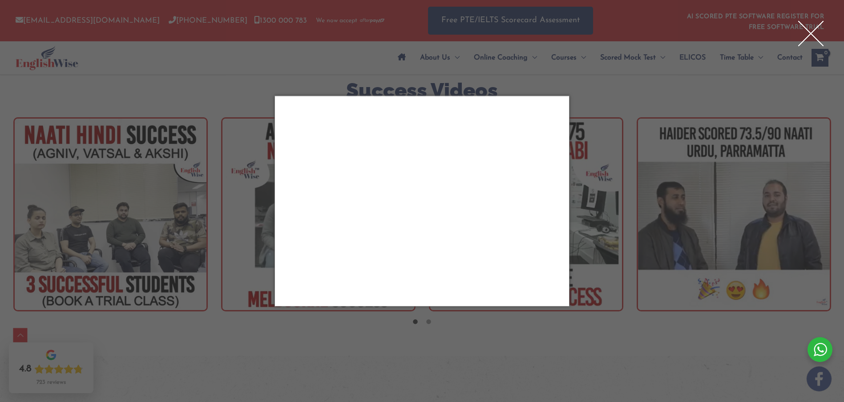
click at [816, 31] on div "Close" at bounding box center [810, 34] width 36 height 36
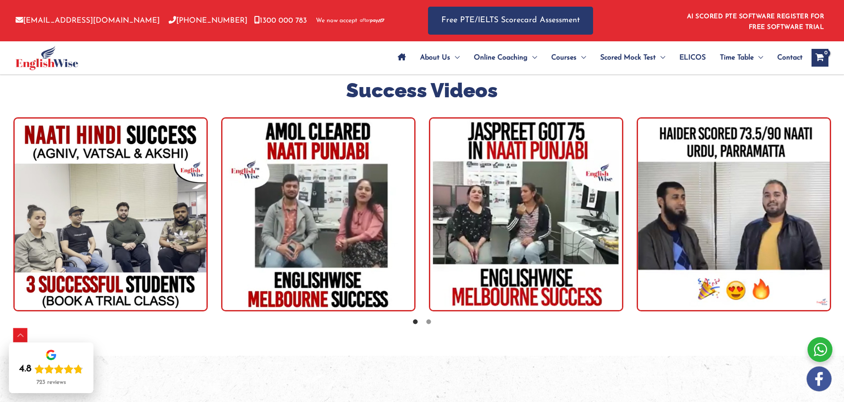
click at [538, 202] on img "tracker" at bounding box center [526, 214] width 194 height 194
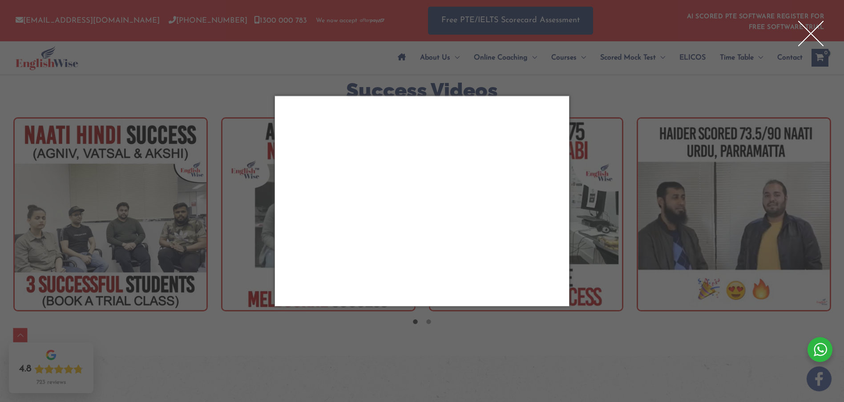
click at [810, 34] on div "Close" at bounding box center [810, 34] width 36 height 36
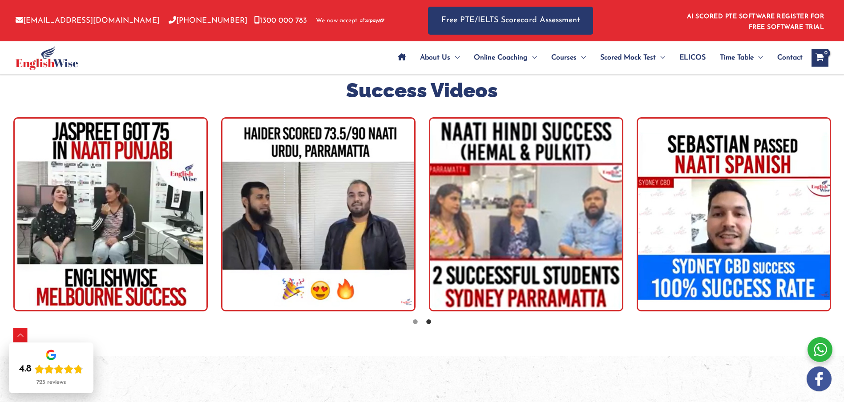
click at [296, 205] on img "tracker" at bounding box center [318, 214] width 194 height 194
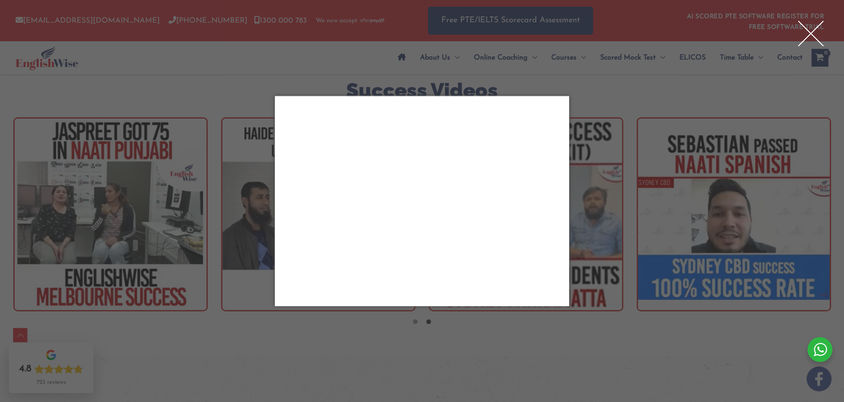
click at [808, 35] on div "Close" at bounding box center [810, 34] width 36 height 36
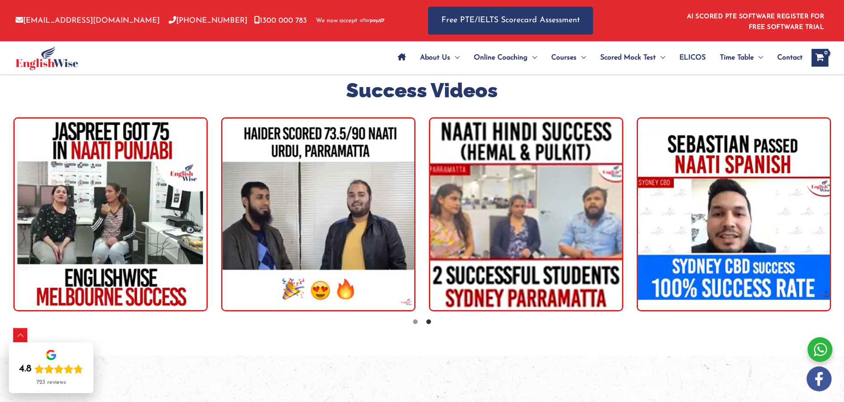
click at [513, 209] on img "tracker" at bounding box center [526, 214] width 194 height 194
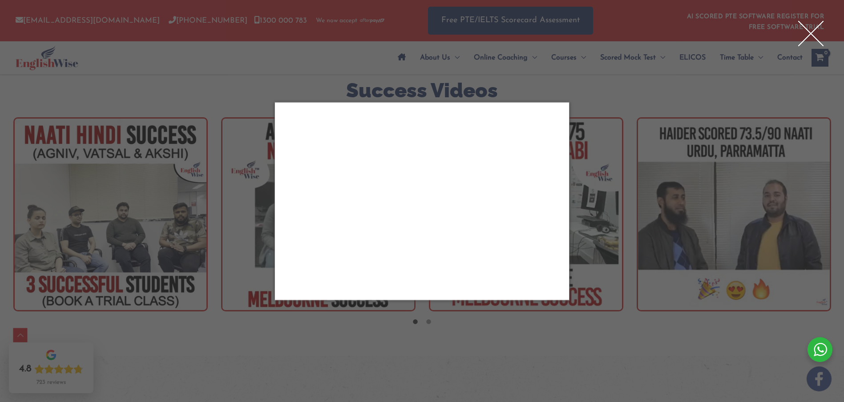
click at [595, 155] on div "Close" at bounding box center [422, 201] width 844 height 402
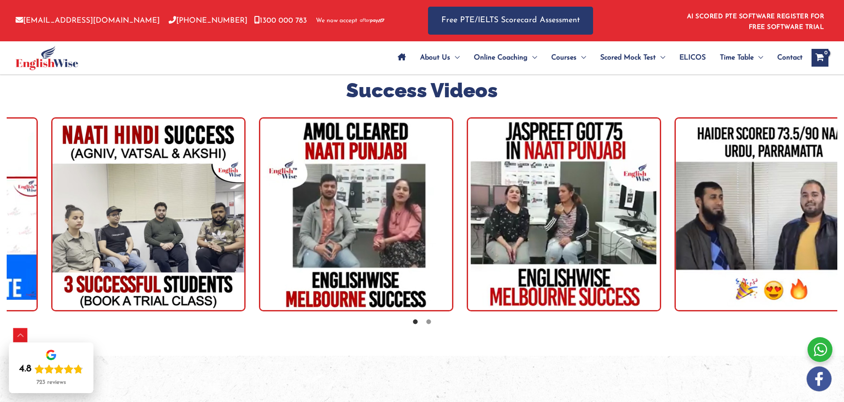
drag, startPoint x: 165, startPoint y: 216, endPoint x: 482, endPoint y: 238, distance: 317.4
click at [245, 237] on img "tracker" at bounding box center [148, 214] width 194 height 194
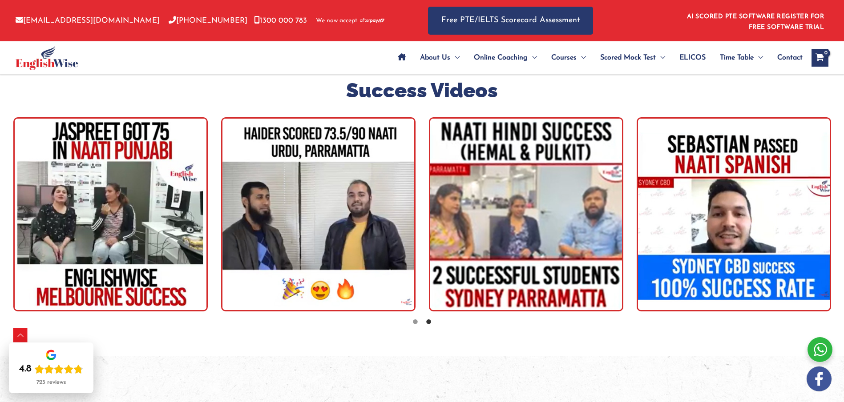
click at [740, 203] on img "tracker" at bounding box center [733, 214] width 194 height 194
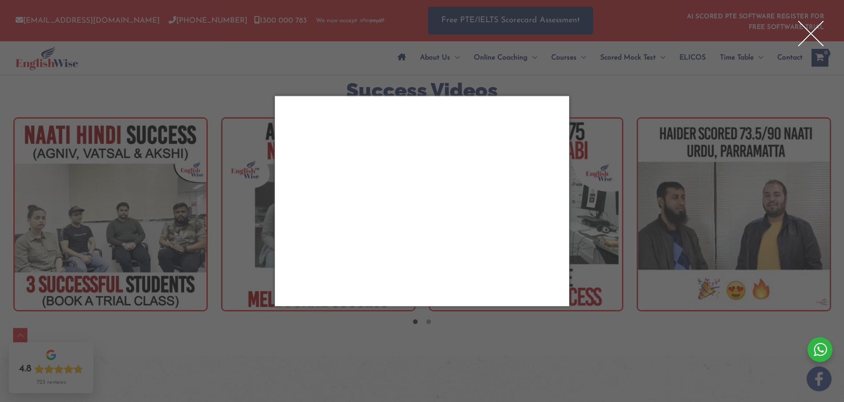
click at [804, 39] on div "Close" at bounding box center [810, 34] width 36 height 36
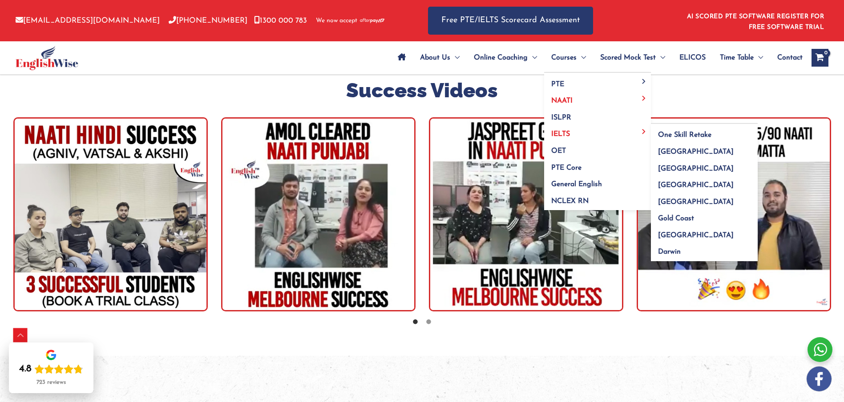
click at [558, 133] on span "IELTS" at bounding box center [560, 134] width 19 height 7
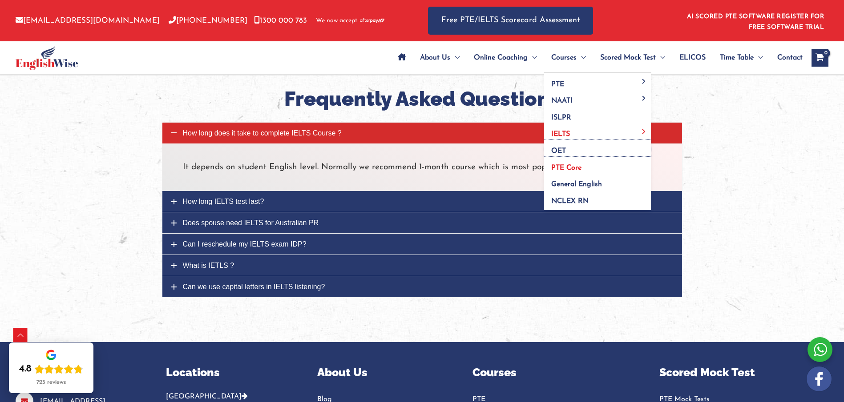
drag, startPoint x: 563, startPoint y: 149, endPoint x: 559, endPoint y: 158, distance: 9.8
click at [563, 149] on span "OET" at bounding box center [558, 151] width 15 height 7
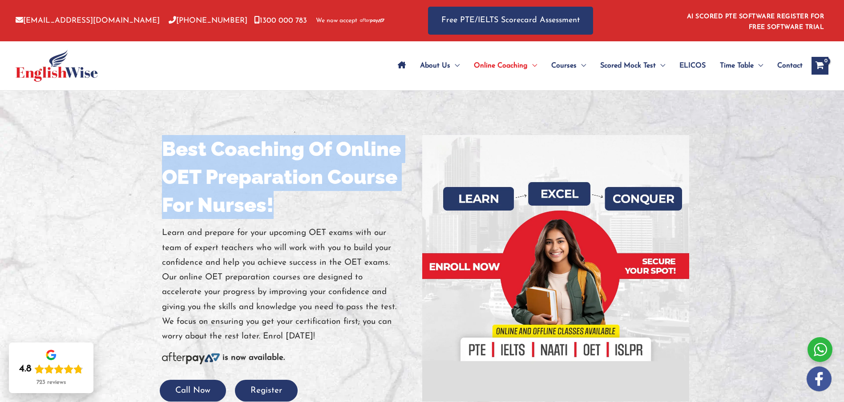
drag, startPoint x: 165, startPoint y: 147, endPoint x: 278, endPoint y: 204, distance: 126.7
click at [278, 204] on h1 "Best Coaching Of Online OET Preparation Course For Nurses!" at bounding box center [288, 177] width 253 height 84
copy h1 "Best Coaching Of Online OET Preparation Course For Nurses!"
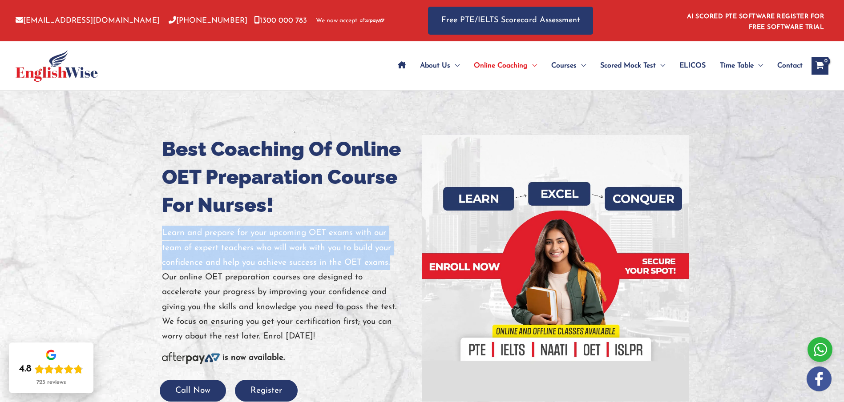
drag, startPoint x: 161, startPoint y: 232, endPoint x: 391, endPoint y: 261, distance: 232.3
click at [391, 261] on div "Best Coaching Of Online OET Preparation Course For Nurses! Learn and prepare fo…" at bounding box center [288, 268] width 267 height 266
copy p "Learn and prepare for your upcoming OET exams with our team of expert teachers …"
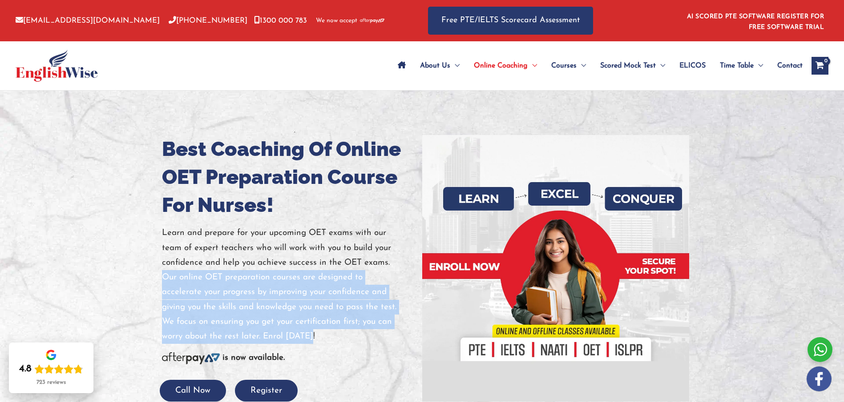
drag, startPoint x: 165, startPoint y: 277, endPoint x: 314, endPoint y: 336, distance: 160.1
click at [314, 336] on p "Learn and prepare for your upcoming OET exams with our team of expert teachers …" at bounding box center [288, 285] width 253 height 118
copy p "Our online OET preparation courses are designed to accelerate your progress by …"
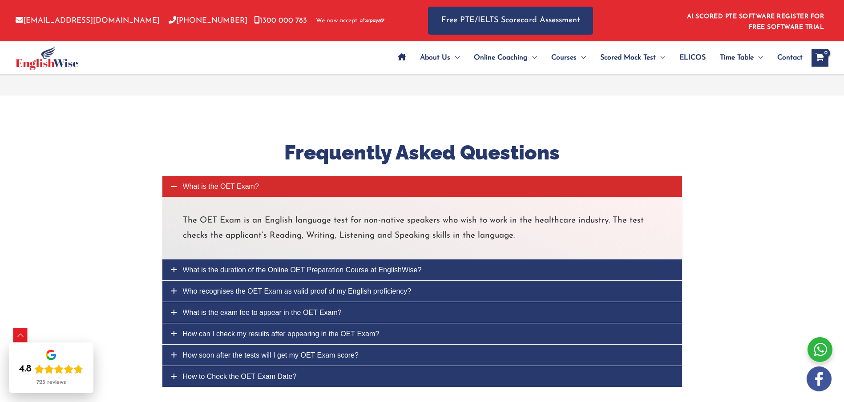
scroll to position [3516, 0]
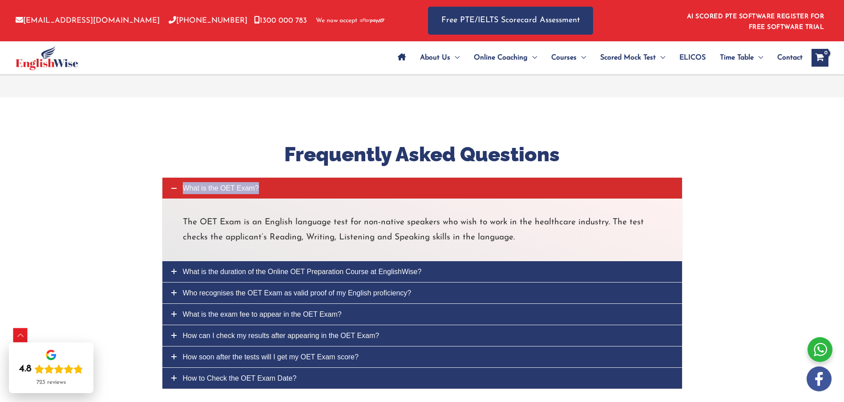
copy span "What is the OET Exam?"
click at [225, 185] on span "What is the OET Exam?" at bounding box center [221, 189] width 76 height 8
copy span "What is the OET Exam?"
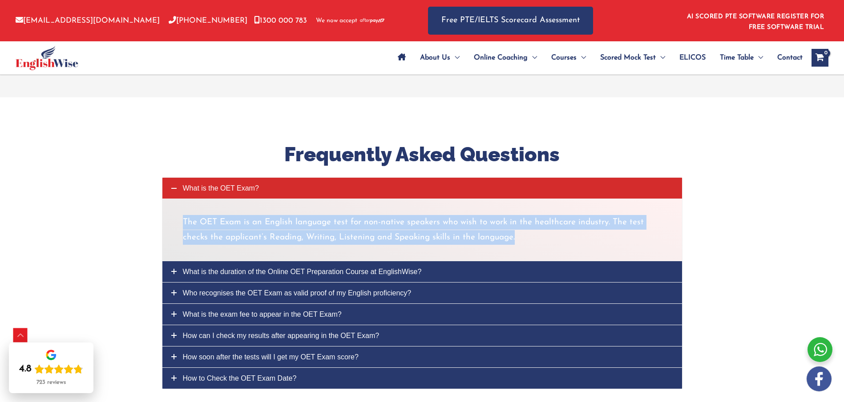
drag, startPoint x: 181, startPoint y: 205, endPoint x: 527, endPoint y: 223, distance: 346.0
click at [527, 223] on div "The OET Exam is an English language test for non-native speakers who wish to wo…" at bounding box center [422, 230] width 520 height 63
copy p "The OET Exam is an English language test for non-native speakers who wish to wo…"
click at [187, 227] on p "The OET Exam is an English language test for non-native speakers who wish to wo…" at bounding box center [422, 230] width 479 height 30
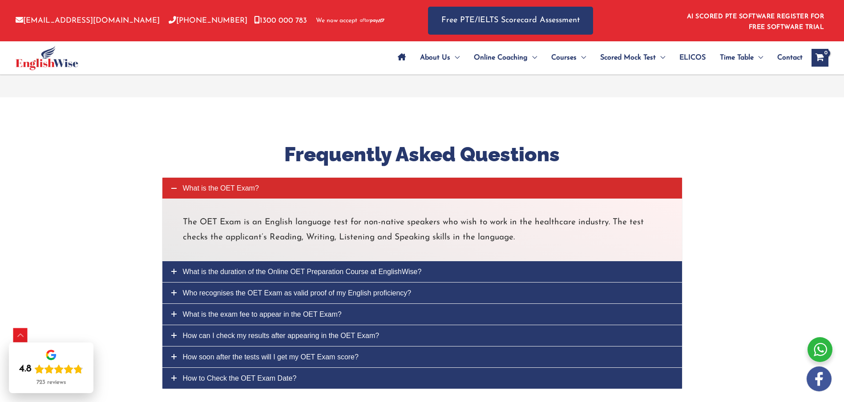
click at [193, 216] on p "The OET Exam is an English language test for non-native speakers who wish to wo…" at bounding box center [422, 230] width 479 height 30
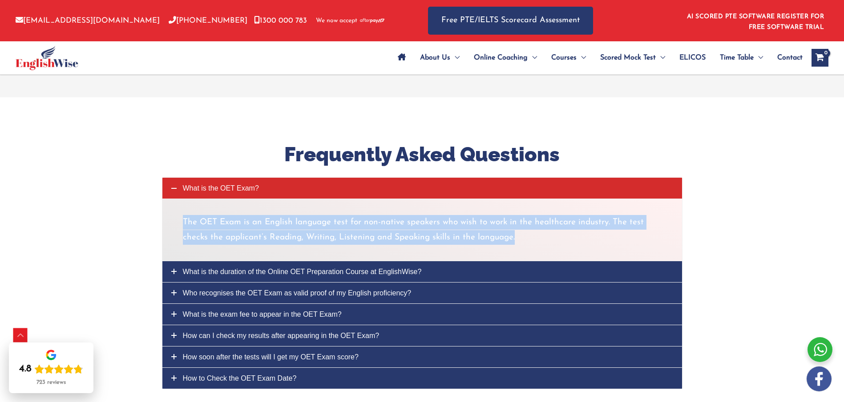
drag, startPoint x: 183, startPoint y: 206, endPoint x: 516, endPoint y: 224, distance: 333.6
click at [516, 224] on p "The OET Exam is an English language test for non-native speakers who wish to wo…" at bounding box center [422, 230] width 479 height 30
copy p "The OET Exam is an English language test for non-native speakers who wish to wo…"
click at [207, 268] on span "What is the duration of the Online OET Preparation Course at EnglishWise?" at bounding box center [302, 272] width 239 height 8
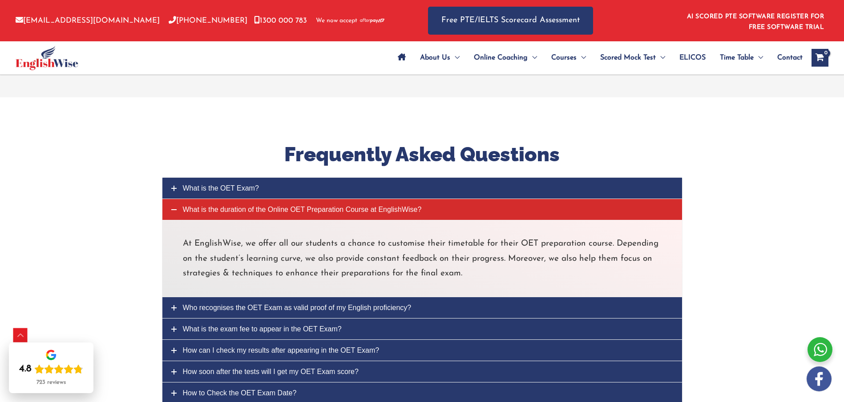
drag, startPoint x: 200, startPoint y: 236, endPoint x: 187, endPoint y: 232, distance: 13.9
click at [200, 237] on p "At EnglishWise, we offer all our students a chance to customise their timetable…" at bounding box center [422, 259] width 479 height 44
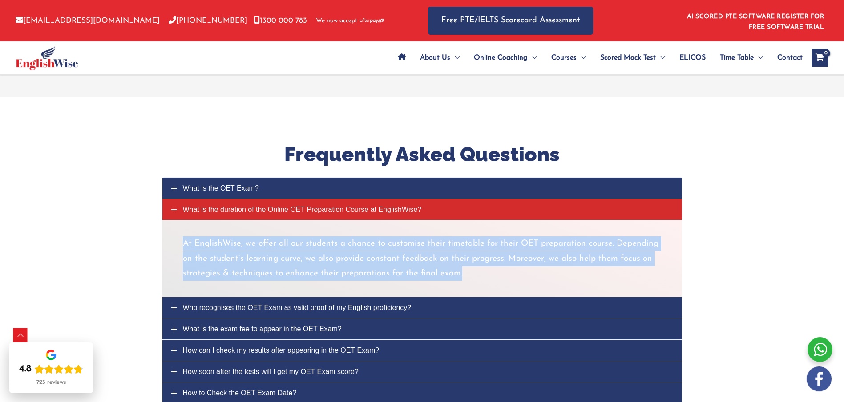
drag, startPoint x: 184, startPoint y: 227, endPoint x: 464, endPoint y: 263, distance: 282.4
click at [462, 261] on p "At EnglishWise, we offer all our students a chance to customise their timetable…" at bounding box center [422, 259] width 479 height 44
copy p "At EnglishWise, we offer all our students a chance to customise their timetable…"
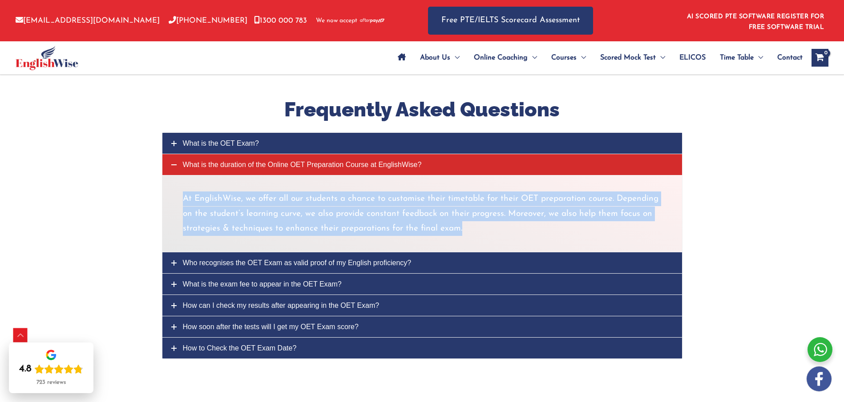
scroll to position [3563, 0]
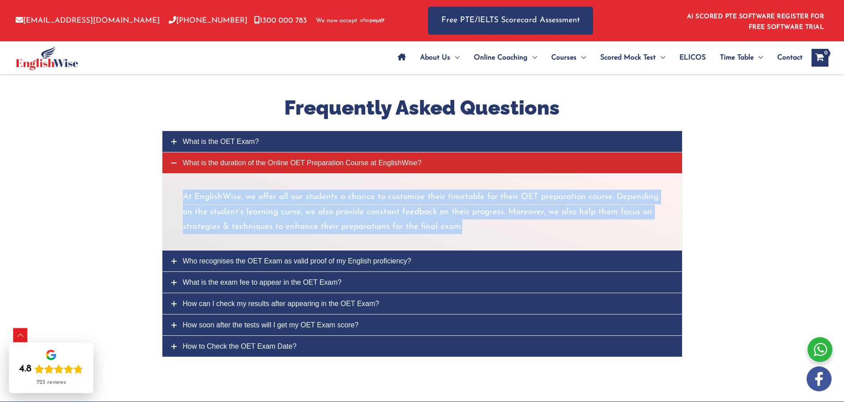
drag, startPoint x: 265, startPoint y: 248, endPoint x: 269, endPoint y: 249, distance: 4.9
click at [265, 257] on span "Who recognises the OET Exam as valid proof of my English proficiency?" at bounding box center [297, 261] width 229 height 8
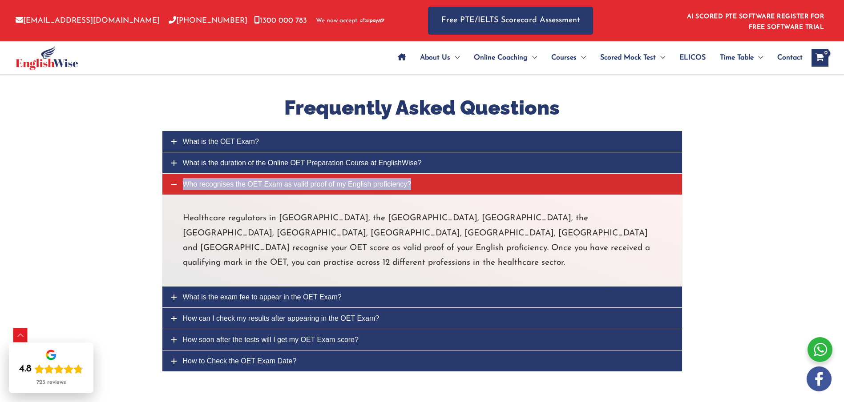
drag, startPoint x: 209, startPoint y: 168, endPoint x: 190, endPoint y: 169, distance: 18.7
click at [190, 181] on span "Who recognises the OET Exam as valid proof of my English proficiency?" at bounding box center [297, 185] width 229 height 8
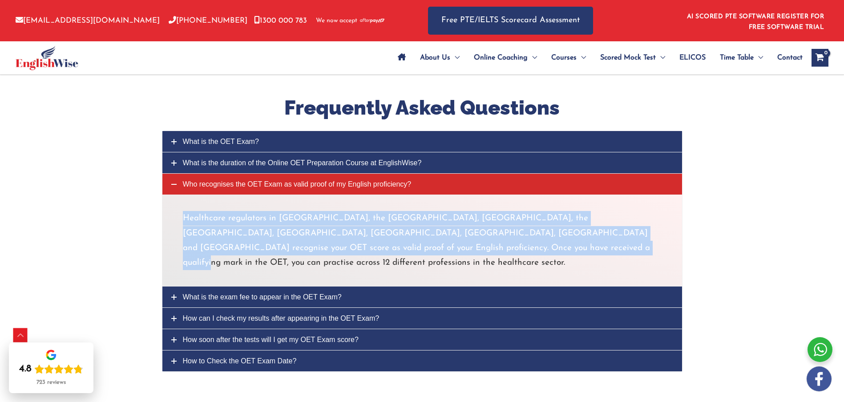
drag, startPoint x: 185, startPoint y: 204, endPoint x: 457, endPoint y: 236, distance: 274.0
click at [457, 236] on p "Healthcare regulators in [GEOGRAPHIC_DATA], the [GEOGRAPHIC_DATA], [GEOGRAPHIC_…" at bounding box center [422, 240] width 479 height 59
copy p "Healthcare regulators in [GEOGRAPHIC_DATA], the [GEOGRAPHIC_DATA], [GEOGRAPHIC_…"
click at [329, 159] on span "What is the duration of the Online OET Preparation Course at EnglishWise?" at bounding box center [302, 163] width 239 height 8
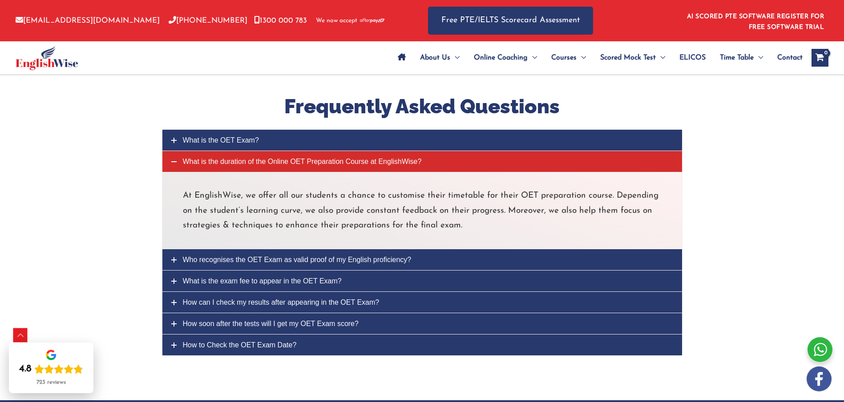
scroll to position [3564, 0]
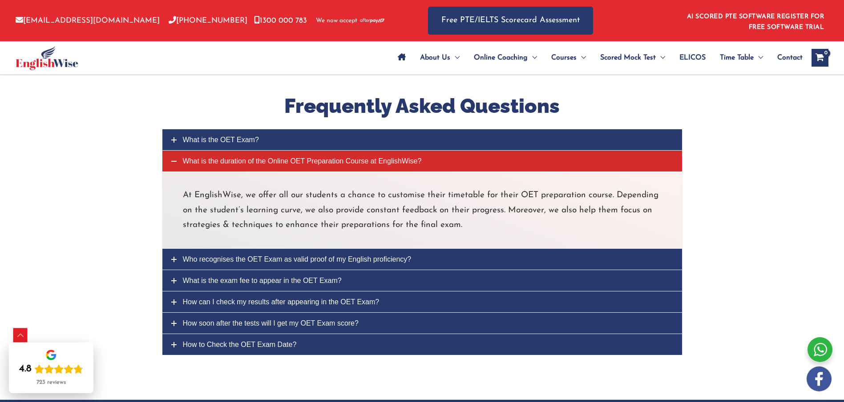
click at [260, 277] on span "What is the exam fee to appear in the OET Exam?" at bounding box center [262, 281] width 159 height 8
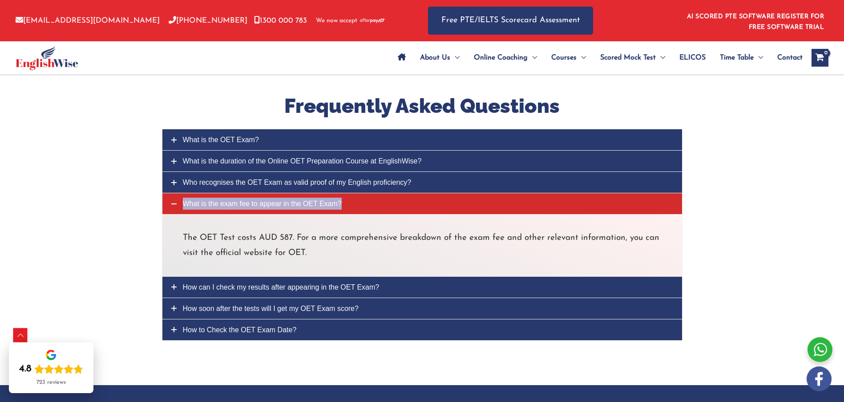
drag, startPoint x: 248, startPoint y: 189, endPoint x: 222, endPoint y: 187, distance: 25.9
click at [222, 200] on span "What is the exam fee to appear in the OET Exam?" at bounding box center [262, 204] width 159 height 8
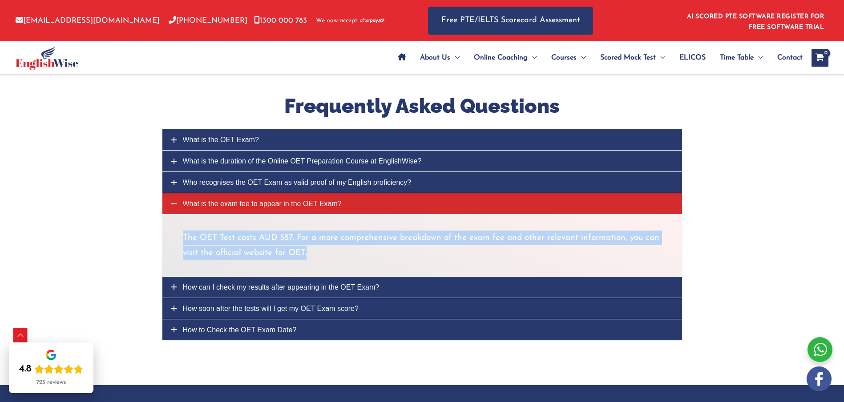
drag, startPoint x: 181, startPoint y: 221, endPoint x: 317, endPoint y: 241, distance: 137.6
click at [317, 241] on div "The OET Test costs AUD 587. For a more comprehensive breakdown of the exam fee …" at bounding box center [422, 245] width 520 height 63
click at [275, 284] on span "How can I check my results after appearing in the OET Exam?" at bounding box center [281, 288] width 197 height 8
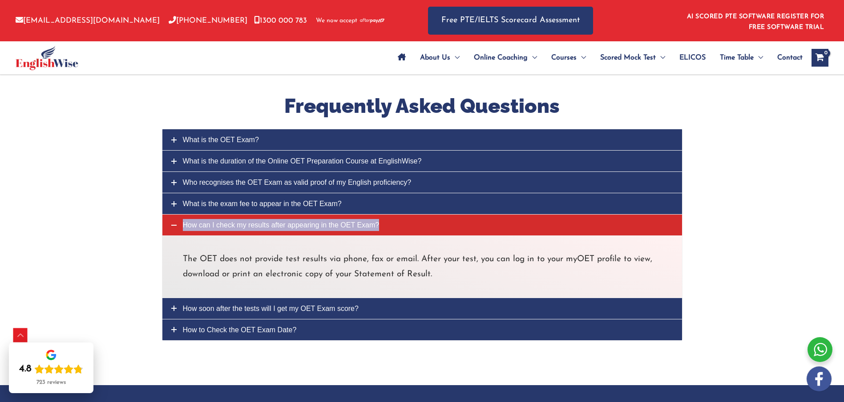
drag, startPoint x: 277, startPoint y: 212, endPoint x: 252, endPoint y: 209, distance: 25.0
click at [246, 221] on span "How can I check my results after appearing in the OET Exam?" at bounding box center [281, 225] width 197 height 8
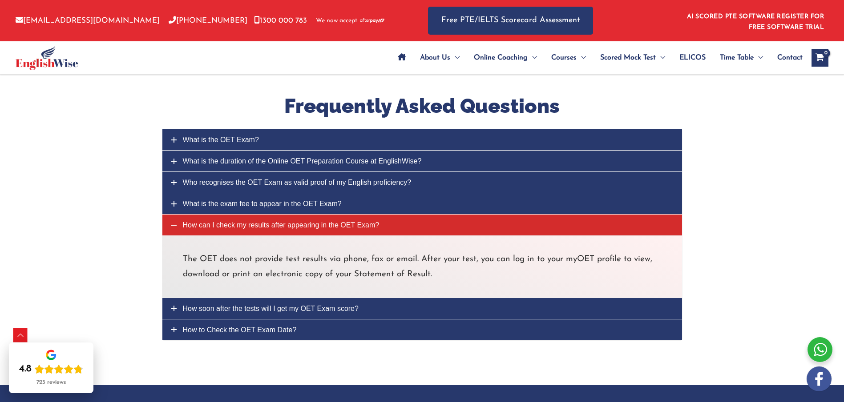
click at [193, 252] on p "The OET does not provide test results via phone, fax or email. After your test,…" at bounding box center [422, 267] width 479 height 30
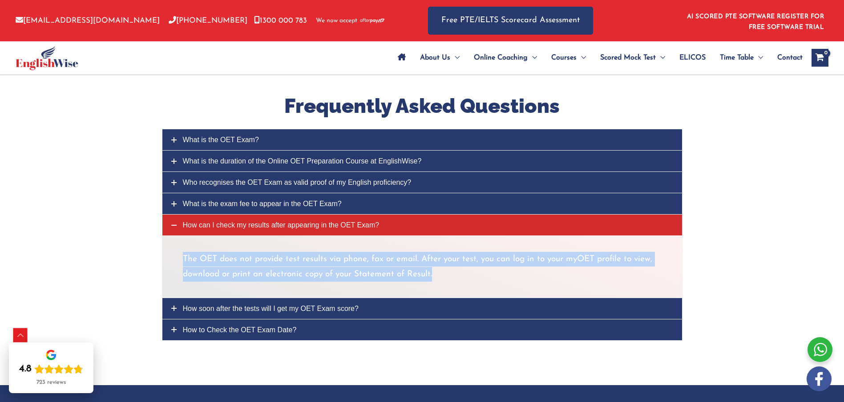
drag, startPoint x: 193, startPoint y: 246, endPoint x: 434, endPoint y: 260, distance: 241.0
click at [434, 260] on div "The OET does not provide test results via phone, fax or email. After your test,…" at bounding box center [422, 267] width 520 height 63
click at [204, 305] on span "How soon after the tests will I get my OET Exam score?" at bounding box center [271, 309] width 176 height 8
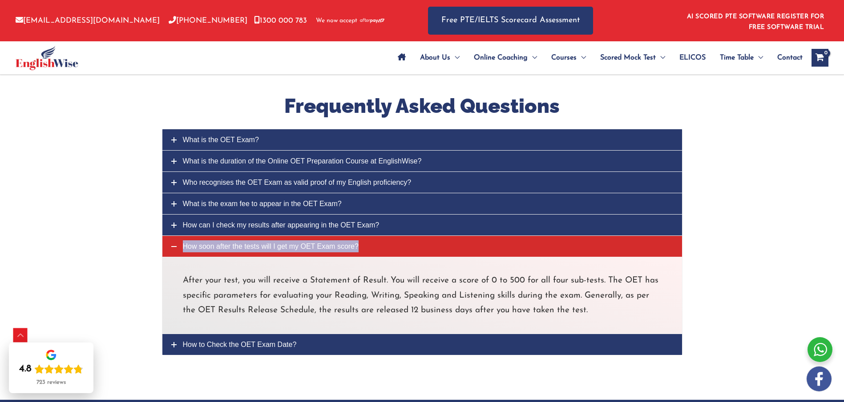
drag, startPoint x: 222, startPoint y: 233, endPoint x: 211, endPoint y: 233, distance: 10.7
click at [211, 243] on span "How soon after the tests will I get my OET Exam score?" at bounding box center [271, 247] width 176 height 8
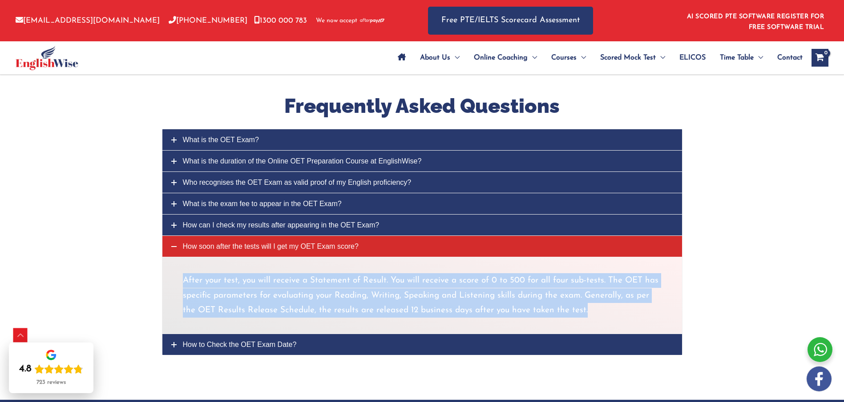
drag, startPoint x: 184, startPoint y: 265, endPoint x: 589, endPoint y: 296, distance: 406.3
click at [589, 296] on p "After your test, you will receive a Statement of Result. You will receive a sco…" at bounding box center [422, 295] width 479 height 44
drag, startPoint x: 220, startPoint y: 326, endPoint x: 227, endPoint y: 327, distance: 7.8
click at [220, 334] on link "How to Check the OET Exam Date?" at bounding box center [421, 344] width 519 height 21
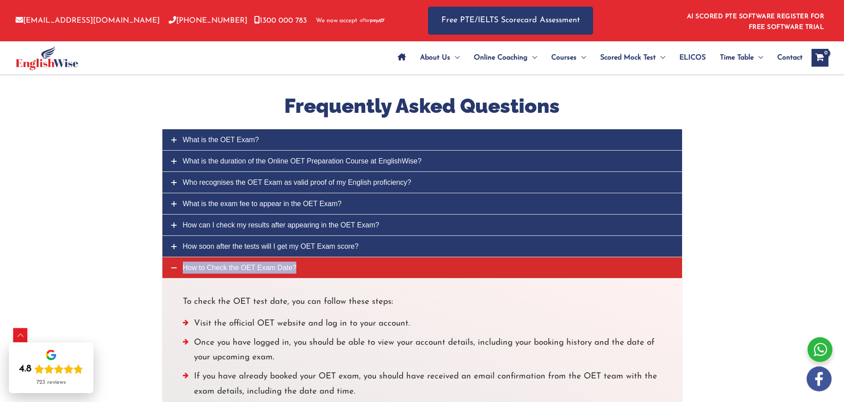
drag, startPoint x: 221, startPoint y: 256, endPoint x: 213, endPoint y: 255, distance: 8.9
click at [213, 264] on span "How to Check the OET Exam Date?" at bounding box center [240, 268] width 114 height 8
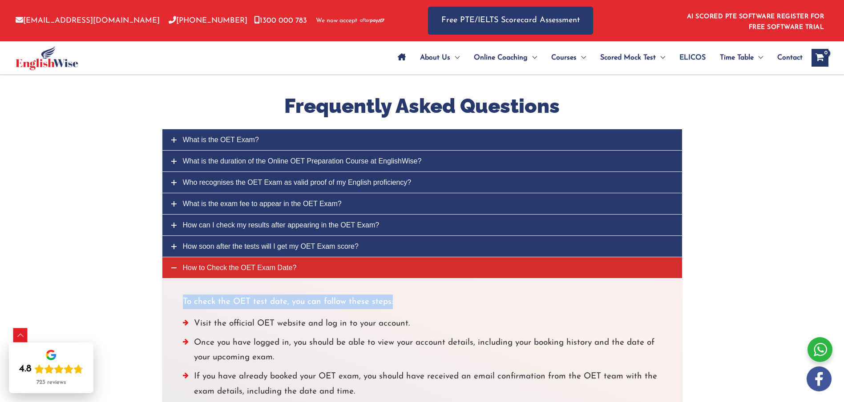
drag, startPoint x: 181, startPoint y: 285, endPoint x: 423, endPoint y: 290, distance: 242.4
click at [423, 290] on div "To check the OET test date, you can follow these steps: Visit the official OET …" at bounding box center [422, 377] width 520 height 199
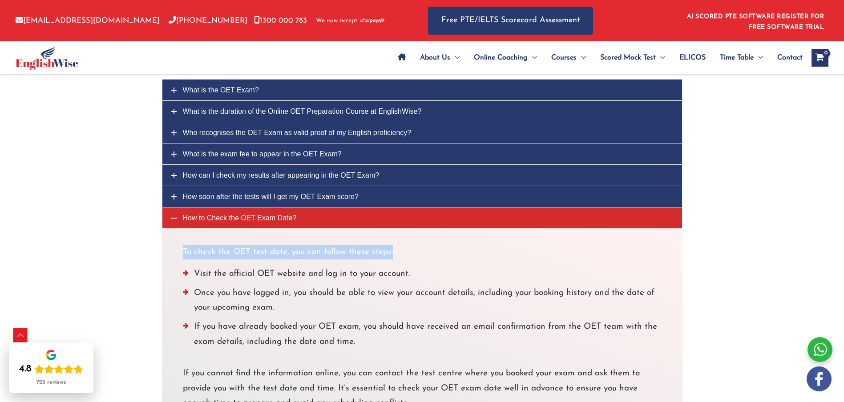
scroll to position [3672, 0]
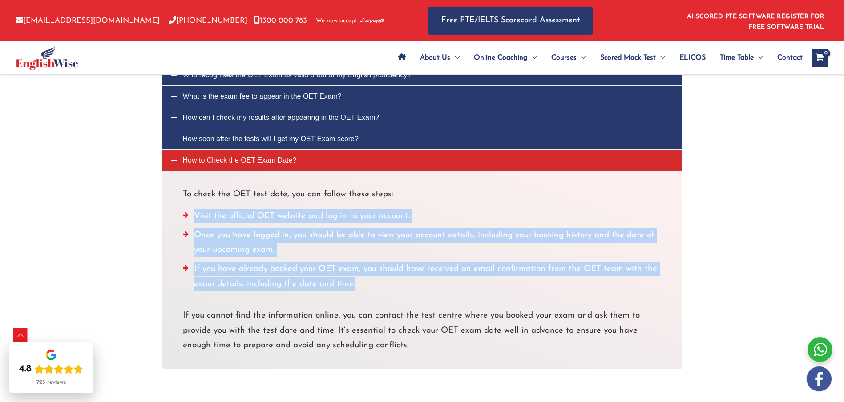
drag, startPoint x: 196, startPoint y: 199, endPoint x: 399, endPoint y: 263, distance: 213.2
click at [395, 268] on ul "Visit the official OET website and log in to your account. Once you have logged…" at bounding box center [422, 252] width 479 height 87
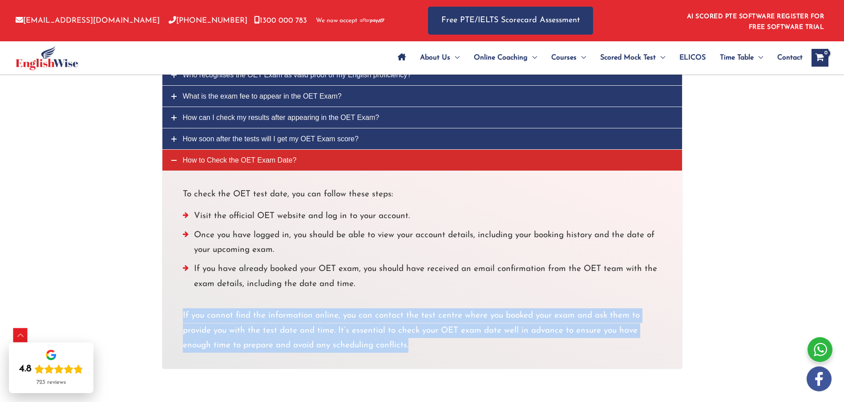
drag, startPoint x: 182, startPoint y: 301, endPoint x: 441, endPoint y: 291, distance: 259.4
click at [419, 334] on div "To check the OET test date, you can follow these steps: Visit the official OET …" at bounding box center [422, 270] width 520 height 199
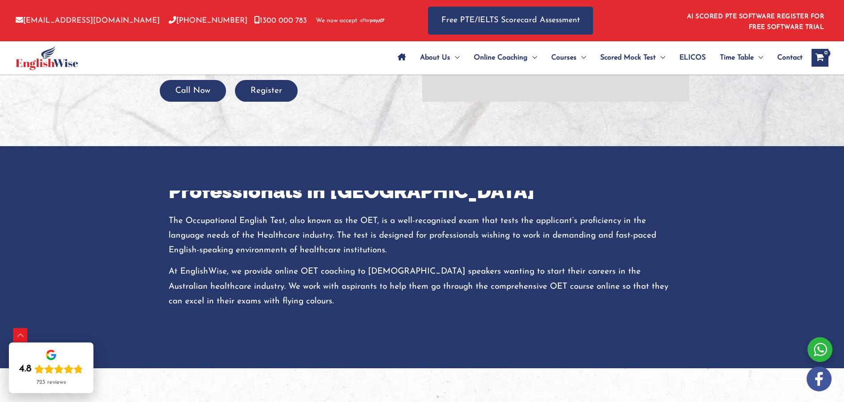
scroll to position [0, 0]
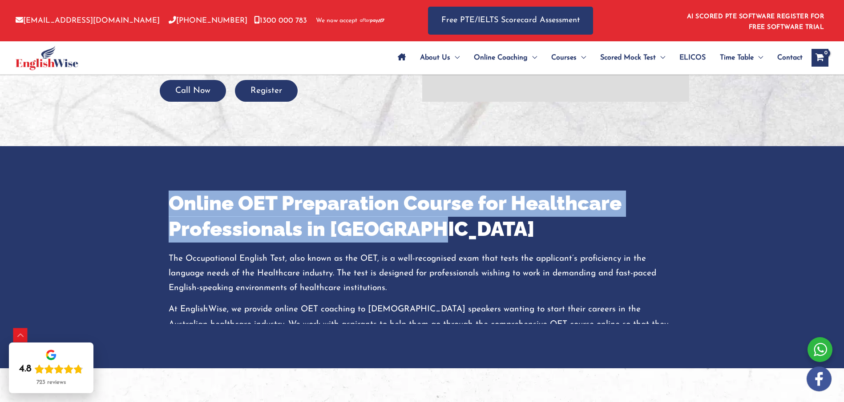
drag, startPoint x: 170, startPoint y: 205, endPoint x: 418, endPoint y: 233, distance: 249.8
click at [418, 233] on h2 "Online OET Preparation Course for Healthcare Professionals in [GEOGRAPHIC_DATA]" at bounding box center [422, 217] width 507 height 52
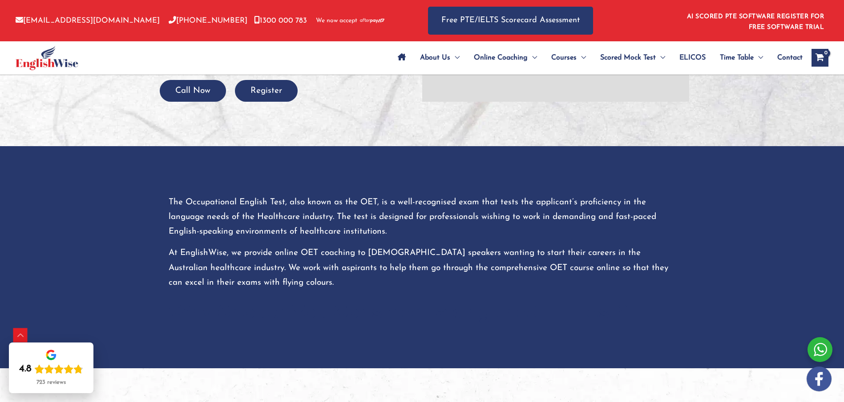
scroll to position [59, 0]
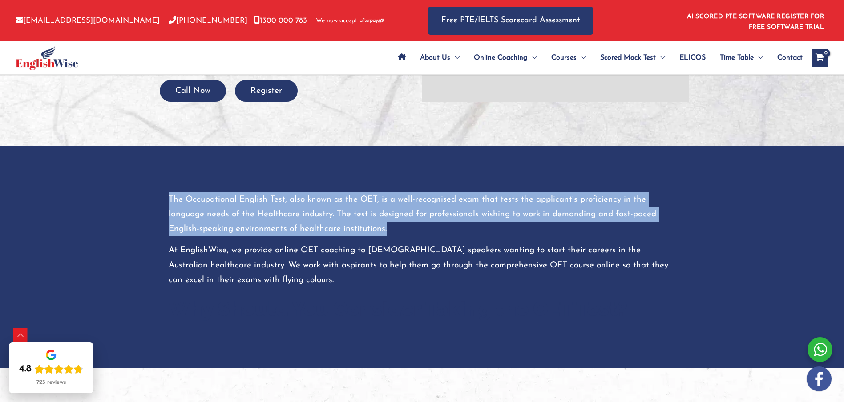
drag, startPoint x: 168, startPoint y: 197, endPoint x: 385, endPoint y: 229, distance: 218.9
click at [385, 229] on p "The Occupational English Test, also known as the OET, is a well-recognised exam…" at bounding box center [422, 215] width 507 height 44
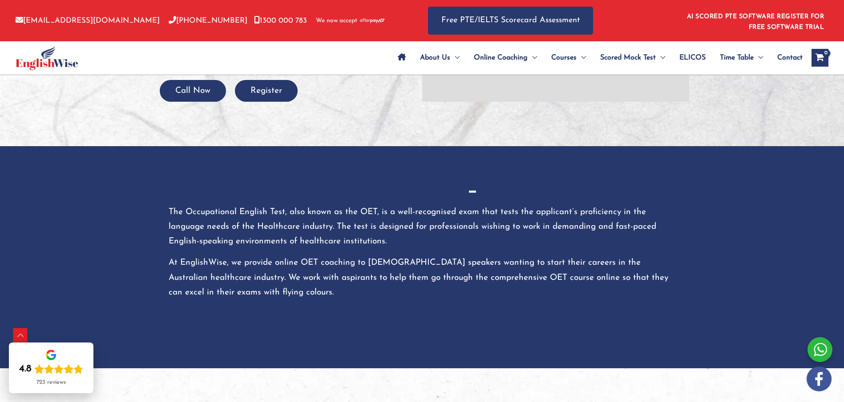
click at [166, 272] on div "Online OET Preparation Course for Healthcare Professionals in Australia The Occ…" at bounding box center [422, 395] width 520 height 503
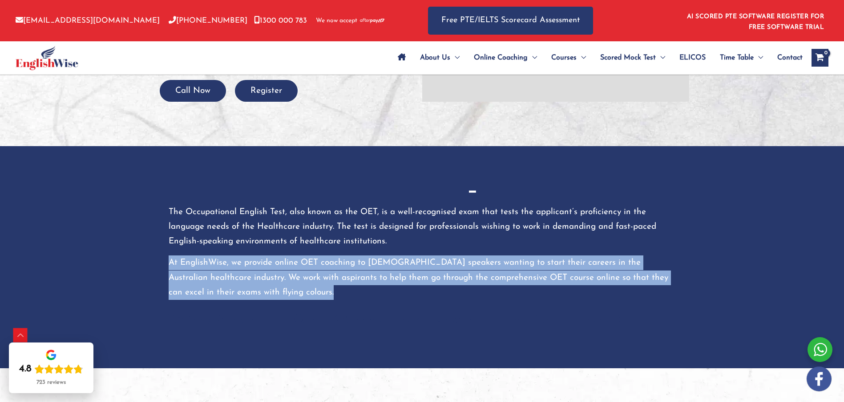
drag, startPoint x: 169, startPoint y: 264, endPoint x: 298, endPoint y: 296, distance: 132.6
click at [298, 296] on p "At EnglishWise, we provide online OET coaching to [DEMOGRAPHIC_DATA] speakers w…" at bounding box center [422, 278] width 507 height 44
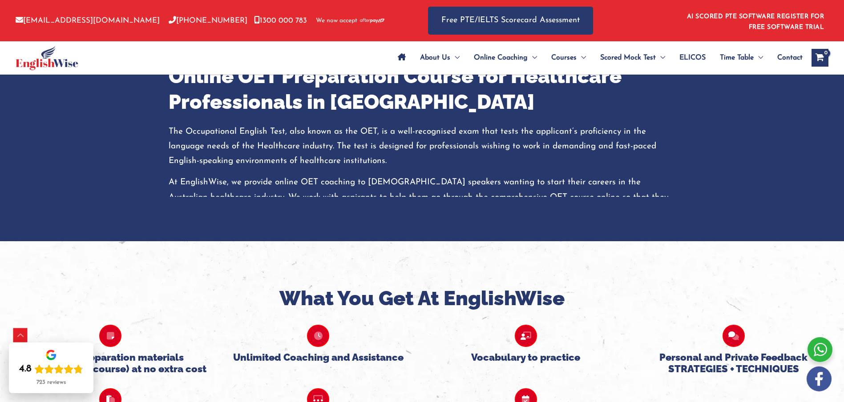
scroll to position [424, 0]
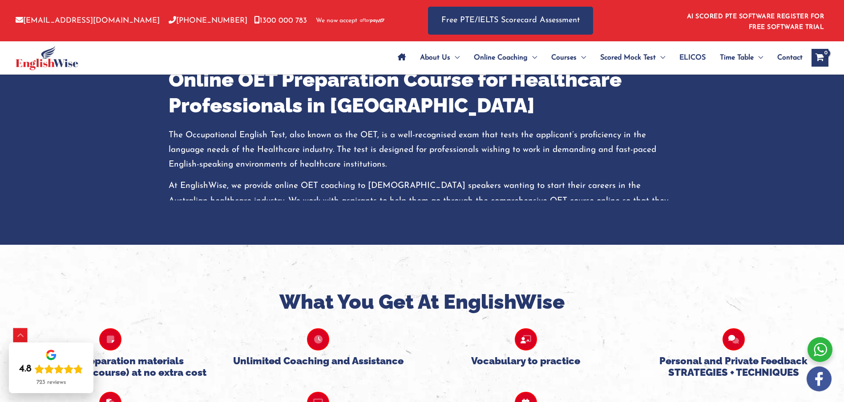
click at [198, 225] on div "Why Should You Consider Taking the OET Test?" at bounding box center [422, 240] width 507 height 35
drag, startPoint x: 168, startPoint y: 270, endPoint x: 559, endPoint y: 302, distance: 392.6
click at [559, 302] on div "Online OET Preparation Course for Healthcare Professionals in Australia The Occ…" at bounding box center [422, 318] width 520 height 503
click at [201, 342] on li "Immigration and visa requirements : If you want to work in an English-speaking …" at bounding box center [422, 364] width 507 height 44
drag, startPoint x: 169, startPoint y: 325, endPoint x: 588, endPoint y: 323, distance: 418.9
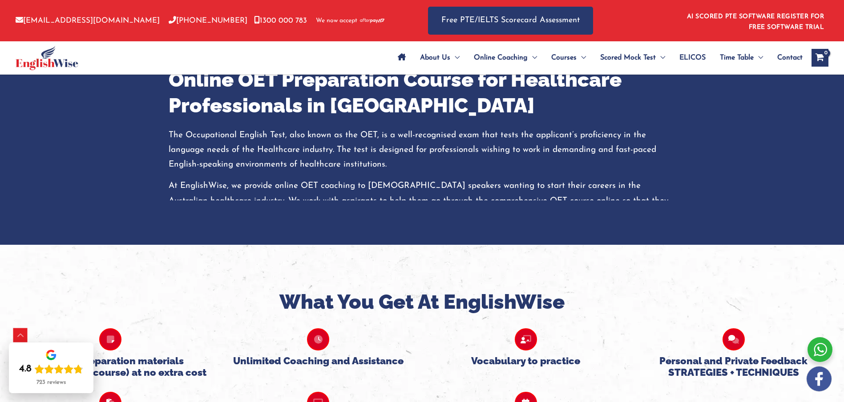
click at [588, 323] on p "Taking the OET online test can be a valuable investment for healthcare professi…" at bounding box center [422, 325] width 507 height 15
click at [226, 325] on b "OET online" at bounding box center [230, 325] width 43 height 8
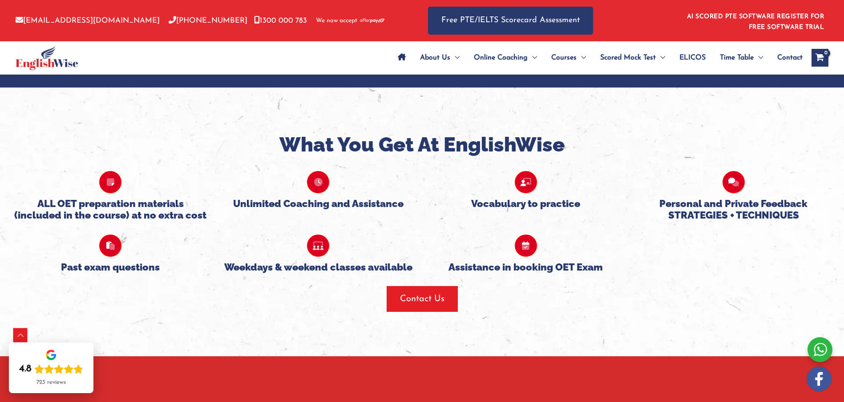
scroll to position [616, 0]
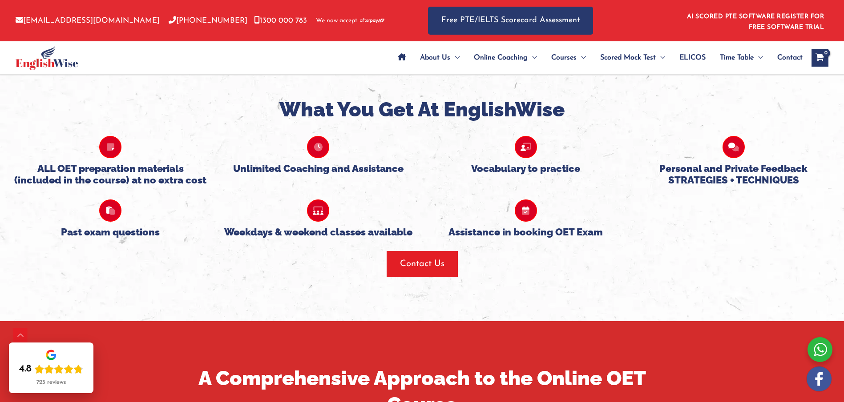
drag, startPoint x: 221, startPoint y: 179, endPoint x: 213, endPoint y: 175, distance: 8.8
click at [221, 179] on li "Immigration and visa requirements : If you want to work in an English-speaking …" at bounding box center [422, 171] width 507 height 44
drag, startPoint x: 173, startPoint y: 156, endPoint x: 302, endPoint y: 156, distance: 129.4
click at [302, 156] on div "Online OET Preparation Course for Healthcare Professionals in Australia The Occ…" at bounding box center [422, 126] width 520 height 503
click at [328, 180] on li "Immigration and visa requirements : If you want to work in an English-speaking …" at bounding box center [422, 171] width 507 height 44
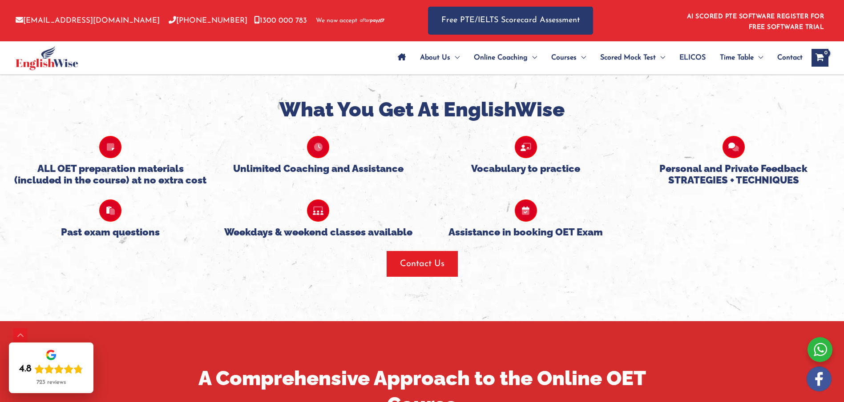
drag, startPoint x: 304, startPoint y: 157, endPoint x: 310, endPoint y: 169, distance: 13.7
click at [310, 169] on span ": If you want to work in an English-speaking country like [GEOGRAPHIC_DATA], [G…" at bounding box center [422, 172] width 507 height 38
click at [302, 155] on span ": If you want to work in an English-speaking country like [GEOGRAPHIC_DATA], [G…" at bounding box center [422, 172] width 507 height 38
drag, startPoint x: 305, startPoint y: 154, endPoint x: 237, endPoint y: 186, distance: 74.2
click at [238, 186] on li "Immigration and visa requirements : If you want to work in an English-speaking …" at bounding box center [422, 171] width 507 height 44
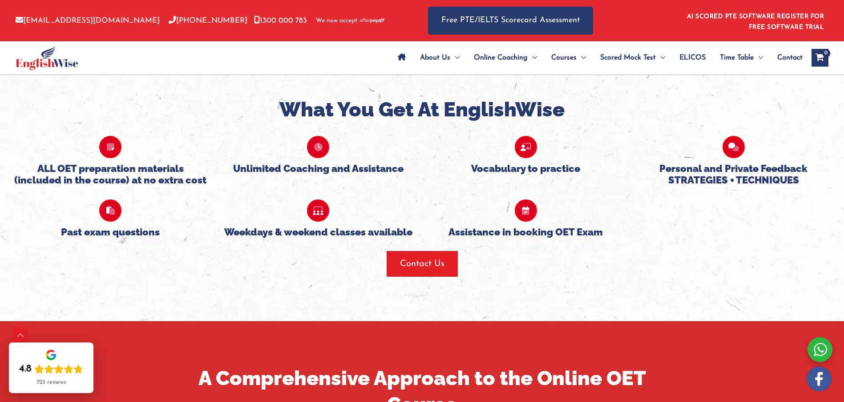
drag, startPoint x: 168, startPoint y: 207, endPoint x: 261, endPoint y: 209, distance: 92.5
click at [260, 209] on b "Professional Recognition" at bounding box center [216, 209] width 94 height 8
click at [302, 232] on li "Professional Recognition : Some healthcare regulatory bodies and employers may …" at bounding box center [422, 224] width 507 height 44
click at [300, 214] on li "Professional Recognition : Some healthcare regulatory bodies and employers may …" at bounding box center [422, 224] width 507 height 44
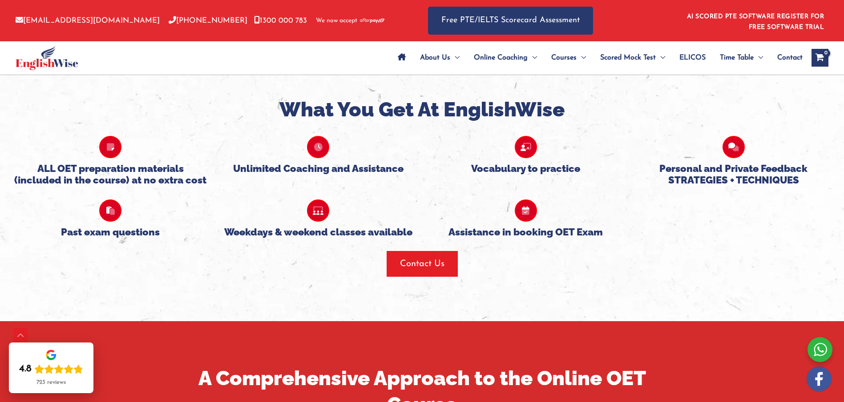
drag, startPoint x: 266, startPoint y: 209, endPoint x: 442, endPoint y: 242, distance: 179.2
click at [442, 242] on li "Professional Recognition : Some healthcare regulatory bodies and employers may …" at bounding box center [422, 224] width 507 height 44
click at [360, 218] on li "Professional Recognition : Some healthcare regulatory bodies and employers may …" at bounding box center [422, 224] width 507 height 44
drag, startPoint x: 169, startPoint y: 209, endPoint x: 261, endPoint y: 211, distance: 91.6
click at [261, 211] on li "Professional Recognition : Some healthcare regulatory bodies and employers may …" at bounding box center [422, 224] width 507 height 44
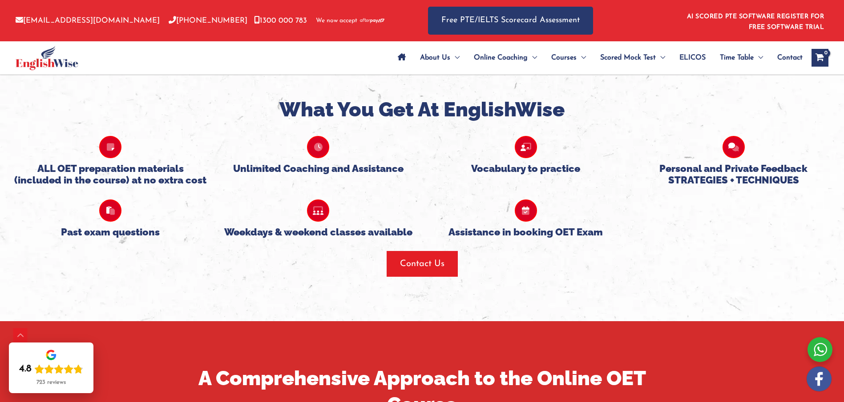
click at [307, 222] on span ": Some healthcare regulatory bodies and employers may require a minimum score o…" at bounding box center [419, 224] width 500 height 38
drag, startPoint x: 266, startPoint y: 209, endPoint x: 443, endPoint y: 239, distance: 179.5
click at [443, 239] on li "Professional Recognition : Some healthcare regulatory bodies and employers may …" at bounding box center [422, 224] width 507 height 44
click at [175, 282] on li "Career advancement : By demonstrating English language proficiency, you can inc…" at bounding box center [422, 271] width 507 height 30
drag, startPoint x: 174, startPoint y: 270, endPoint x: 169, endPoint y: 266, distance: 6.4
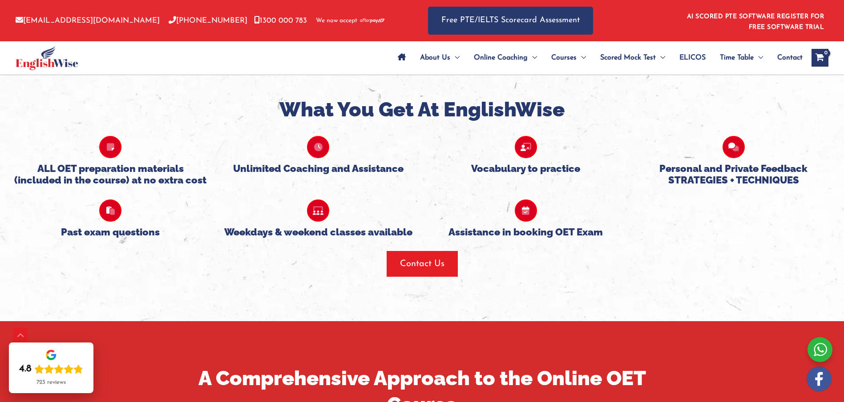
click at [174, 269] on li "Career advancement : By demonstrating English language proficiency, you can inc…" at bounding box center [422, 271] width 507 height 30
drag, startPoint x: 169, startPoint y: 263, endPoint x: 247, endPoint y: 263, distance: 77.4
click at [247, 263] on b "Career advancement" at bounding box center [209, 263] width 80 height 8
drag, startPoint x: 169, startPoint y: 262, endPoint x: 248, endPoint y: 261, distance: 78.7
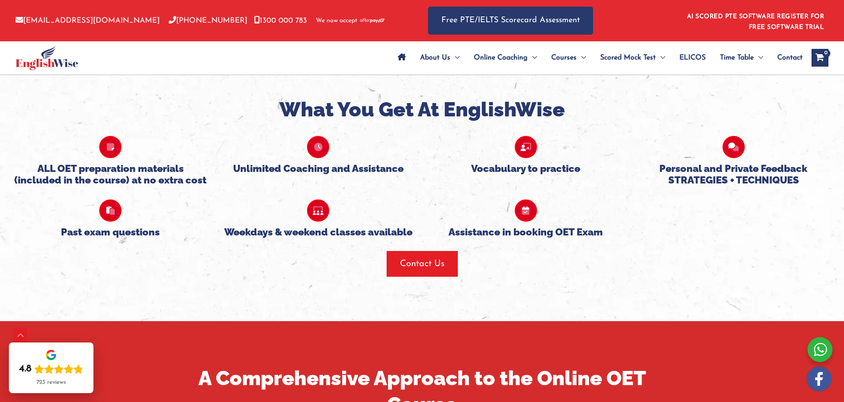
click at [248, 261] on li "Career advancement : By demonstrating English language proficiency, you can inc…" at bounding box center [422, 271] width 507 height 30
click at [308, 286] on div "Improved patient care : Effective communication is essential for providing safe…" at bounding box center [422, 312] width 507 height 53
drag, startPoint x: 253, startPoint y: 262, endPoint x: 388, endPoint y: 281, distance: 135.5
click at [388, 281] on li "Career advancement : By demonstrating English language proficiency, you can inc…" at bounding box center [422, 271] width 507 height 30
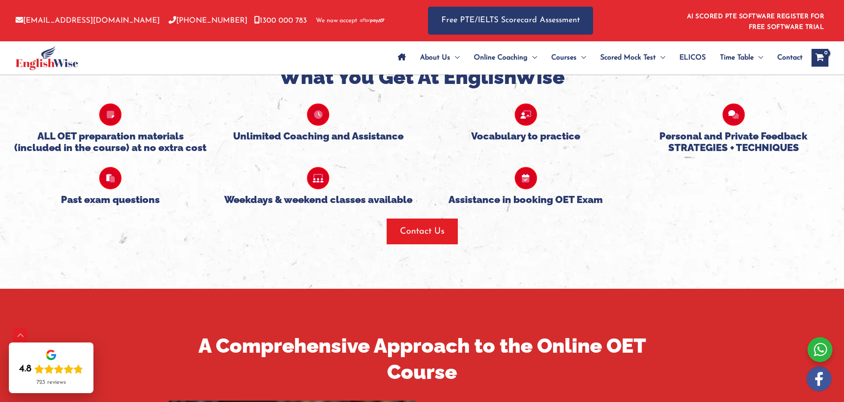
scroll to position [649, 0]
click at [178, 269] on b "Improved patient care" at bounding box center [211, 269] width 85 height 8
drag, startPoint x: 169, startPoint y: 268, endPoint x: 253, endPoint y: 270, distance: 83.2
click at [253, 270] on li "Improved patient care : Effective communication is essential for providing safe…" at bounding box center [422, 283] width 507 height 44
click at [288, 286] on span ": Effective communication is essential for providing safe and effective medical…" at bounding box center [420, 284] width 502 height 38
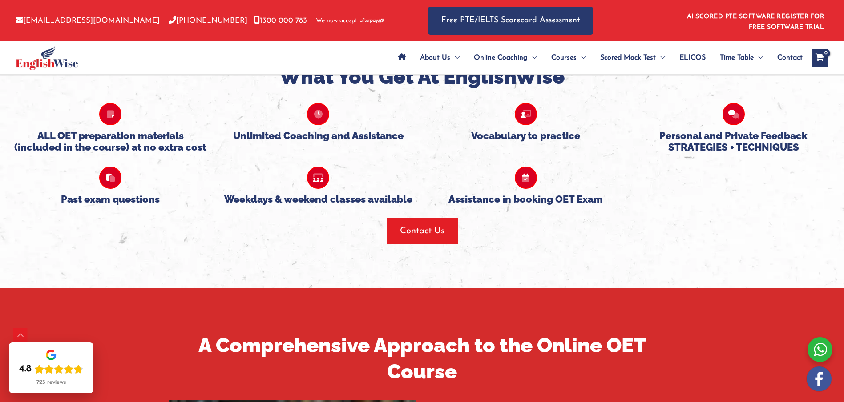
drag, startPoint x: 257, startPoint y: 268, endPoint x: 269, endPoint y: 298, distance: 31.5
click at [269, 298] on li "Improved patient care : Effective communication is essential for providing safe…" at bounding box center [422, 283] width 507 height 44
drag, startPoint x: 173, startPoint y: 325, endPoint x: 169, endPoint y: 324, distance: 4.6
click at [173, 325] on span "Englishwise’s OET online course provides access to a range of resources, includ…" at bounding box center [415, 329] width 492 height 23
drag, startPoint x: 170, startPoint y: 322, endPoint x: 616, endPoint y: 308, distance: 446.7
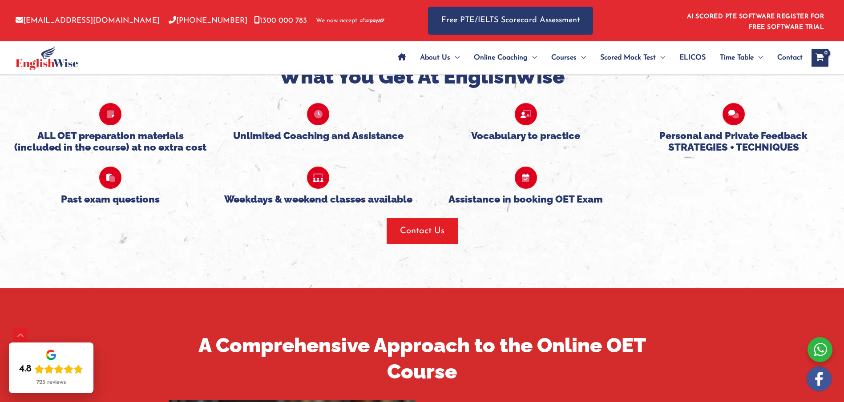
click at [615, 339] on p "Englishwise’s OET online course provides access to a range of resources, includ…" at bounding box center [422, 329] width 507 height 30
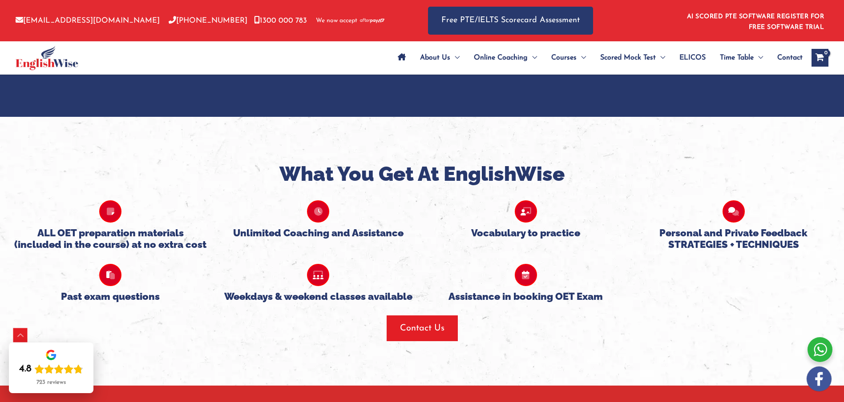
scroll to position [552, 0]
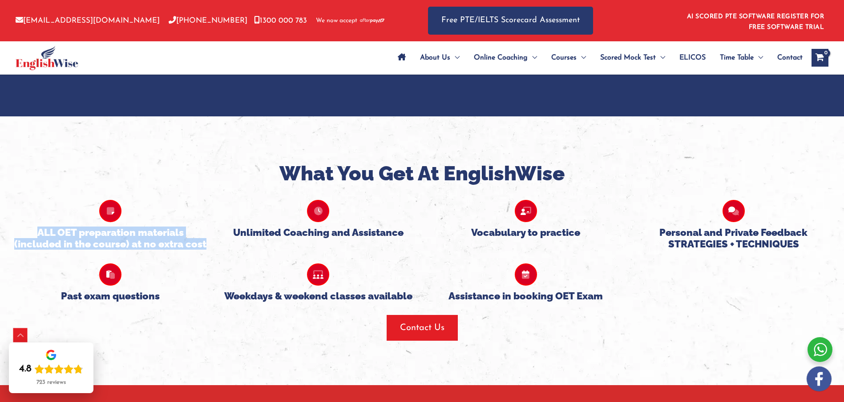
drag, startPoint x: 36, startPoint y: 233, endPoint x: 207, endPoint y: 245, distance: 171.6
click at [207, 245] on h5 "ALL OET preparation materials (included in the course) at no extra cost" at bounding box center [110, 239] width 194 height 24
copy h5 "ALL OET preparation materials (included in the course) at no extra cost"
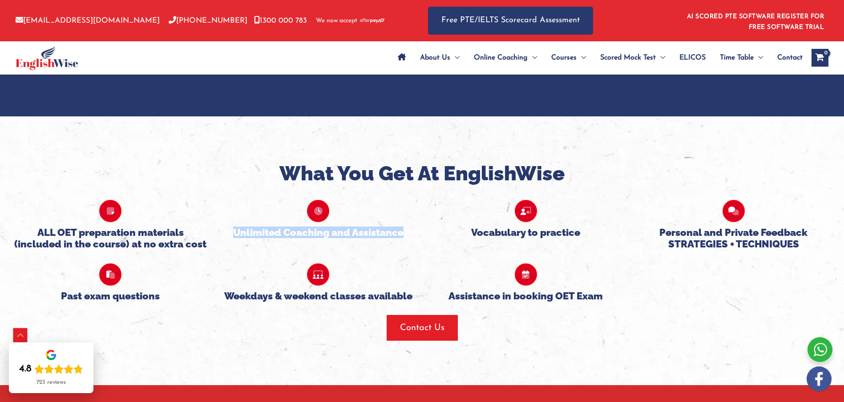
drag, startPoint x: 233, startPoint y: 233, endPoint x: 404, endPoint y: 224, distance: 171.4
click at [402, 237] on h5 "Unlimited Coaching and Assistance" at bounding box center [318, 233] width 194 height 12
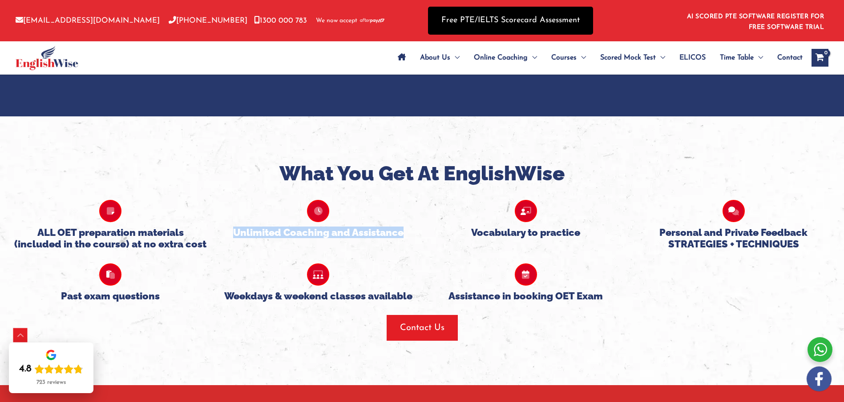
copy h5 "Unlimited Coaching and Assistance"
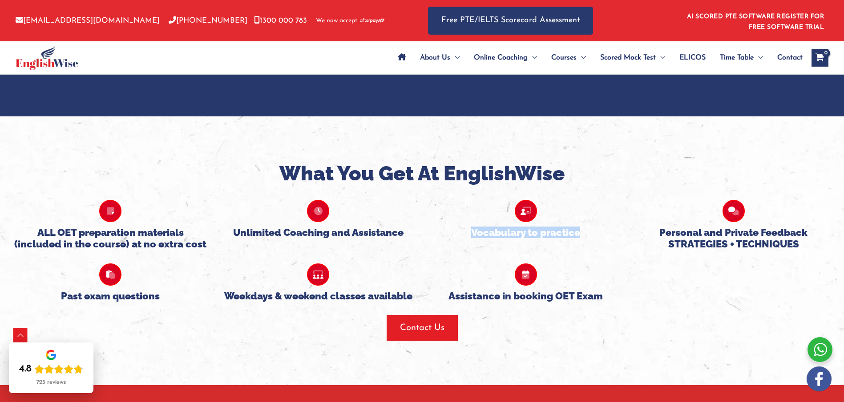
drag, startPoint x: 470, startPoint y: 234, endPoint x: 582, endPoint y: 233, distance: 111.6
click at [582, 233] on h5 "Vocabulary to practice" at bounding box center [526, 233] width 194 height 12
copy h5 "Vocabulary to practice"
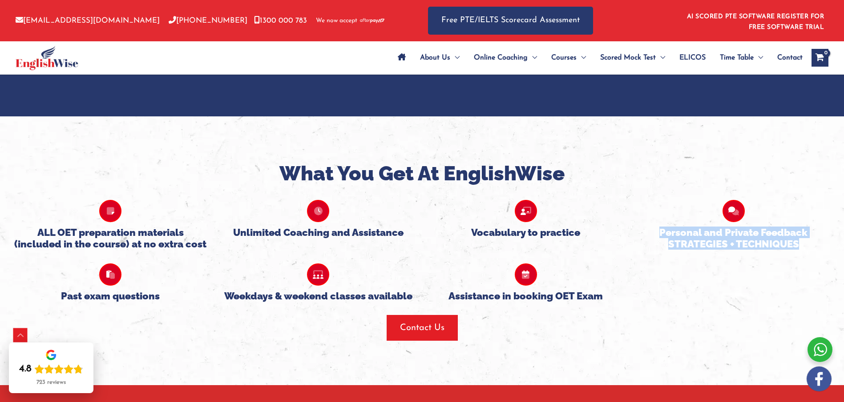
drag, startPoint x: 660, startPoint y: 231, endPoint x: 804, endPoint y: 246, distance: 144.5
click at [804, 246] on h5 "Personal and Private Feedback STRATEGIES + TECHNIQUES" at bounding box center [733, 239] width 194 height 24
copy h5 "Personal and Private Feedback STRATEGIES + TECHNIQUES"
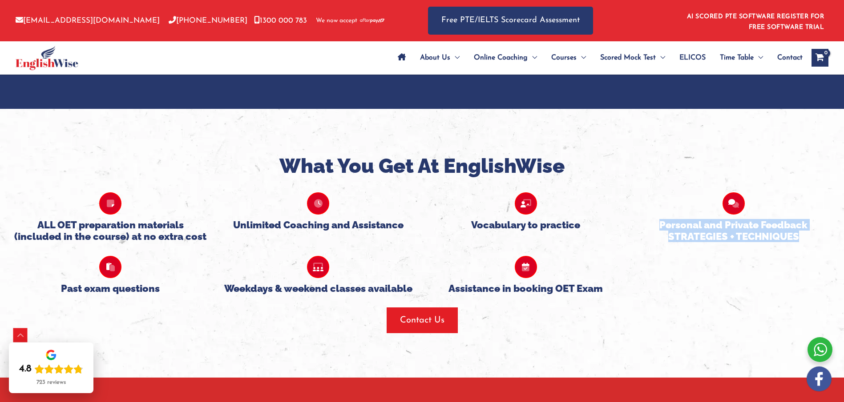
scroll to position [714, 0]
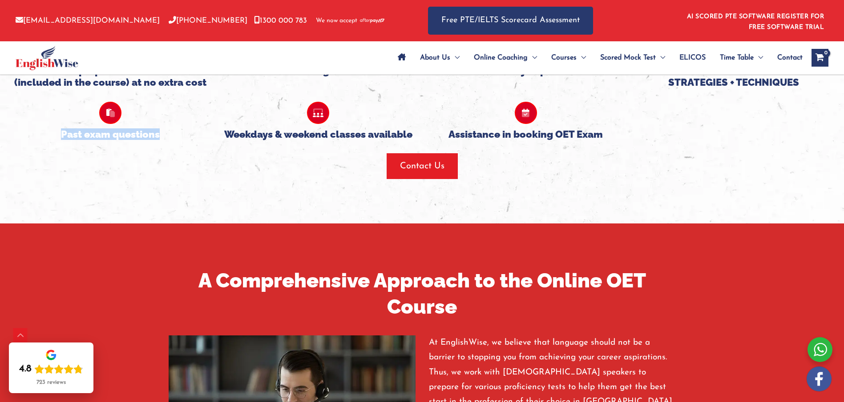
drag, startPoint x: 61, startPoint y: 137, endPoint x: 159, endPoint y: 136, distance: 97.4
click at [159, 136] on h5 "Past exam questions" at bounding box center [110, 135] width 194 height 12
copy h5 "Past exam questions"
drag, startPoint x: 225, startPoint y: 135, endPoint x: 412, endPoint y: 137, distance: 186.8
click at [412, 137] on h5 "Weekdays & weekend classes available" at bounding box center [318, 135] width 194 height 12
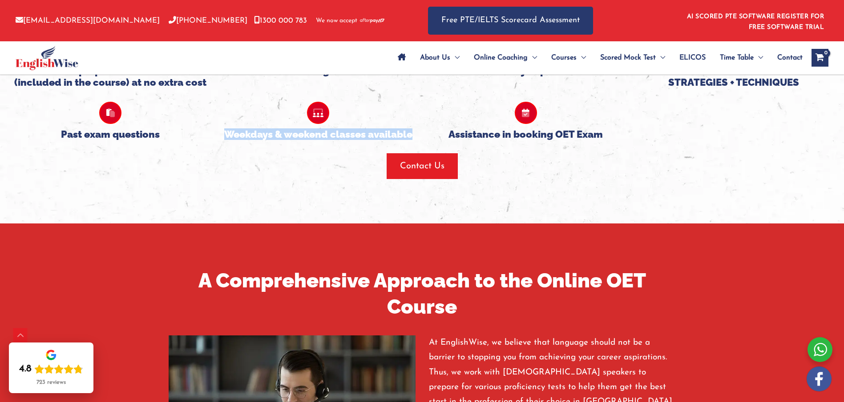
copy h5 "Weekdays & weekend classes available"
drag, startPoint x: 448, startPoint y: 134, endPoint x: 599, endPoint y: 146, distance: 151.2
click at [608, 137] on h5 "Assistance in booking OET Exam" at bounding box center [526, 135] width 194 height 12
copy h5 "Assistance in booking OET Exam"
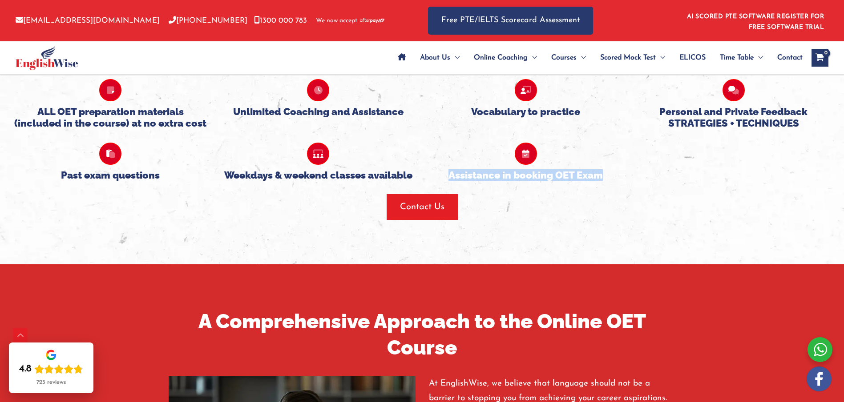
scroll to position [836, 0]
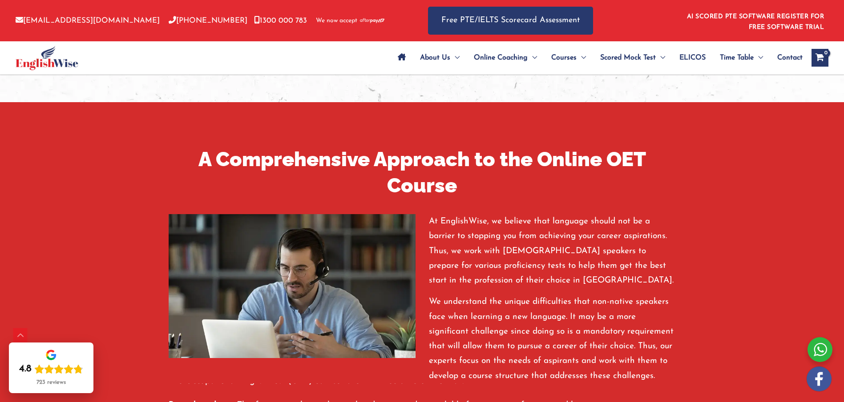
click at [196, 156] on h2 "A Comprehensive Approach to the Online OET Course" at bounding box center [422, 173] width 520 height 52
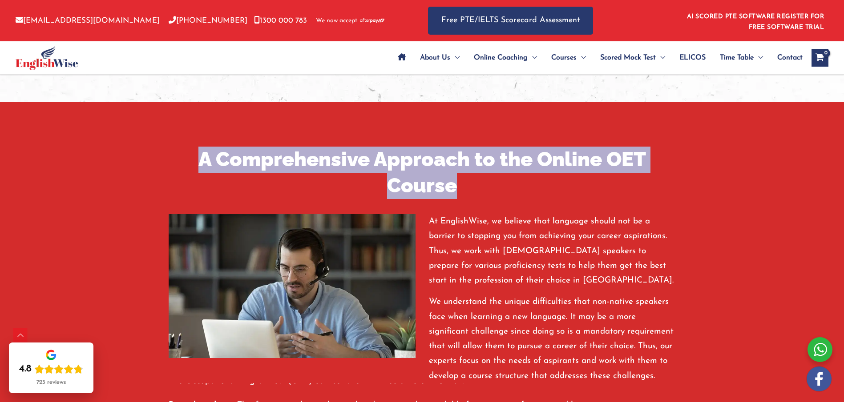
drag, startPoint x: 203, startPoint y: 157, endPoint x: 474, endPoint y: 188, distance: 272.2
click at [474, 188] on h2 "A Comprehensive Approach to the Online OET Course" at bounding box center [422, 173] width 520 height 52
copy h2 "A Comprehensive Approach to the Online OET Course"
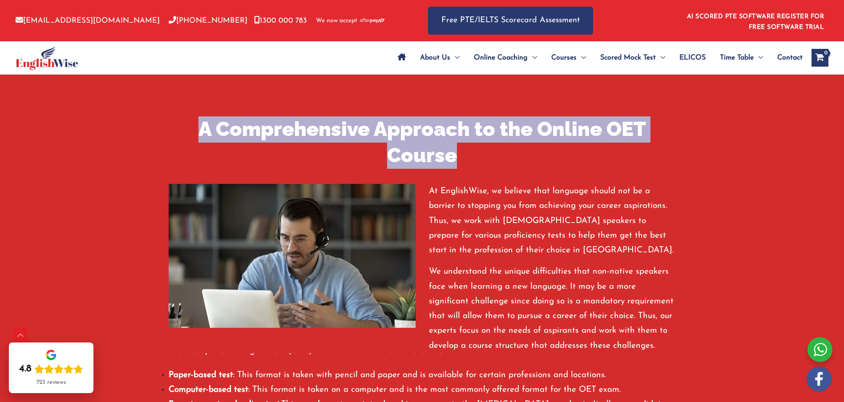
scroll to position [919, 0]
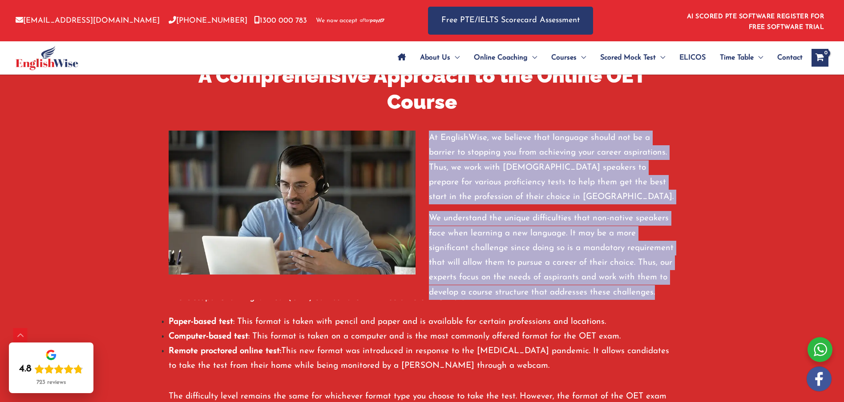
drag, startPoint x: 430, startPoint y: 138, endPoint x: 661, endPoint y: 290, distance: 275.5
click at [661, 290] on div "At EnglishWise, we believe that language should not be a barrier to stopping yo…" at bounding box center [552, 215] width 247 height 169
copy div "At EnglishWise, we believe that language should not be a barrier to stopping yo…"
click at [494, 205] on div "At EnglishWise, we believe that language should not be a barrier to stopping yo…" at bounding box center [552, 215] width 247 height 169
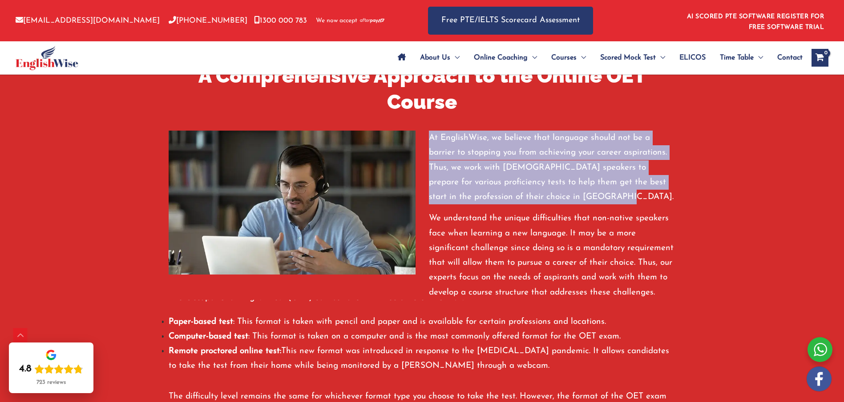
drag, startPoint x: 430, startPoint y: 141, endPoint x: 577, endPoint y: 201, distance: 158.9
click at [577, 201] on p "At EnglishWise, we believe that language should not be a barrier to stopping yo…" at bounding box center [552, 168] width 247 height 74
copy p "At EnglishWise, we believe that language should not be a barrier to stopping yo…"
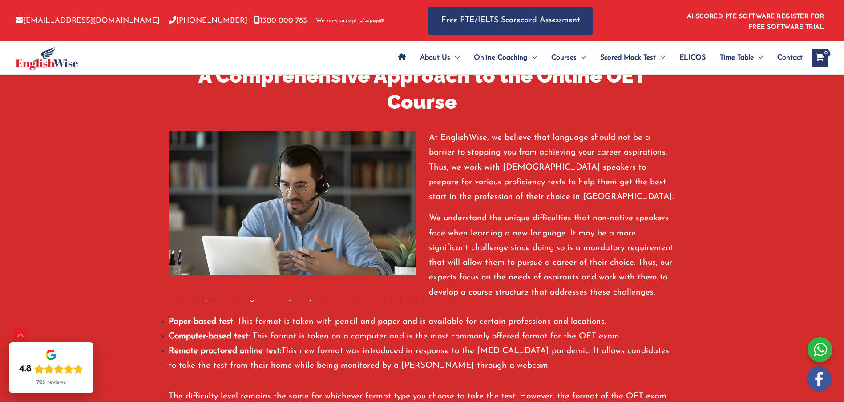
click at [429, 224] on p "We understand the unique difficulties that non-native speakers face when learni…" at bounding box center [552, 255] width 247 height 89
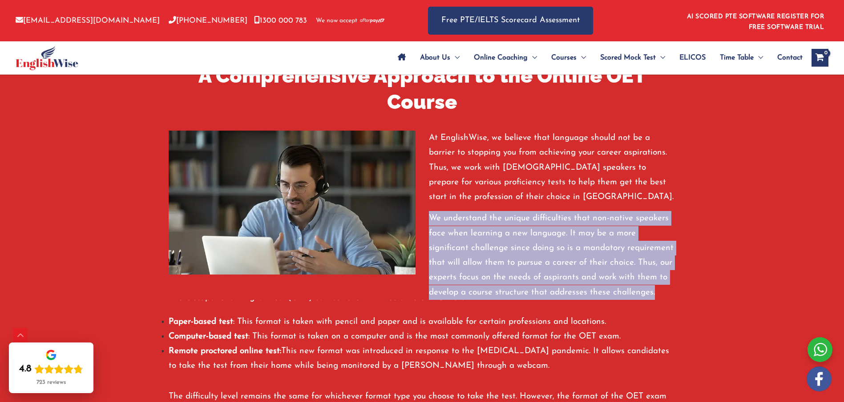
drag, startPoint x: 430, startPoint y: 217, endPoint x: 655, endPoint y: 295, distance: 238.1
click at [655, 295] on p "We understand the unique difficulties that non-native speakers face when learni…" at bounding box center [552, 255] width 247 height 89
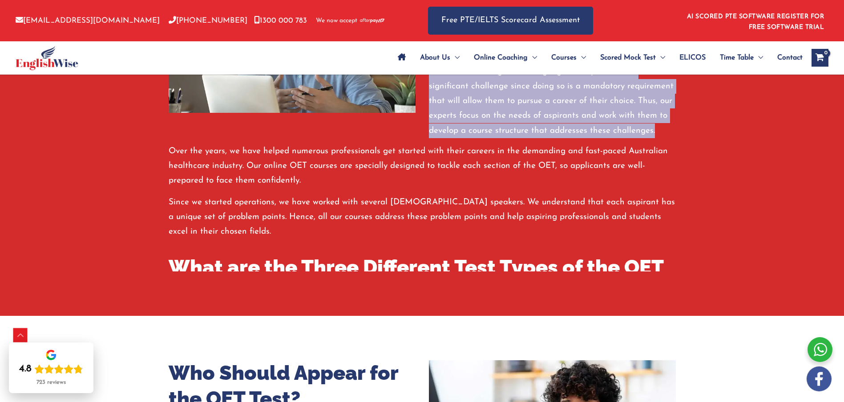
scroll to position [73, 0]
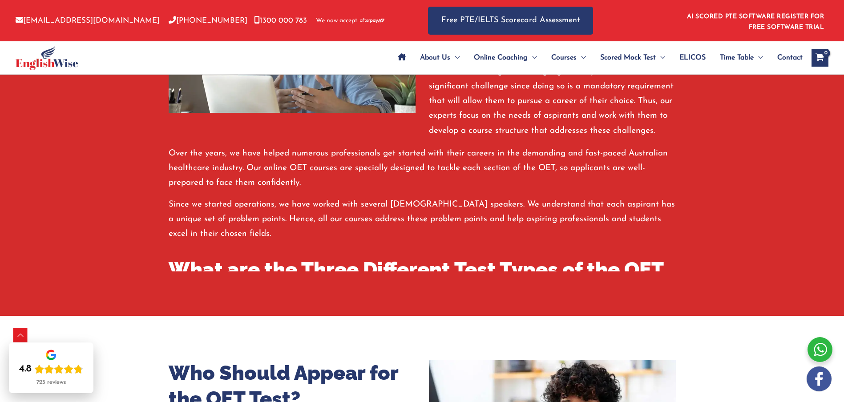
click at [281, 235] on p "Since we started operations, we have worked with several [DEMOGRAPHIC_DATA] spe…" at bounding box center [422, 219] width 507 height 44
click at [281, 236] on p "Since we started operations, we have worked with several [DEMOGRAPHIC_DATA] spe…" at bounding box center [422, 219] width 507 height 44
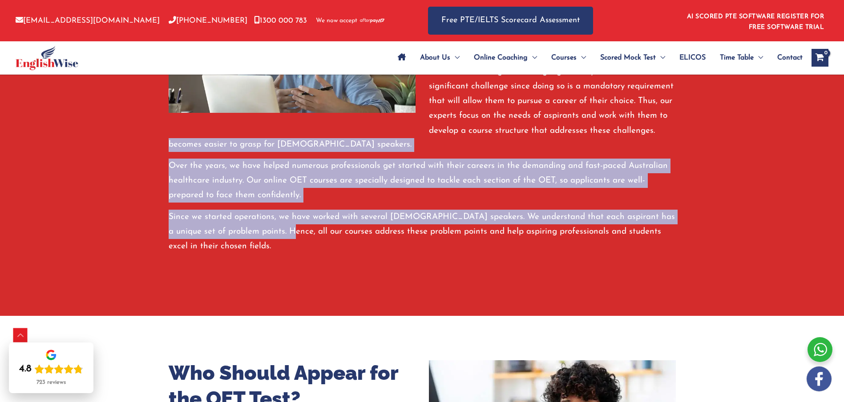
scroll to position [62, 0]
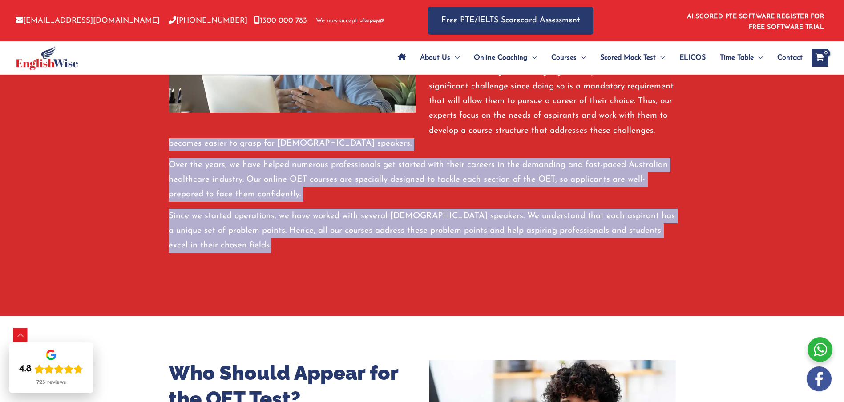
drag, startPoint x: 168, startPoint y: 160, endPoint x: 279, endPoint y: 251, distance: 143.8
click at [279, 251] on div "The OET is a rigorous and thorough examination that tests the applicant’s Engli…" at bounding box center [422, 172] width 507 height 161
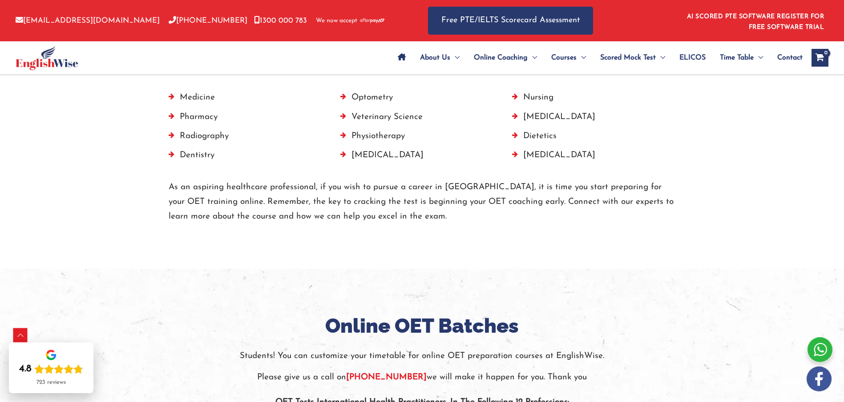
scroll to position [1609, 0]
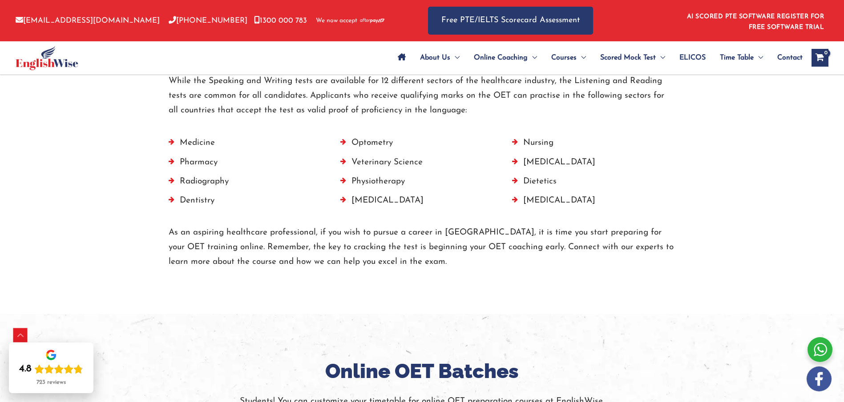
drag, startPoint x: 170, startPoint y: 181, endPoint x: 274, endPoint y: 216, distance: 109.8
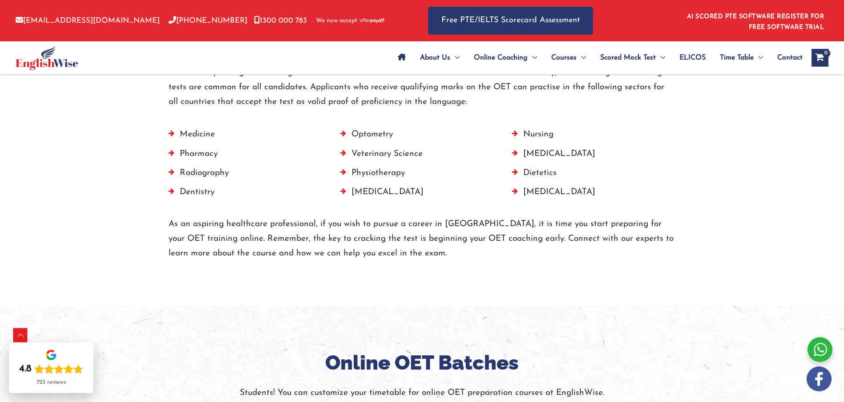
scroll to position [1618, 0]
drag, startPoint x: 169, startPoint y: 236, endPoint x: 459, endPoint y: 236, distance: 290.4
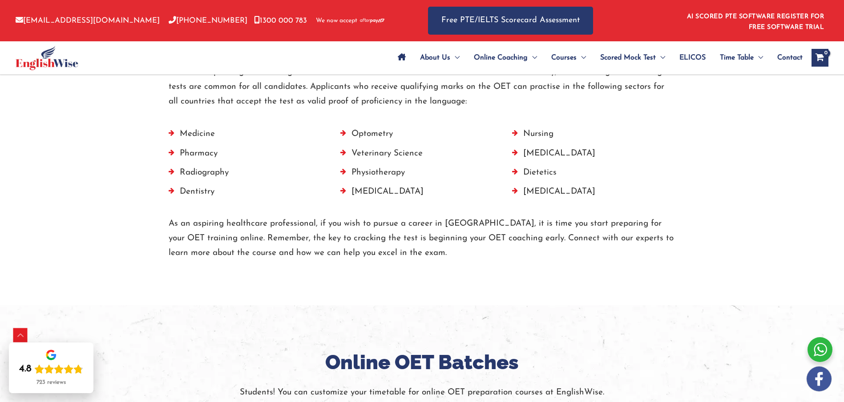
drag, startPoint x: 182, startPoint y: 267, endPoint x: 175, endPoint y: 265, distance: 7.5
drag, startPoint x: 169, startPoint y: 261, endPoint x: 232, endPoint y: 262, distance: 63.2
drag, startPoint x: 225, startPoint y: 301, endPoint x: 227, endPoint y: 288, distance: 13.0
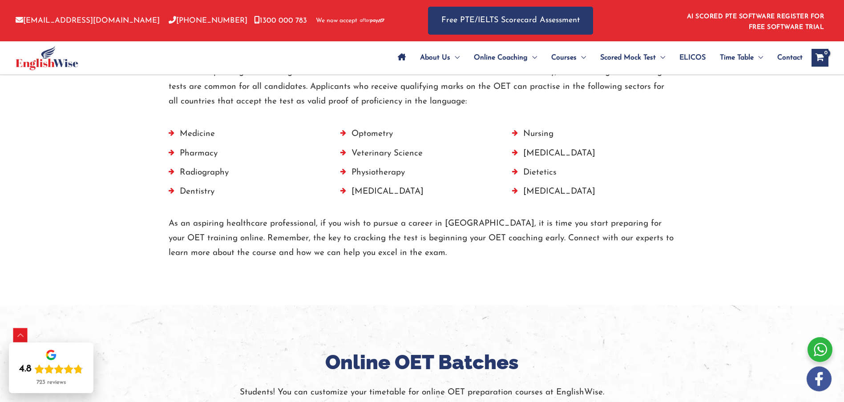
drag, startPoint x: 236, startPoint y: 262, endPoint x: 609, endPoint y: 262, distance: 372.7
drag, startPoint x: 169, startPoint y: 275, endPoint x: 248, endPoint y: 274, distance: 78.7
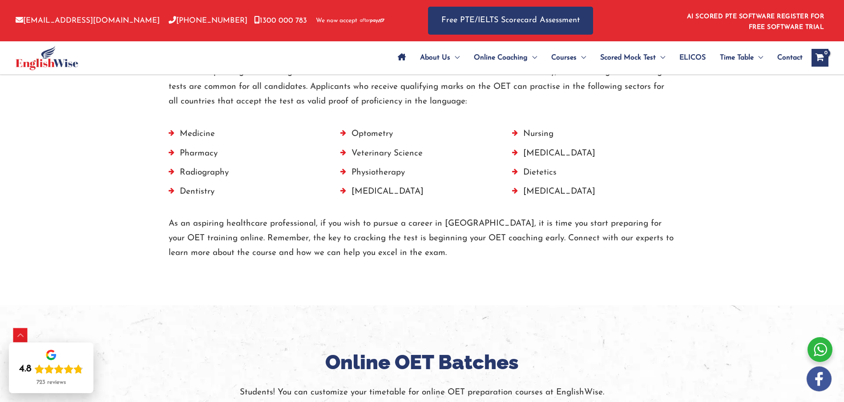
drag, startPoint x: 252, startPoint y: 273, endPoint x: 621, endPoint y: 277, distance: 368.7
drag, startPoint x: 169, startPoint y: 290, endPoint x: 273, endPoint y: 294, distance: 103.7
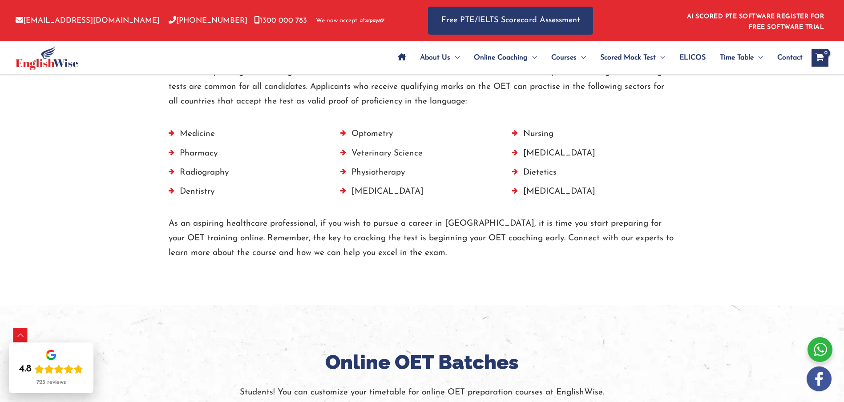
drag, startPoint x: 282, startPoint y: 290, endPoint x: 474, endPoint y: 310, distance: 192.7
drag, startPoint x: 169, startPoint y: 336, endPoint x: 443, endPoint y: 365, distance: 276.4
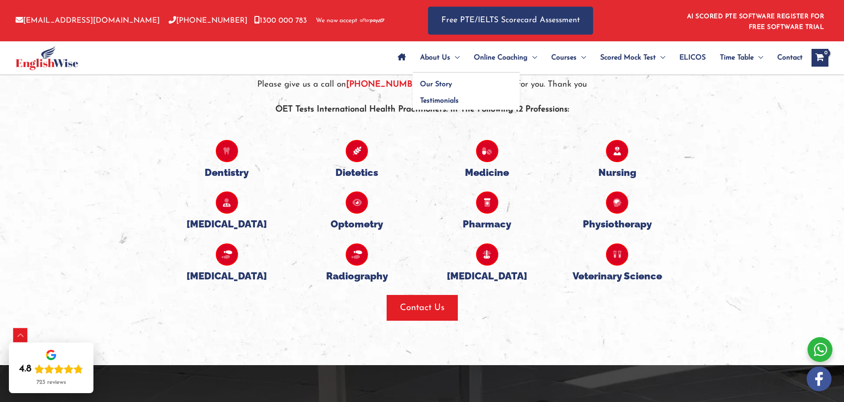
scroll to position [1940, 0]
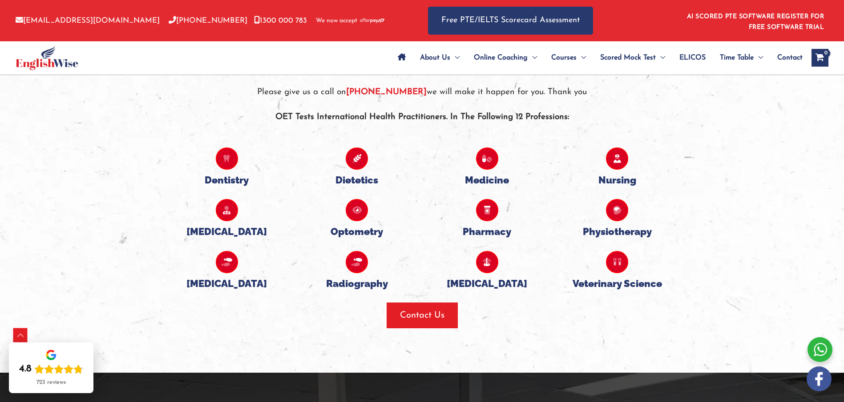
drag, startPoint x: 169, startPoint y: 152, endPoint x: 306, endPoint y: 181, distance: 139.6
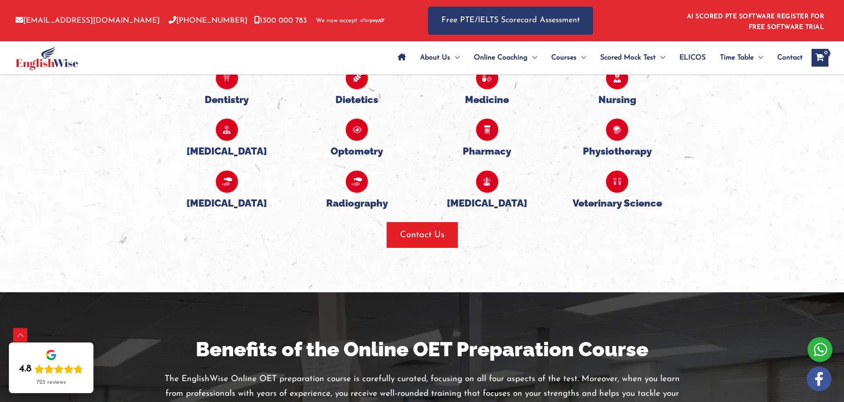
scroll to position [1990, 0]
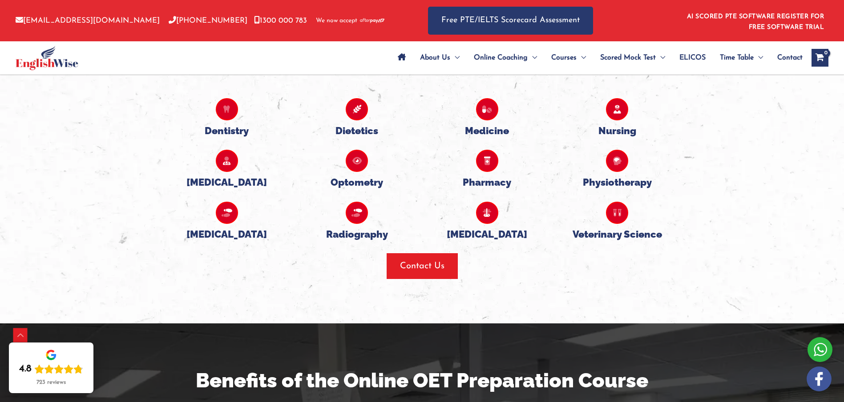
drag, startPoint x: 259, startPoint y: 308, endPoint x: 163, endPoint y: 165, distance: 172.2
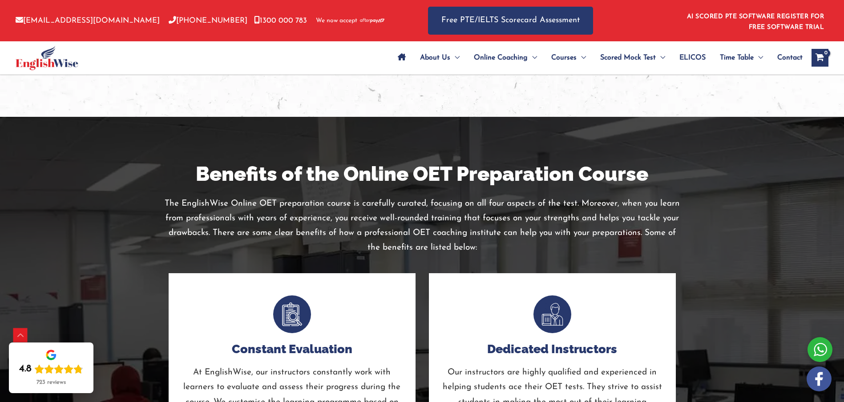
scroll to position [2178, 0]
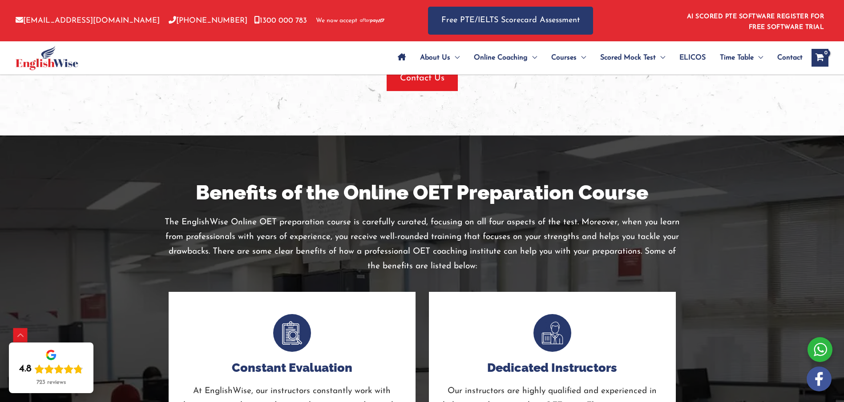
drag, startPoint x: 169, startPoint y: 149, endPoint x: 461, endPoint y: 180, distance: 293.3
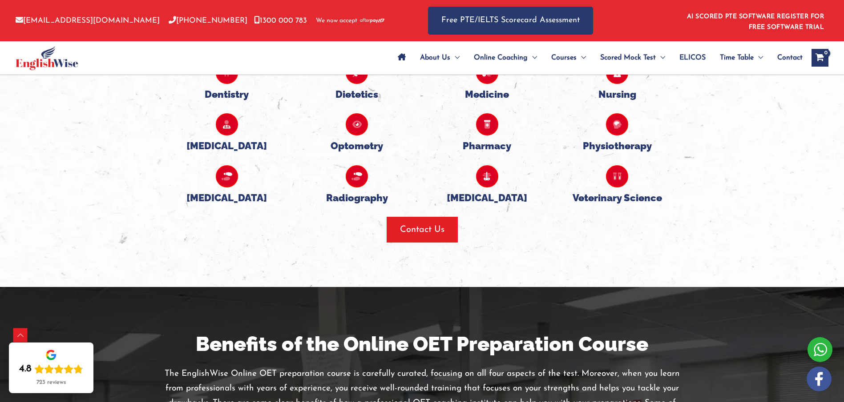
scroll to position [2208, 0]
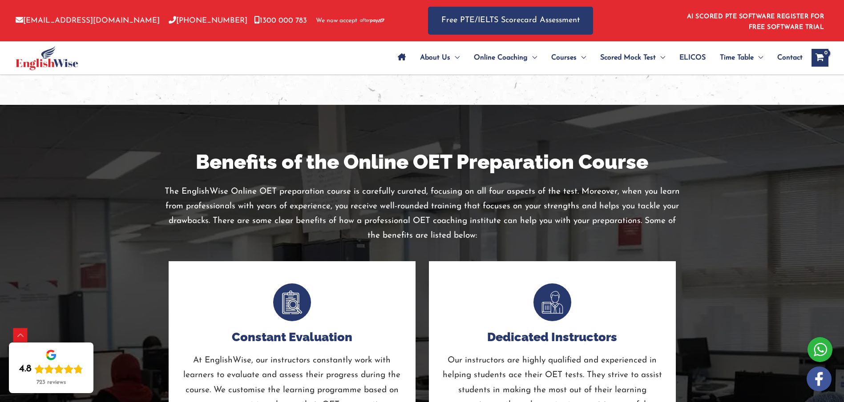
drag, startPoint x: 168, startPoint y: 118, endPoint x: 464, endPoint y: 147, distance: 297.6
drag, startPoint x: 608, startPoint y: 241, endPoint x: 167, endPoint y: 187, distance: 444.5
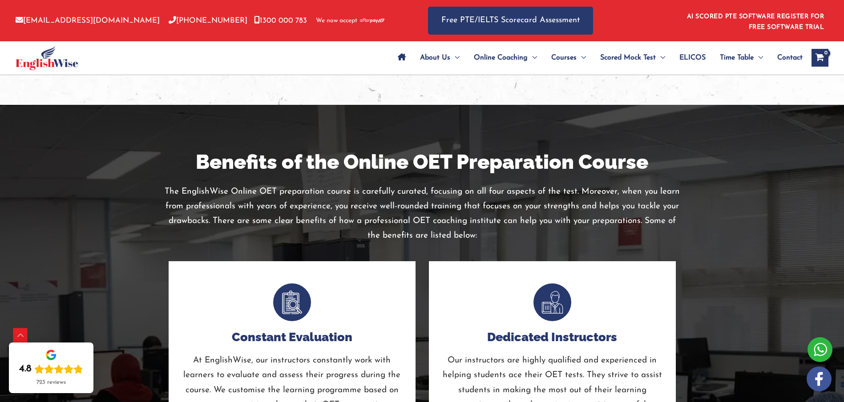
drag, startPoint x: 169, startPoint y: 272, endPoint x: 414, endPoint y: 302, distance: 246.8
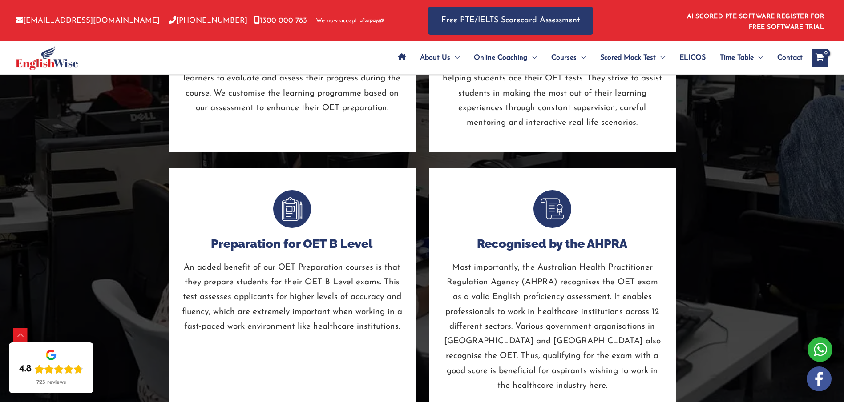
scroll to position [2506, 0]
drag, startPoint x: 350, startPoint y: 114, endPoint x: 524, endPoint y: 115, distance: 174.3
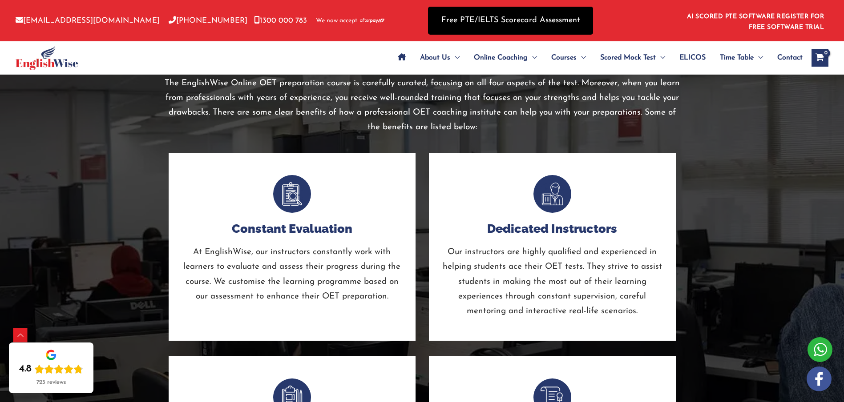
scroll to position [2377, 0]
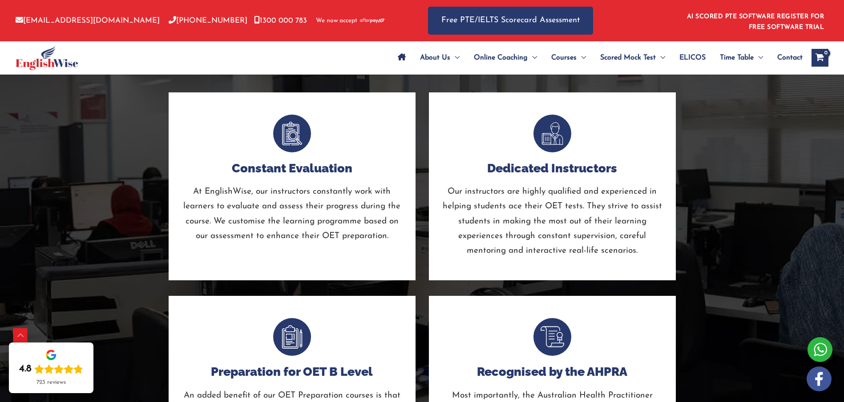
drag, startPoint x: 241, startPoint y: 272, endPoint x: 582, endPoint y: 318, distance: 343.3
drag, startPoint x: 241, startPoint y: 272, endPoint x: 573, endPoint y: 305, distance: 333.8
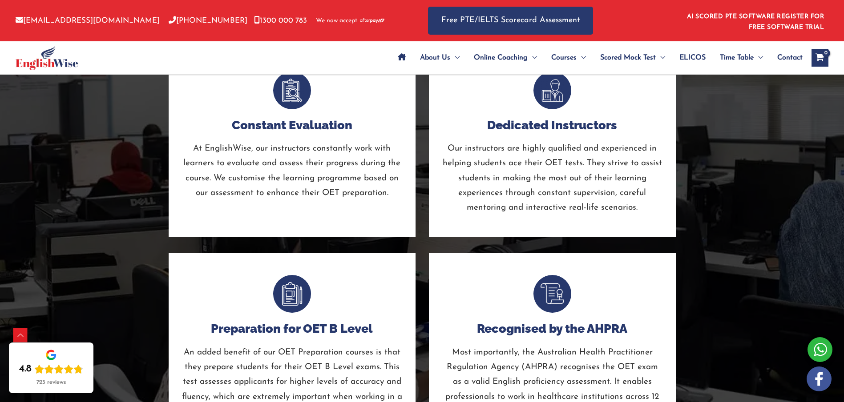
scroll to position [2465, 0]
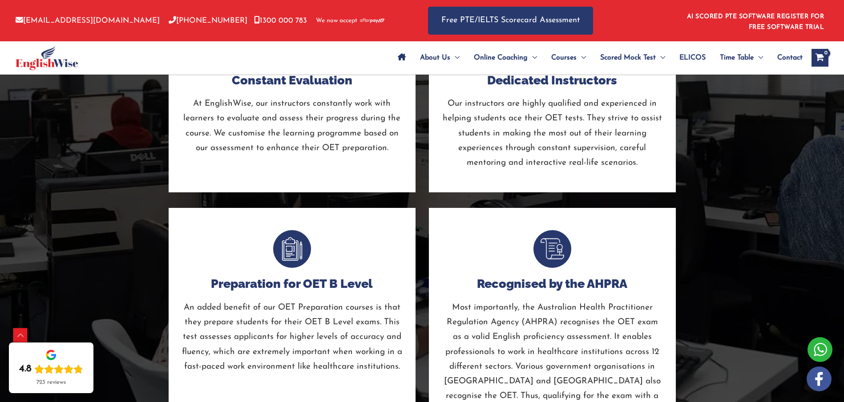
drag, startPoint x: 278, startPoint y: 230, endPoint x: 567, endPoint y: 235, distance: 289.5
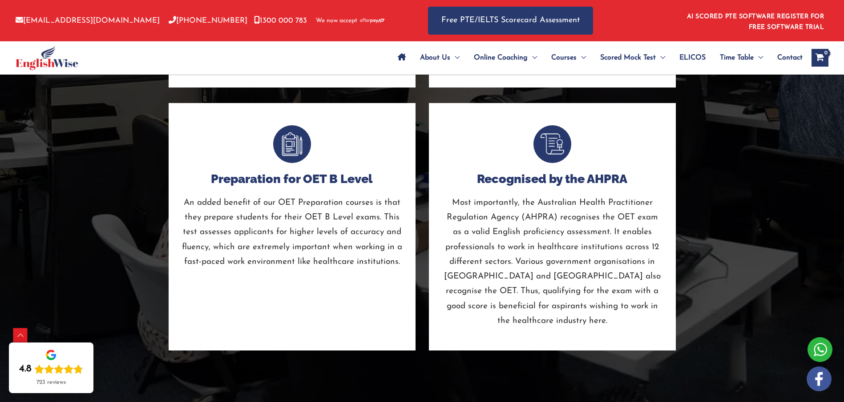
scroll to position [2607, 0]
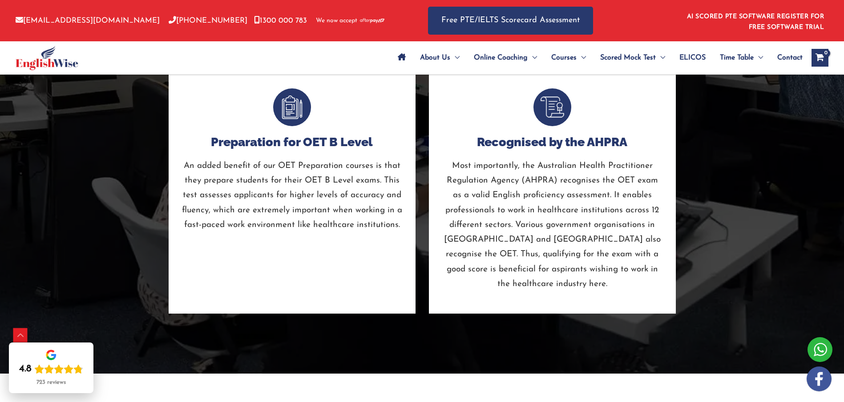
drag, startPoint x: 174, startPoint y: 204, endPoint x: 282, endPoint y: 199, distance: 108.2
drag, startPoint x: 463, startPoint y: 203, endPoint x: 509, endPoint y: 205, distance: 45.8
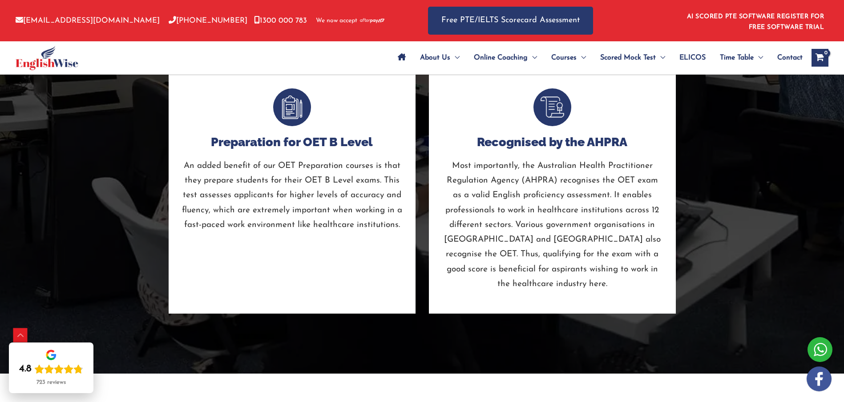
drag, startPoint x: 445, startPoint y: 256, endPoint x: 535, endPoint y: 257, distance: 89.8
drag, startPoint x: 574, startPoint y: 255, endPoint x: 663, endPoint y: 258, distance: 88.6
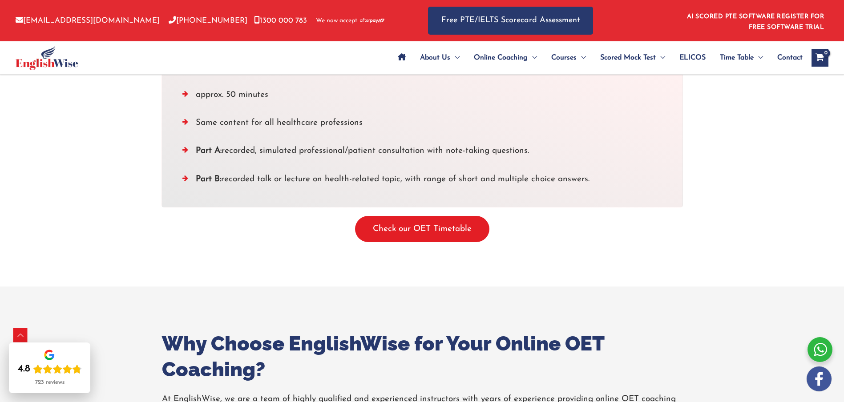
scroll to position [2828, 0]
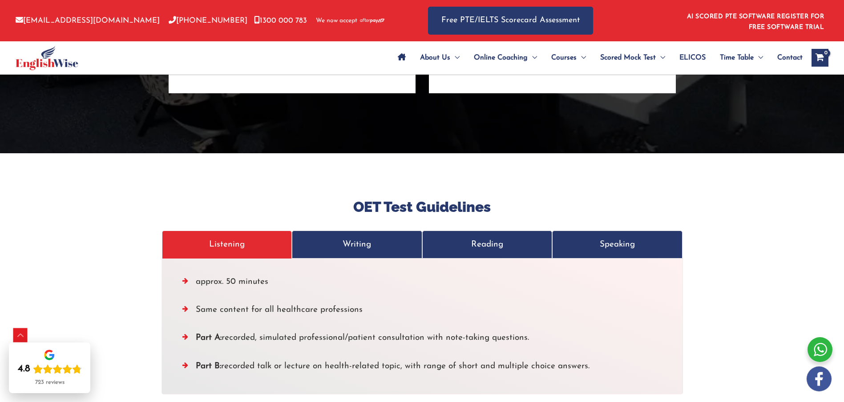
click at [385, 237] on p "Writing" at bounding box center [357, 244] width 112 height 15
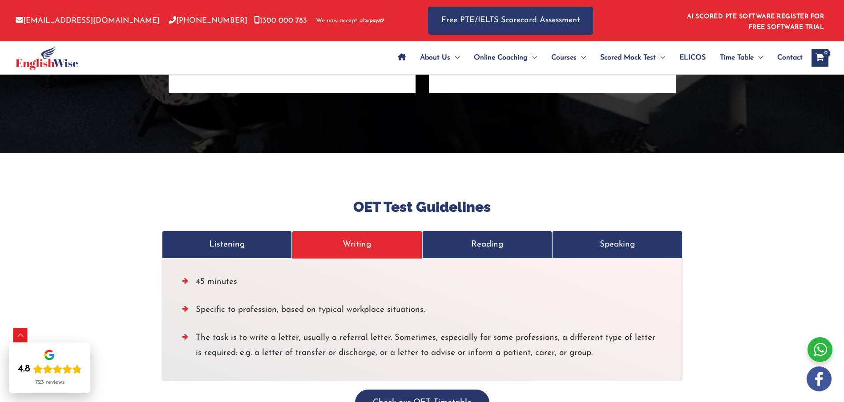
drag, startPoint x: 482, startPoint y: 230, endPoint x: 618, endPoint y: 231, distance: 136.5
click at [482, 237] on p "Reading" at bounding box center [487, 244] width 112 height 15
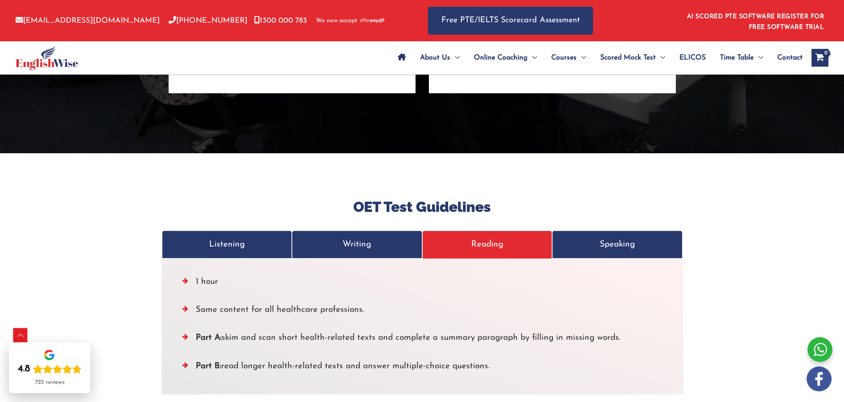
click at [618, 237] on p "Speaking" at bounding box center [617, 244] width 112 height 15
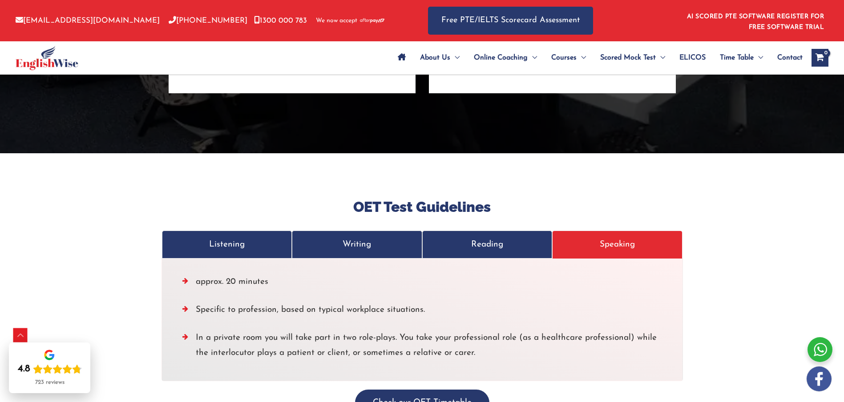
drag, startPoint x: 526, startPoint y: 227, endPoint x: 475, endPoint y: 227, distance: 50.7
click at [526, 237] on p "Reading" at bounding box center [487, 244] width 112 height 15
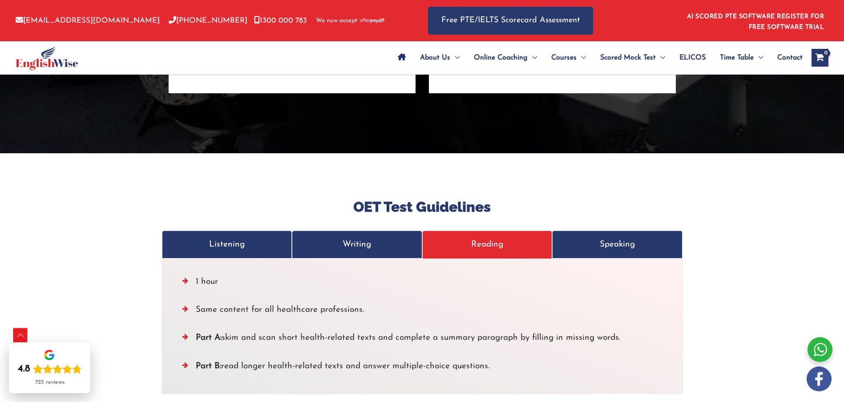
click at [341, 237] on p "Writing" at bounding box center [357, 244] width 112 height 15
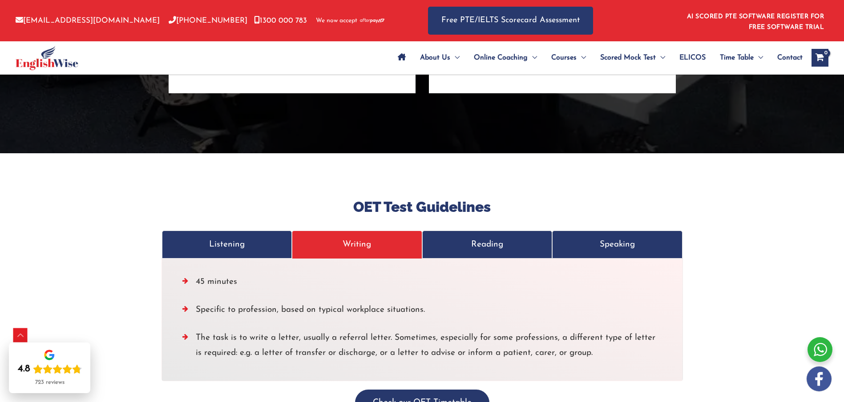
click at [206, 237] on p "Listening" at bounding box center [227, 244] width 112 height 15
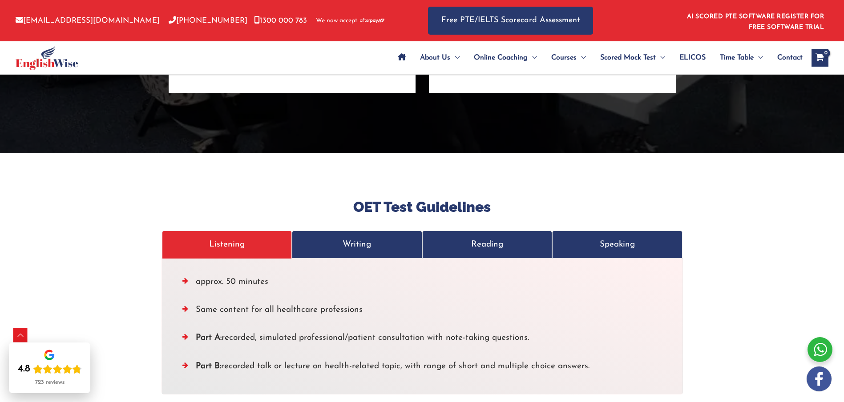
click at [319, 237] on p "Writing" at bounding box center [357, 244] width 112 height 15
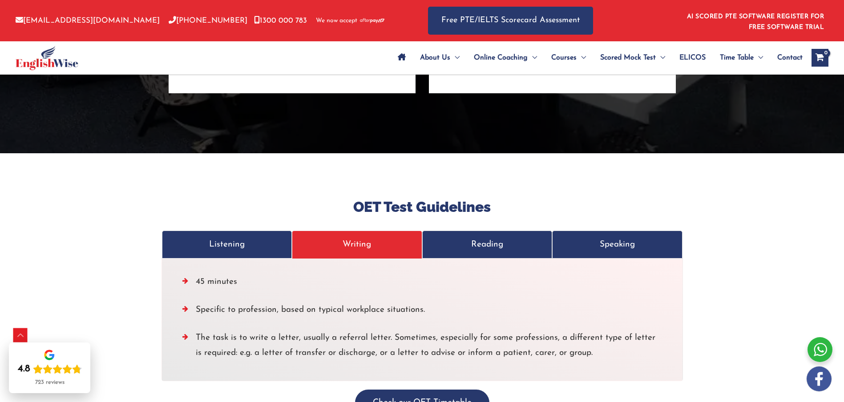
click at [463, 237] on p "Reading" at bounding box center [487, 244] width 112 height 15
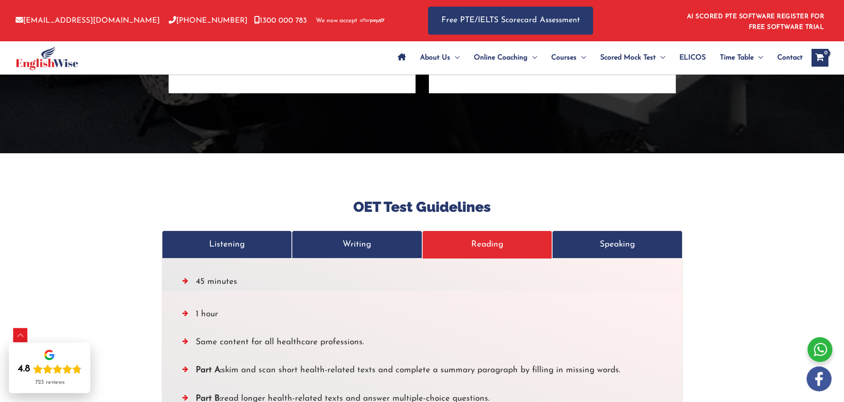
click at [625, 237] on p "Speaking" at bounding box center [617, 244] width 112 height 15
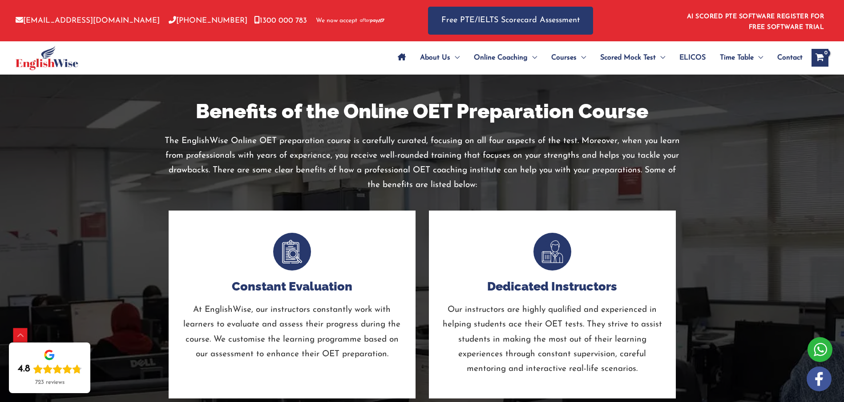
scroll to position [2164, 0]
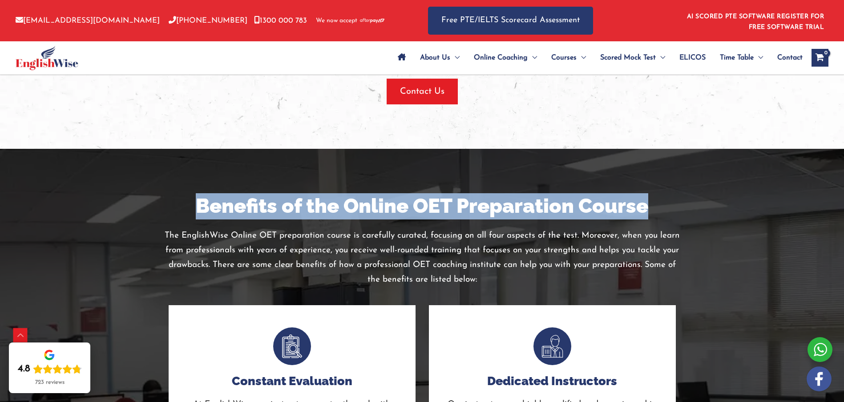
drag, startPoint x: 199, startPoint y: 207, endPoint x: 673, endPoint y: 209, distance: 474.1
click at [673, 209] on h2 "Benefits of the Online OET Preparation Course" at bounding box center [422, 206] width 520 height 26
copy h2 "Benefits of the Online OET Preparation Course"
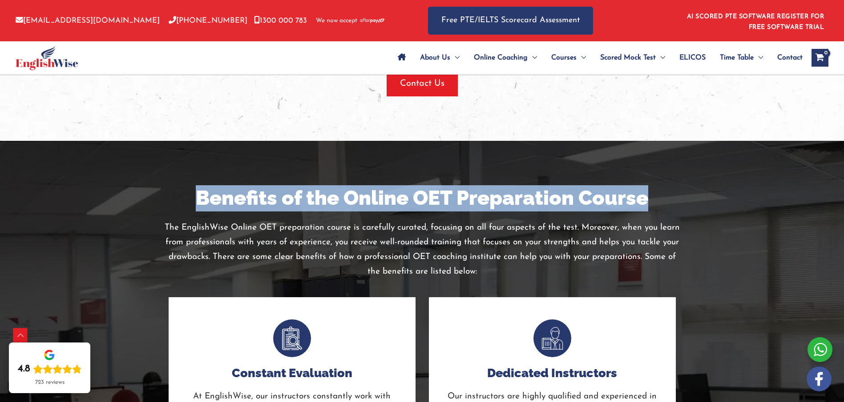
scroll to position [2179, 0]
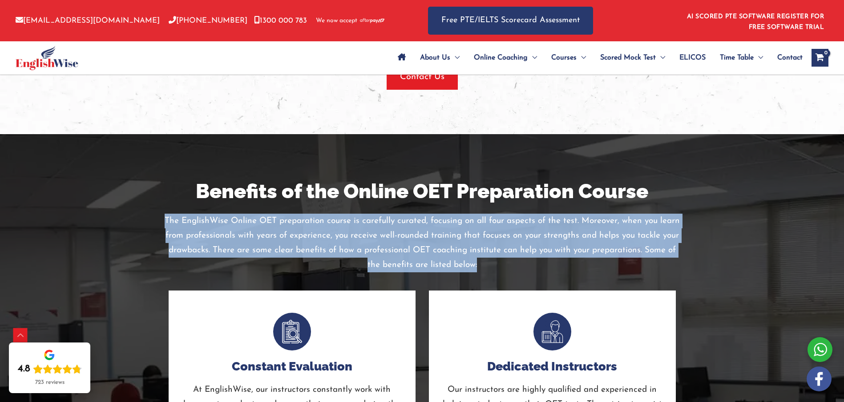
drag, startPoint x: 166, startPoint y: 221, endPoint x: 456, endPoint y: 230, distance: 290.1
click at [483, 263] on p "The EnglishWise Online OET preparation course is carefully curated, focusing on…" at bounding box center [422, 243] width 520 height 59
copy p "The EnglishWise Online OET preparation course is carefully curated, focusing on…"
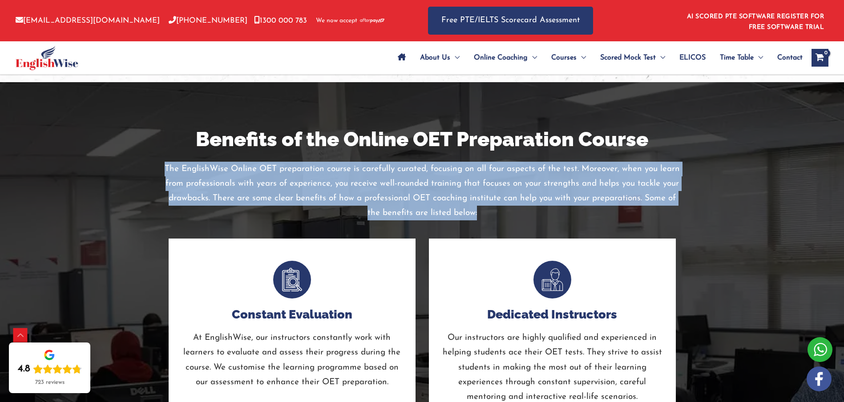
scroll to position [2229, 0]
